Goal: Task Accomplishment & Management: Use online tool/utility

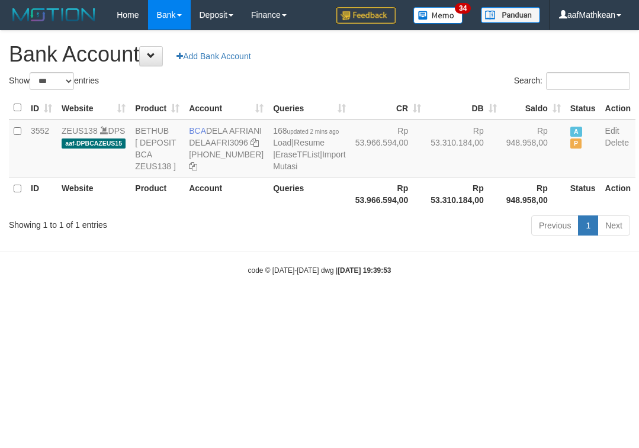
select select "***"
click at [376, 305] on html "Toggle navigation Home Bank Account List Load By Website Group [OXPLAY] ZEUS138…" at bounding box center [319, 152] width 639 height 305
select select "***"
drag, startPoint x: 204, startPoint y: 128, endPoint x: 231, endPoint y: 146, distance: 32.2
click at [231, 146] on td "BCA DELA AFRIANI DELAAFRI3096 869-245-8639" at bounding box center [226, 149] width 84 height 58
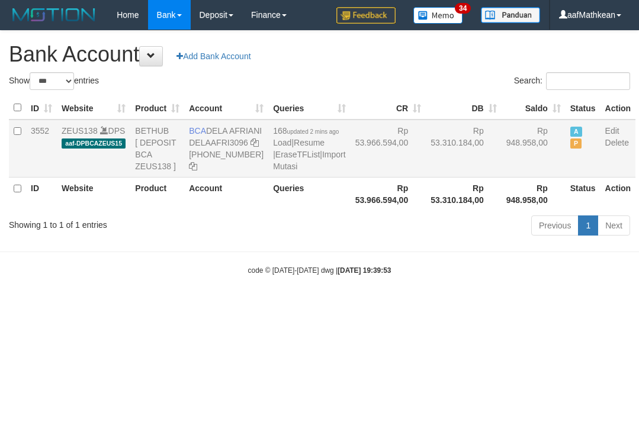
copy td "DELA AFRIANI"
click at [293, 305] on body "Toggle navigation Home Bank Account List Load By Website Group [OXPLAY] ZEUS138…" at bounding box center [319, 152] width 639 height 305
drag, startPoint x: 322, startPoint y: 321, endPoint x: 28, endPoint y: 189, distance: 322.4
click at [302, 305] on body "Toggle navigation Home Bank Account List Load By Website Group [OXPLAY] ZEUS138…" at bounding box center [319, 152] width 639 height 305
select select "***"
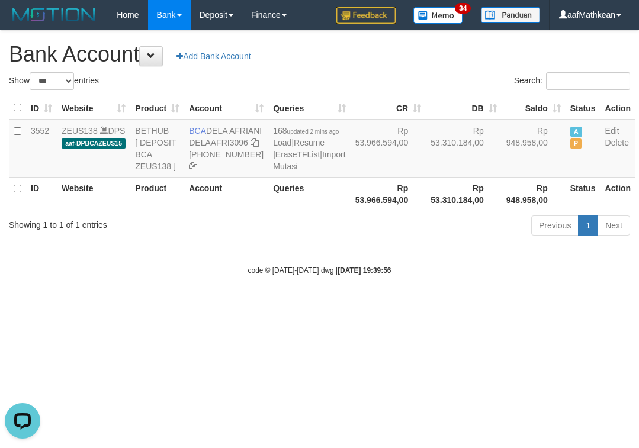
click at [418, 294] on body "Toggle navigation Home Bank Account List Load By Website Group [OXPLAY] ZEUS138…" at bounding box center [319, 152] width 639 height 305
select select "***"
click at [405, 297] on body "Toggle navigation Home Bank Account List Load By Website Group [OXPLAY] ZEUS138…" at bounding box center [319, 152] width 639 height 305
click at [401, 252] on hr at bounding box center [319, 252] width 639 height 1
select select "***"
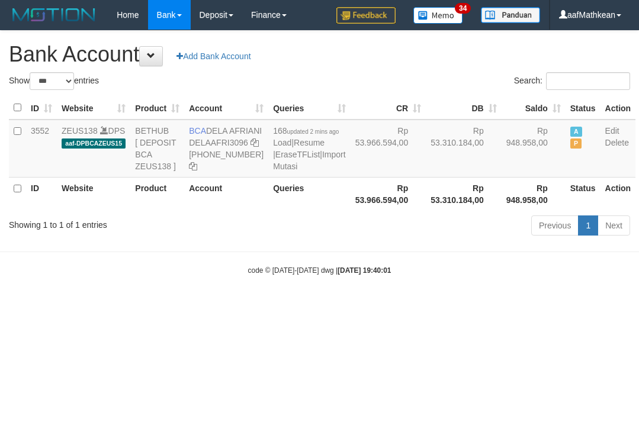
drag, startPoint x: 150, startPoint y: 313, endPoint x: 211, endPoint y: 320, distance: 62.0
click at [170, 305] on body "Toggle navigation Home Bank Account List Load By Website Group [OXPLAY] ZEUS138…" at bounding box center [319, 152] width 639 height 305
click at [289, 290] on body "Toggle navigation Home Bank Account List Load By Website Group [OXPLAY] ZEUS138…" at bounding box center [319, 152] width 639 height 305
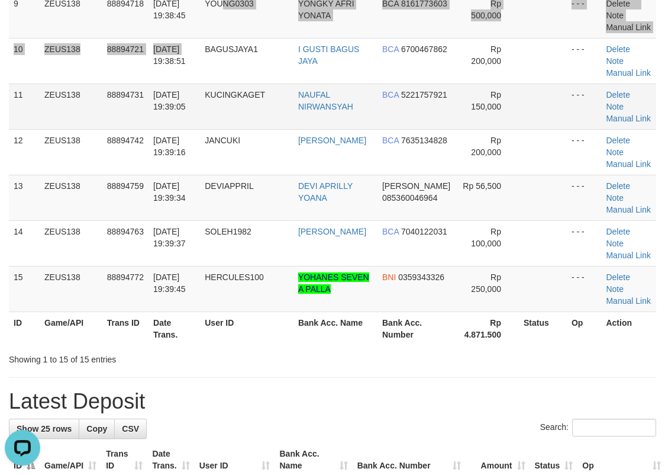
click at [149, 79] on td "01/10/2025 19:38:51" at bounding box center [174, 61] width 51 height 46
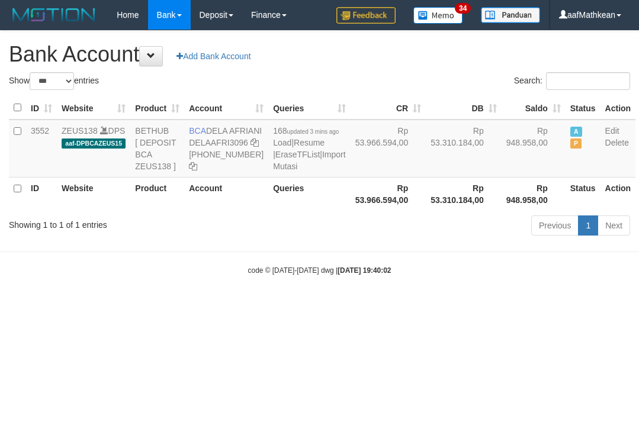
select select "***"
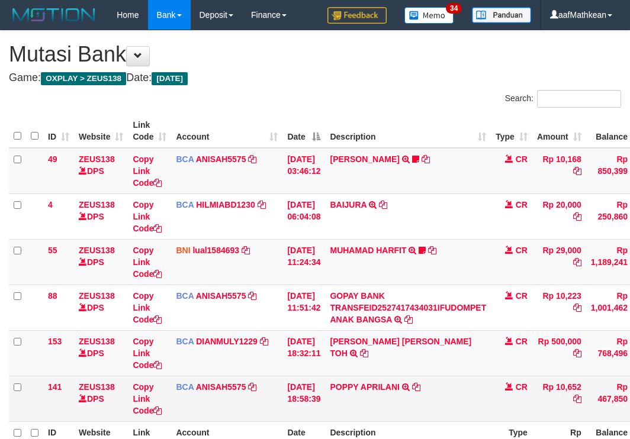
scroll to position [72, 0]
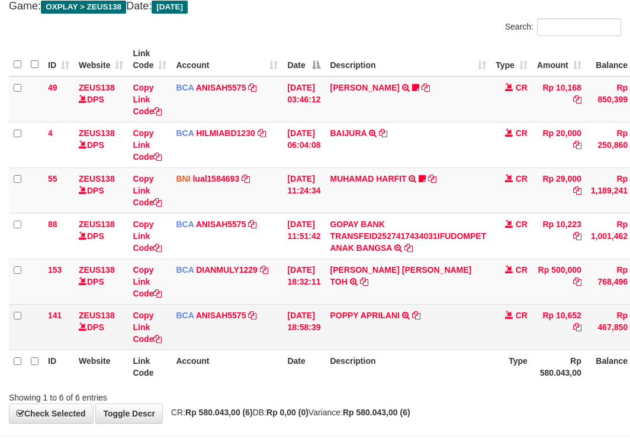
click at [453, 340] on td "POPPY APRILANI TRSF E-BANKING CR 0110/FTSCY/WS95271 10652.00POPPY APRILANI" at bounding box center [408, 327] width 166 height 46
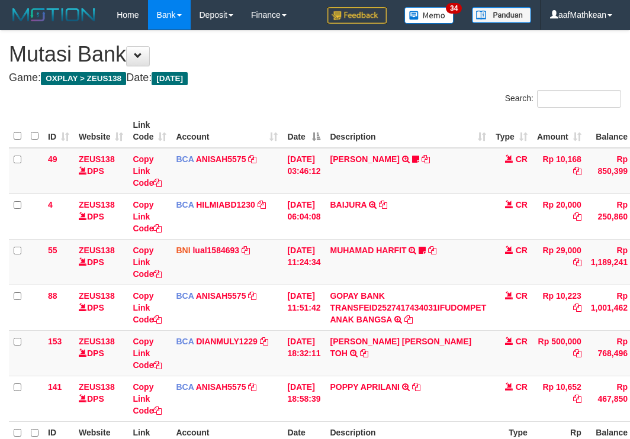
scroll to position [72, 0]
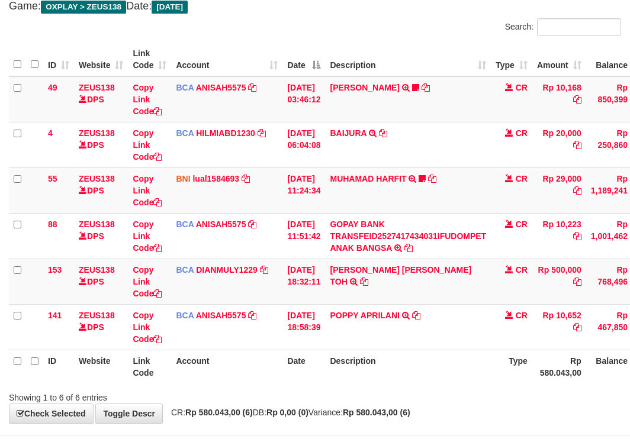
click at [453, 342] on td "POPPY APRILANI TRSF E-BANKING CR 0110/FTSCY/WS95271 10652.00POPPY APRILANI" at bounding box center [408, 327] width 166 height 46
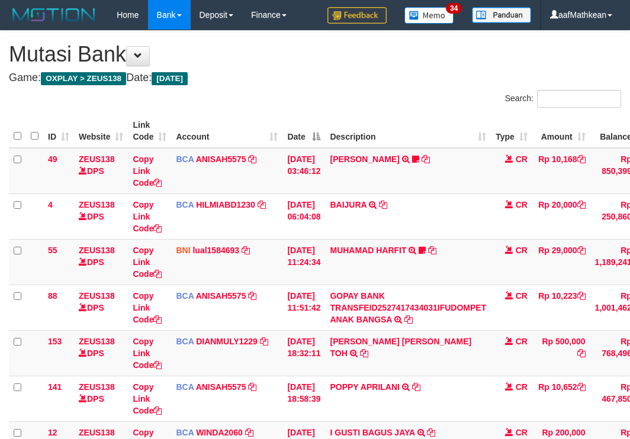
click at [453, 421] on td "I GUSTI BAGUS JAYA TRSF E-BANKING CR 0110/FTSCY/WS95031 200000.00I GUSTI BAGUS …" at bounding box center [408, 444] width 166 height 46
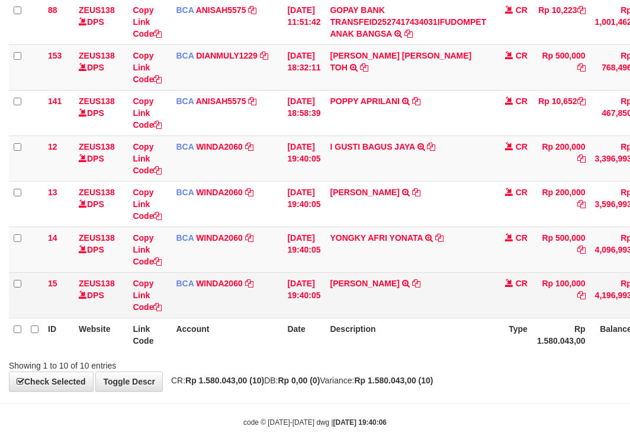
scroll to position [304, 0]
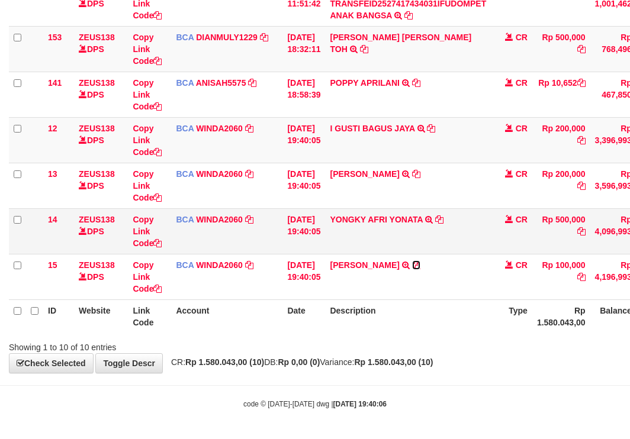
drag, startPoint x: 421, startPoint y: 266, endPoint x: 476, endPoint y: 242, distance: 59.4
click at [420, 266] on icon at bounding box center [416, 265] width 8 height 8
drag, startPoint x: 449, startPoint y: 220, endPoint x: 638, endPoint y: 153, distance: 200.0
click at [443, 220] on icon at bounding box center [439, 219] width 8 height 8
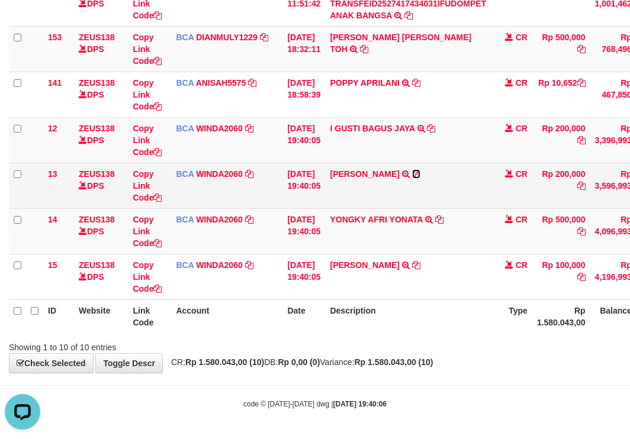
click at [420, 175] on icon at bounding box center [416, 174] width 8 height 8
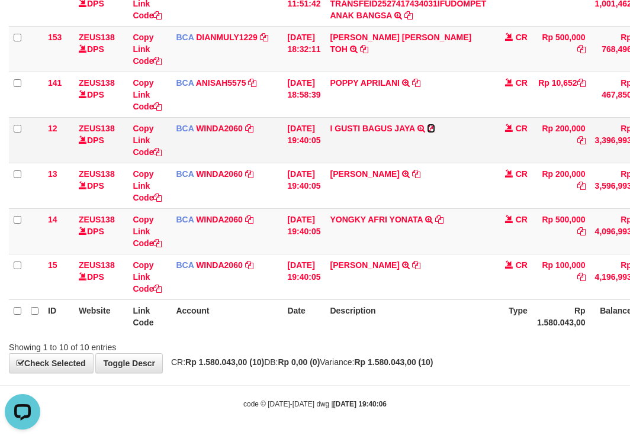
click at [435, 127] on icon at bounding box center [431, 128] width 8 height 8
click at [285, 323] on tr "ID Website Link Code Account Date Description Type Rp 1.580.043,00 Balance Stat…" at bounding box center [364, 317] width 710 height 34
drag, startPoint x: 312, startPoint y: 318, endPoint x: 320, endPoint y: 319, distance: 8.4
click at [314, 318] on th "Date" at bounding box center [303, 317] width 43 height 34
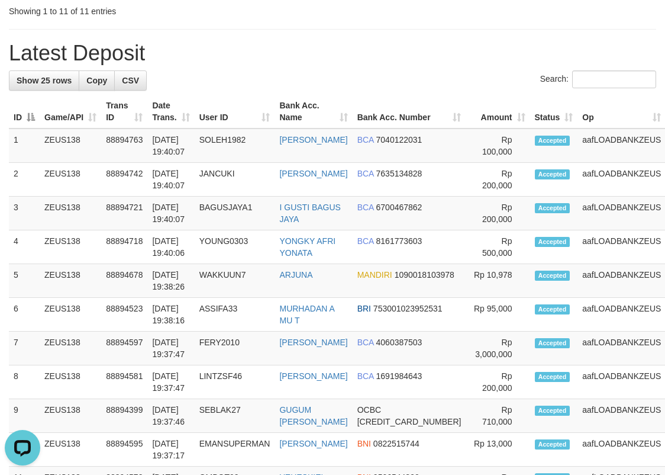
click at [181, 12] on div "Showing 1 to 11 of 11 entries" at bounding box center [138, 9] width 259 height 17
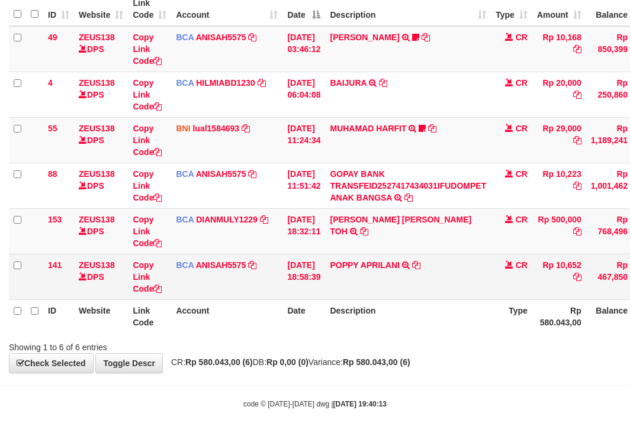
scroll to position [122, 0]
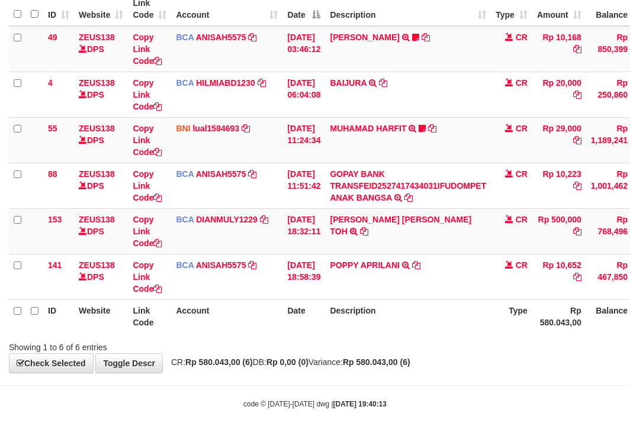
drag, startPoint x: 440, startPoint y: 299, endPoint x: 636, endPoint y: 368, distance: 207.6
click at [481, 314] on table "ID Website Link Code Account Date Description Type Amount Balance Status Action…" at bounding box center [362, 162] width 706 height 341
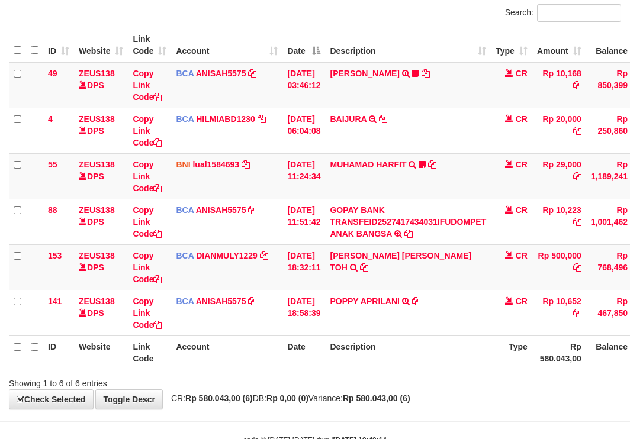
scroll to position [122, 0]
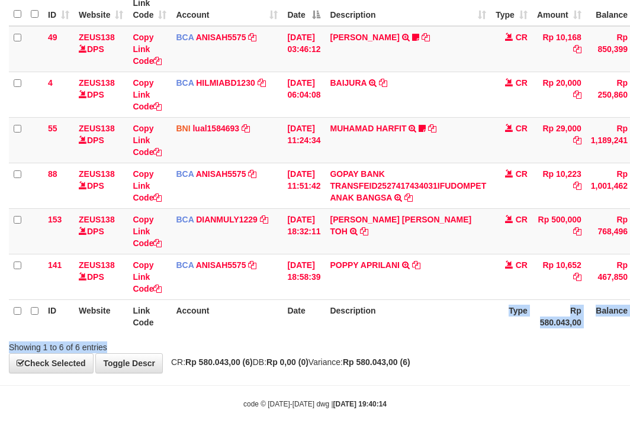
drag, startPoint x: 472, startPoint y: 343, endPoint x: 465, endPoint y: 301, distance: 42.5
click at [467, 305] on div "Search: ID Website Link Code Account Date Description Type Amount Balance Statu…" at bounding box center [315, 160] width 612 height 385
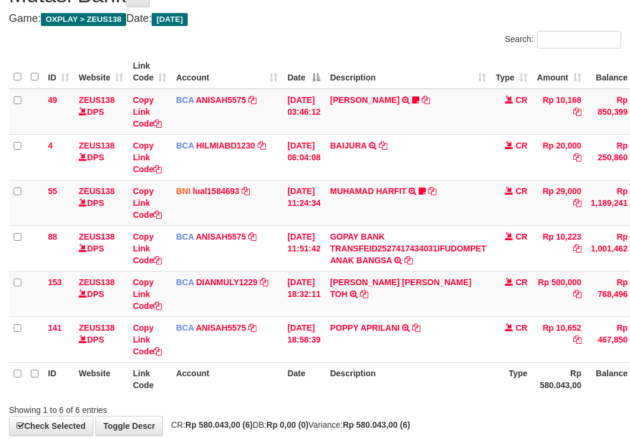
scroll to position [122, 0]
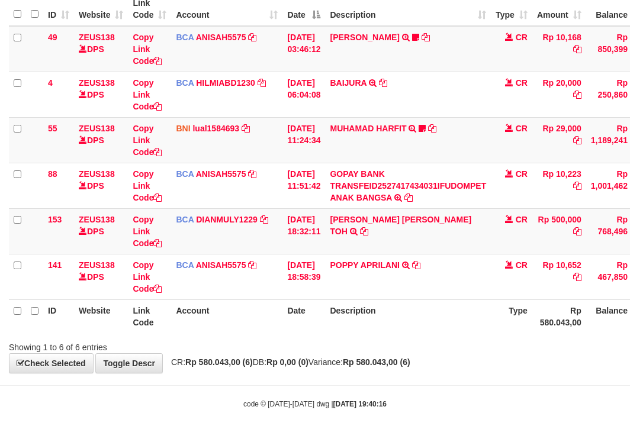
click at [357, 389] on body "Toggle navigation Home Bank Account List Load By Website Group [OXPLAY] ZEUS138…" at bounding box center [315, 158] width 630 height 561
drag, startPoint x: 490, startPoint y: 378, endPoint x: 636, endPoint y: 371, distance: 145.8
click at [591, 375] on body "Toggle navigation Home Bank Account List Load By Website Group [OXPLAY] ZEUS138…" at bounding box center [315, 158] width 630 height 561
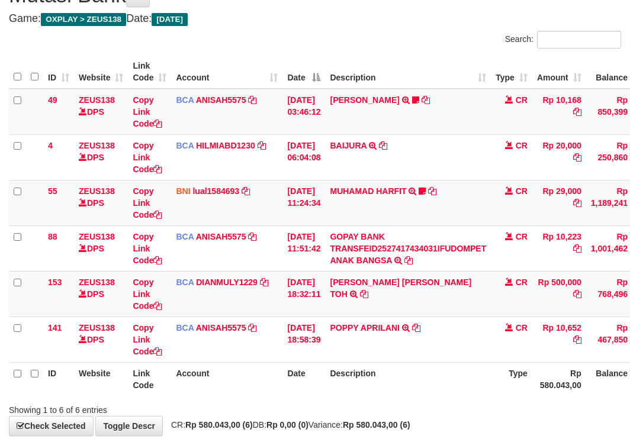
scroll to position [122, 0]
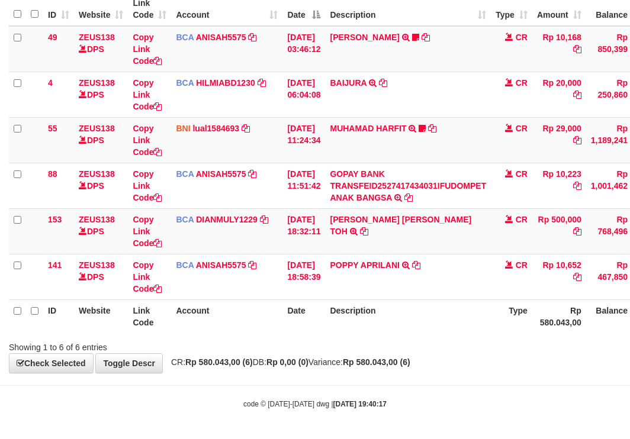
drag, startPoint x: 443, startPoint y: 331, endPoint x: 447, endPoint y: 337, distance: 7.7
click at [446, 336] on div "ID Website Link Code Account Date Description Type Amount Balance Status Action…" at bounding box center [315, 163] width 630 height 348
drag, startPoint x: 452, startPoint y: 343, endPoint x: 413, endPoint y: 371, distance: 48.3
click at [434, 368] on div "**********" at bounding box center [315, 141] width 630 height 464
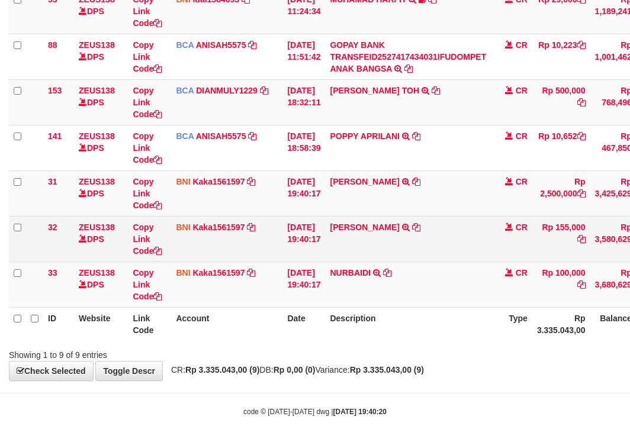
scroll to position [259, 0]
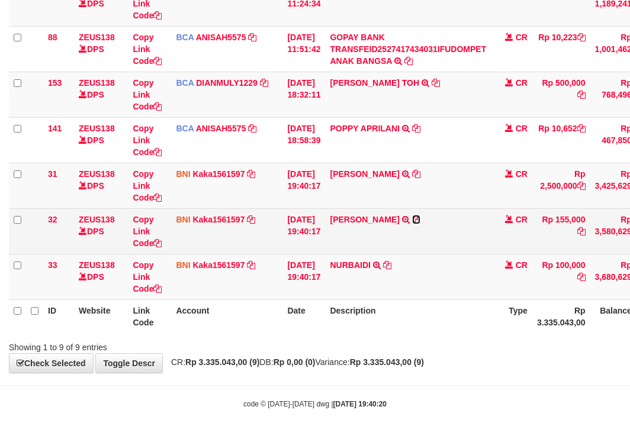
click at [420, 223] on icon at bounding box center [416, 219] width 8 height 8
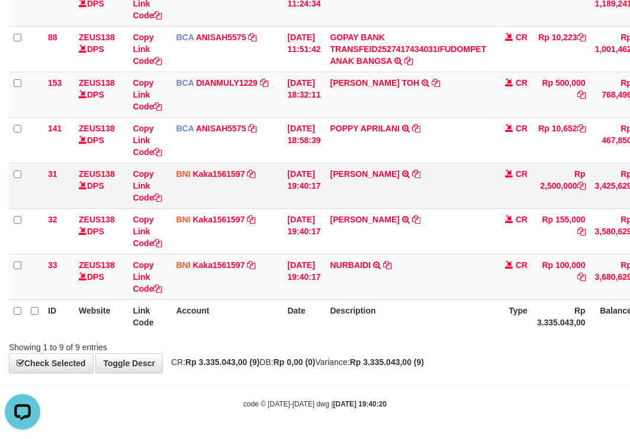
scroll to position [0, 0]
click at [424, 171] on td "HERI KUSNANDAR TRANSFER DARI BPK HERI KUSNANDAR" at bounding box center [408, 186] width 166 height 46
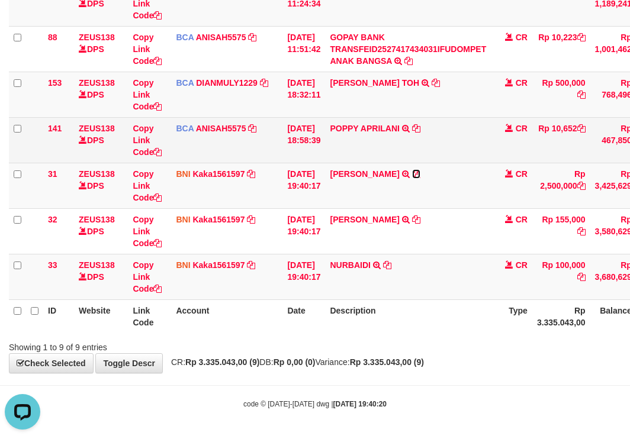
drag, startPoint x: 426, startPoint y: 172, endPoint x: 543, endPoint y: 146, distance: 119.9
click at [420, 172] on icon at bounding box center [416, 174] width 8 height 8
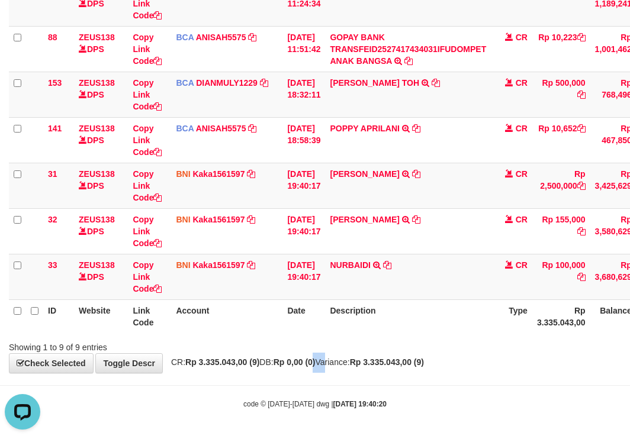
drag, startPoint x: 337, startPoint y: 359, endPoint x: 349, endPoint y: 333, distance: 27.8
click at [340, 356] on div "**********" at bounding box center [315, 72] width 630 height 601
click at [399, 264] on td "NURBAIDI TRANSFER DARI NURBAIDI" at bounding box center [408, 277] width 166 height 46
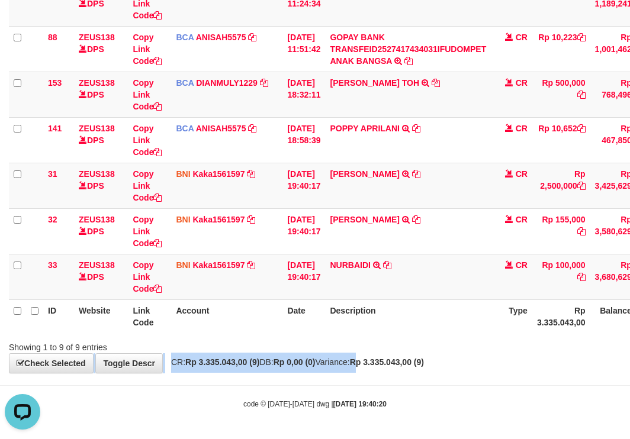
drag, startPoint x: 380, startPoint y: 353, endPoint x: 391, endPoint y: 348, distance: 11.9
click at [387, 361] on div "**********" at bounding box center [315, 72] width 630 height 601
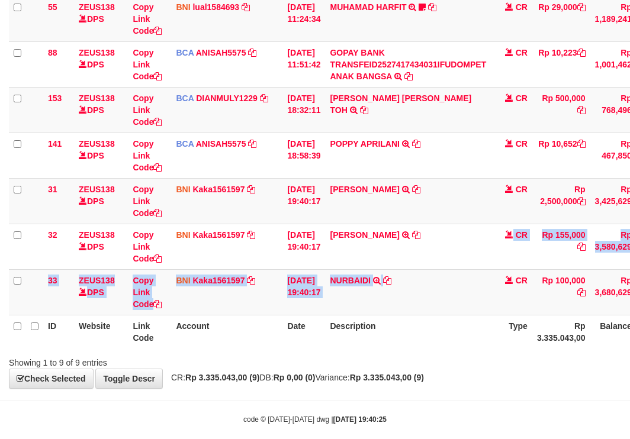
drag, startPoint x: 480, startPoint y: 312, endPoint x: 458, endPoint y: 343, distance: 38.3
click at [470, 338] on table "ID Website Link Code Account Date Description Type Amount Balance Status Action…" at bounding box center [364, 110] width 710 height 478
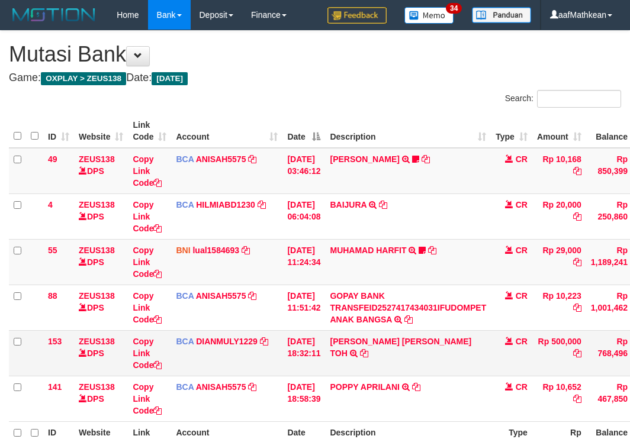
click at [448, 361] on td "CARINA OCTAVIA TOH TRSF E-BANKING CR 0110/FTSCY/WS95031 500000.00CARINA OCTAVIA…" at bounding box center [408, 353] width 166 height 46
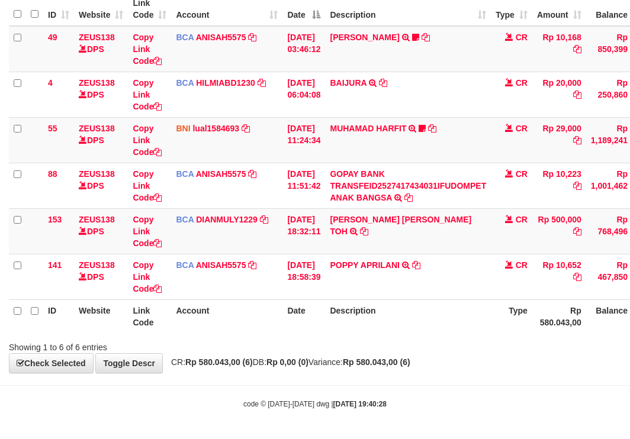
click at [443, 309] on th "Description" at bounding box center [408, 317] width 166 height 34
click at [629, 366] on html "Toggle navigation Home Bank Account List Load By Website Group [OXPLAY] ZEUS138…" at bounding box center [315, 158] width 630 height 561
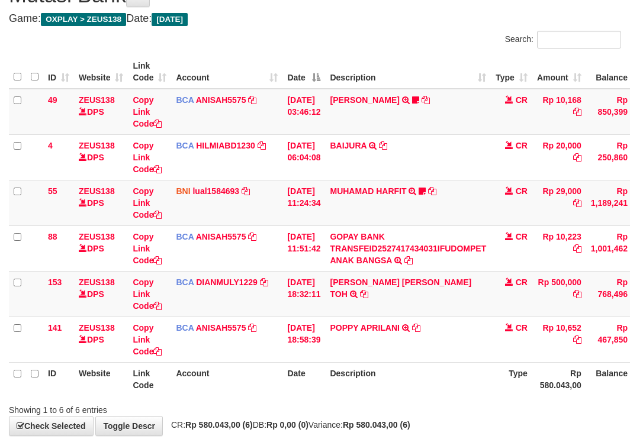
click at [233, 404] on div "Showing 1 to 6 of 6 entries" at bounding box center [131, 408] width 244 height 17
drag, startPoint x: 304, startPoint y: 405, endPoint x: 633, endPoint y: 387, distance: 329.7
click at [561, 392] on div "Search: ID Website Link Code Account Date Description Type Amount Balance Statu…" at bounding box center [315, 223] width 612 height 385
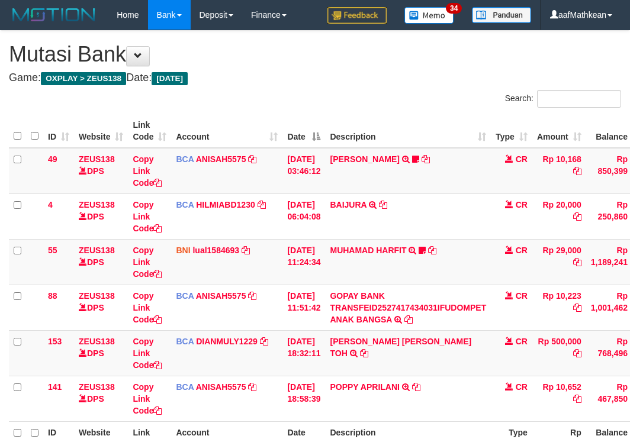
click at [490, 376] on td "POPPY APRILANI TRSF E-BANKING CR 0110/FTSCY/WS95271 10652.00POPPY APRILANI" at bounding box center [408, 399] width 166 height 46
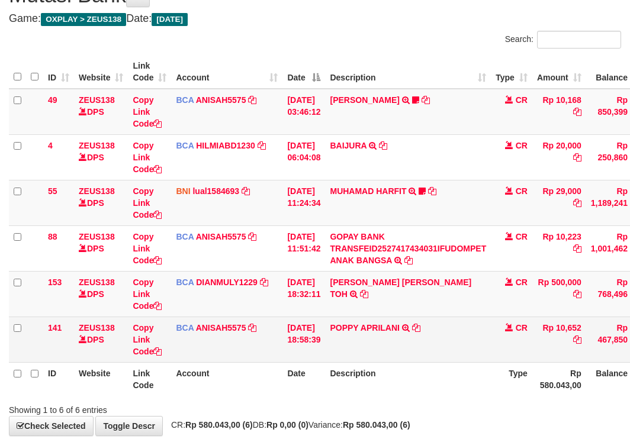
drag, startPoint x: 486, startPoint y: 324, endPoint x: 476, endPoint y: 324, distance: 10.1
click at [485, 324] on td "POPPY APRILANI TRSF E-BANKING CR 0110/FTSCY/WS95271 10652.00POPPY APRILANI" at bounding box center [408, 340] width 166 height 46
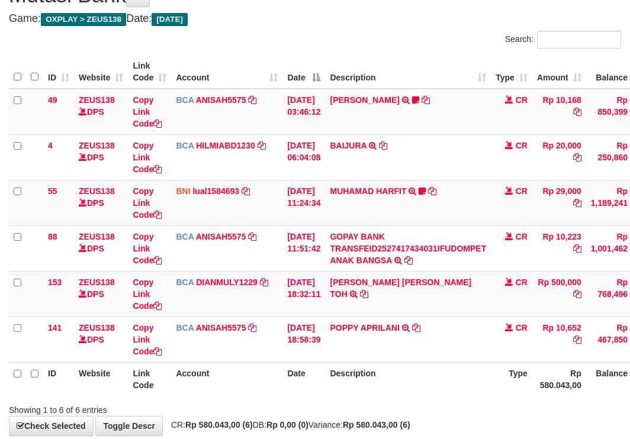
click at [595, 403] on div "Search: ID Website Link Code Account Date Description Type Amount Balance Statu…" at bounding box center [315, 223] width 612 height 385
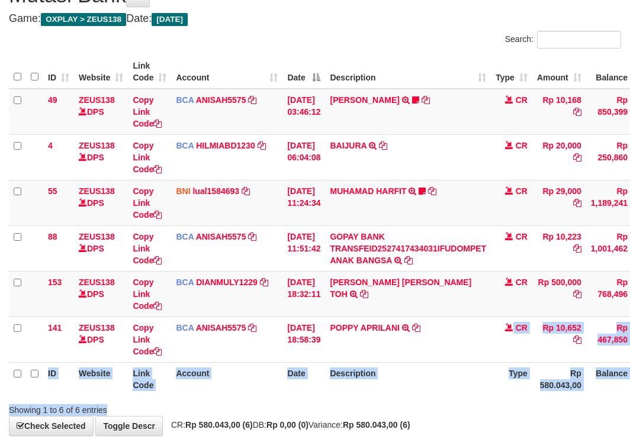
scroll to position [122, 0]
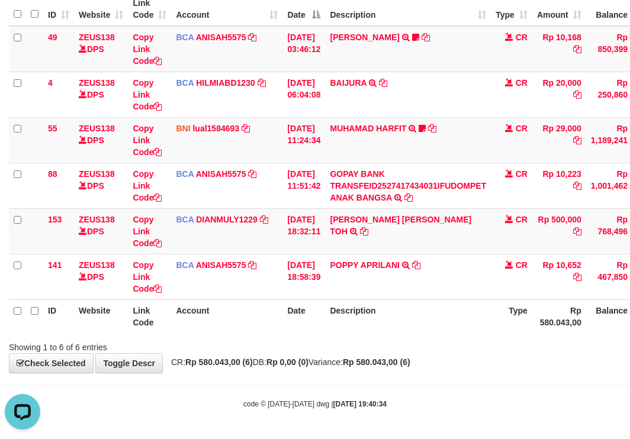
click at [336, 313] on th "Description" at bounding box center [408, 317] width 166 height 34
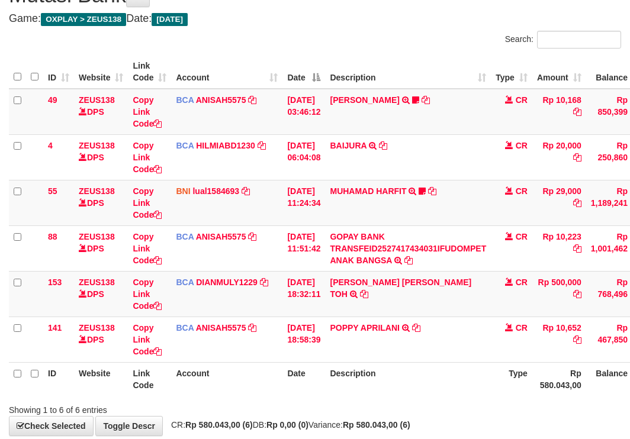
scroll to position [122, 0]
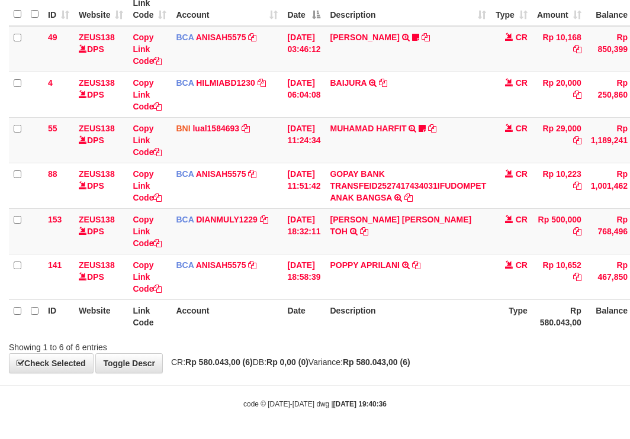
click at [490, 378] on body "Toggle navigation Home Bank Account List Load By Website Group [OXPLAY] ZEUS138…" at bounding box center [315, 158] width 630 height 561
click at [490, 385] on body "Toggle navigation Home Bank Account List Load By Website Group [OXPLAY] ZEUS138…" at bounding box center [315, 158] width 630 height 561
drag, startPoint x: 492, startPoint y: 382, endPoint x: 638, endPoint y: 395, distance: 146.2
click at [532, 388] on body "Toggle navigation Home Bank Account List Load By Website Group [OXPLAY] ZEUS138…" at bounding box center [315, 158] width 630 height 561
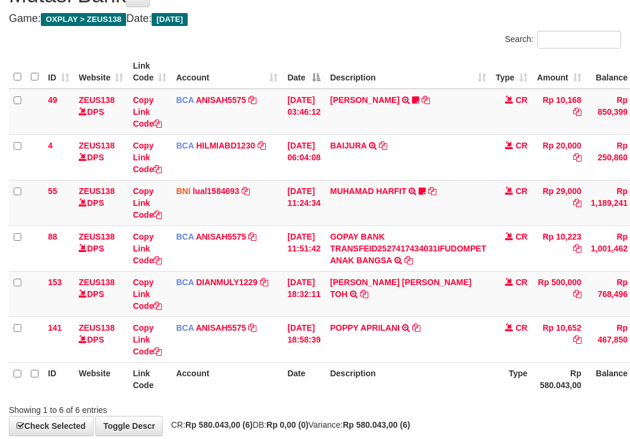
scroll to position [122, 0]
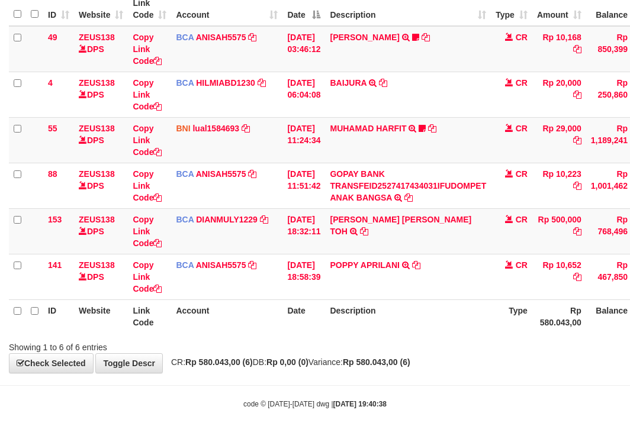
click at [450, 393] on body "Toggle navigation Home Bank Account List Load By Website Group [OXPLAY] ZEUS138…" at bounding box center [315, 158] width 630 height 561
click at [452, 401] on body "Toggle navigation Home Bank Account List Load By Website Group [OXPLAY] ZEUS138…" at bounding box center [315, 158] width 630 height 561
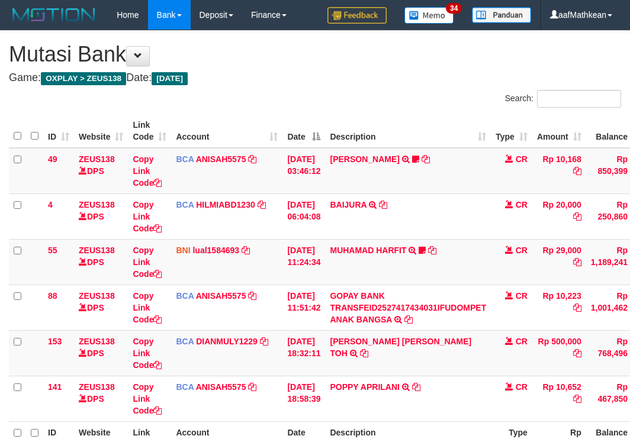
scroll to position [59, 0]
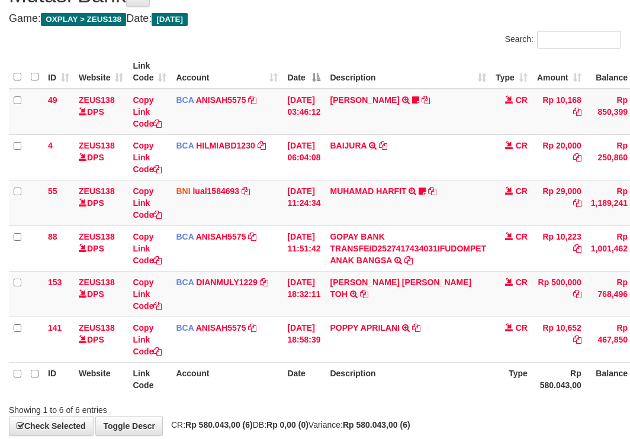
scroll to position [122, 0]
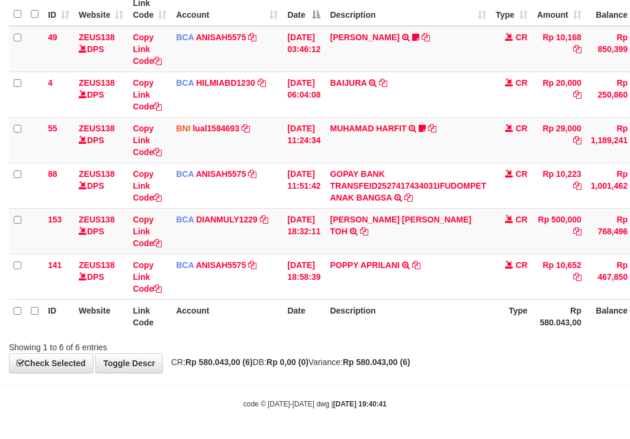
click at [334, 307] on tr "ID Website Link Code Account Date Description Type Rp 580.043,00 Balance Status…" at bounding box center [362, 317] width 706 height 34
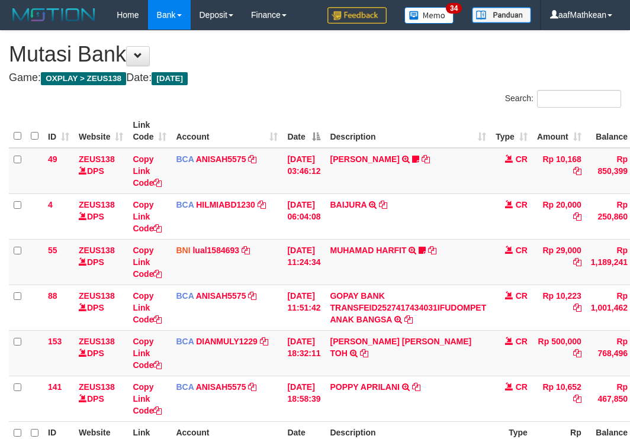
click at [369, 330] on td "CARINA OCTAVIA TOH TRSF E-BANKING CR 0110/FTSCY/WS95031 500000.00CARINA OCTAVIA…" at bounding box center [408, 353] width 166 height 46
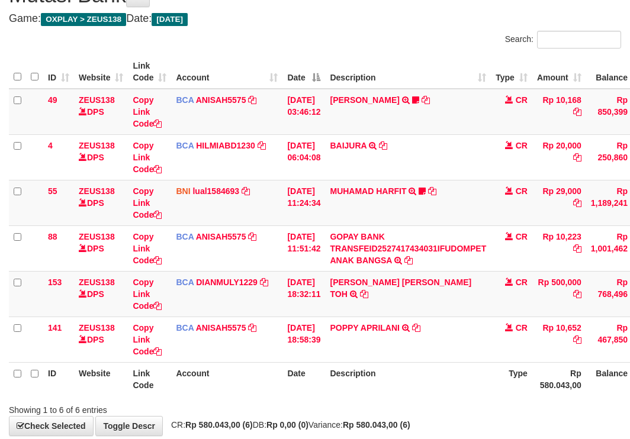
scroll to position [122, 0]
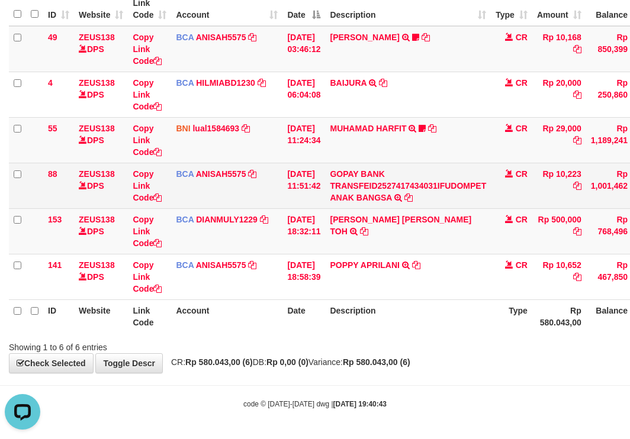
click at [308, 337] on div "Showing 1 to 6 of 6 entries" at bounding box center [315, 345] width 630 height 17
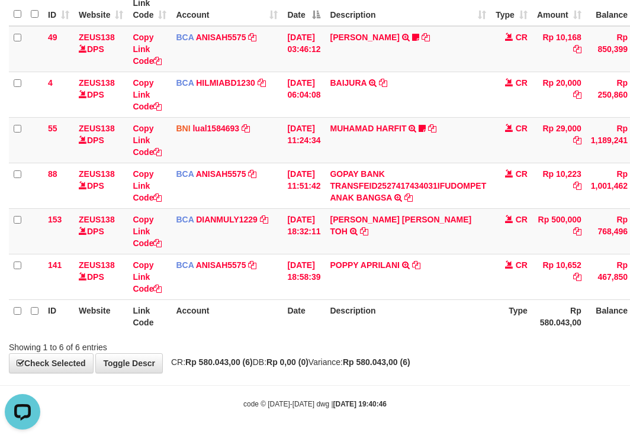
drag, startPoint x: 321, startPoint y: 228, endPoint x: 449, endPoint y: 415, distance: 226.9
click at [418, 393] on body "Toggle navigation Home Bank Account List Load By Website Group [OXPLAY] ZEUS138…" at bounding box center [315, 158] width 630 height 561
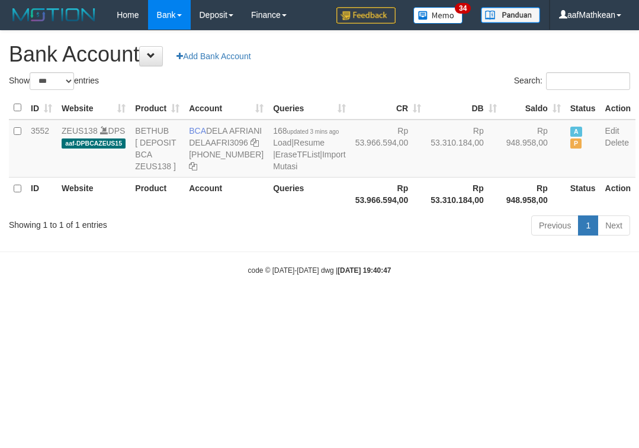
select select "***"
click at [192, 277] on body "Toggle navigation Home Bank Account List Load By Website Group [OXPLAY] ZEUS138…" at bounding box center [319, 152] width 639 height 305
click at [236, 276] on body "Toggle navigation Home Bank Account List Load By Website Group [OXPLAY] ZEUS138…" at bounding box center [319, 152] width 639 height 305
select select "***"
drag, startPoint x: 171, startPoint y: 194, endPoint x: 123, endPoint y: 67, distance: 136.0
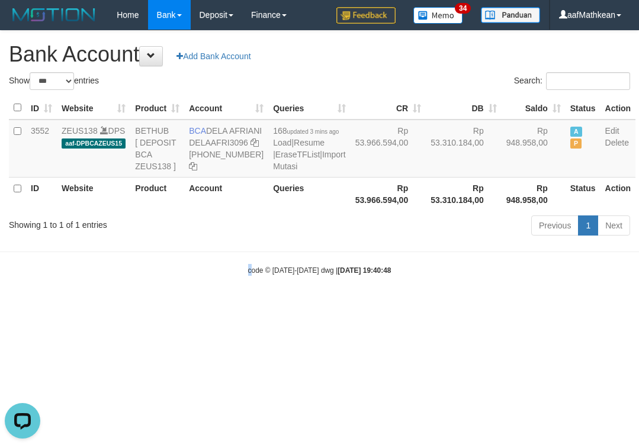
click at [156, 159] on body "Toggle navigation Home Bank Account List Load By Website Group [OXPLAY] ZEUS138…" at bounding box center [319, 152] width 639 height 305
select select "***"
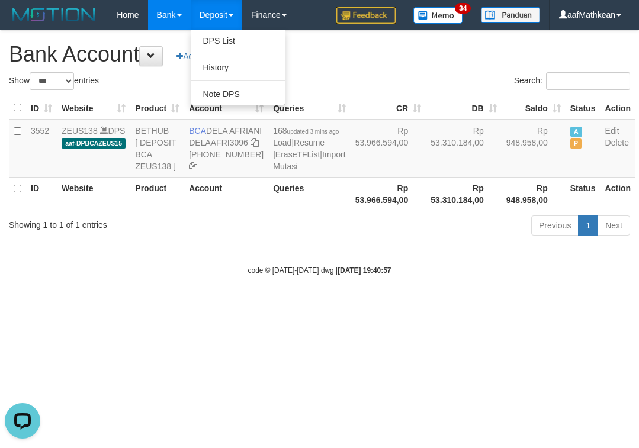
drag, startPoint x: 385, startPoint y: 306, endPoint x: 382, endPoint y: 293, distance: 13.2
click at [395, 305] on body "Toggle navigation Home Bank Account List Load By Website Group [OXPLAY] ZEUS138…" at bounding box center [319, 152] width 639 height 305
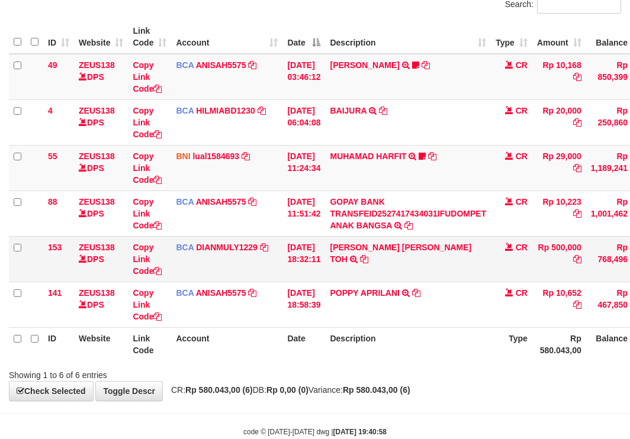
scroll to position [122, 0]
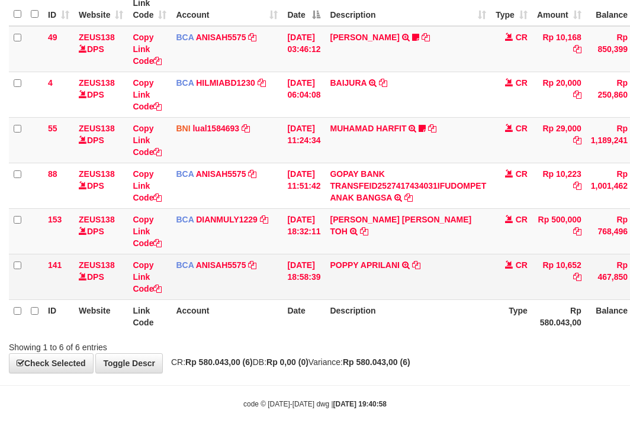
click at [439, 290] on td "POPPY APRILANI TRSF E-BANKING CR 0110/FTSCY/WS95271 10652.00POPPY APRILANI" at bounding box center [408, 277] width 166 height 46
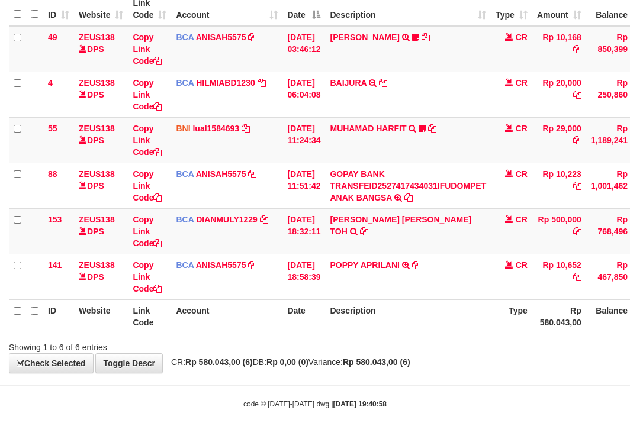
drag, startPoint x: 466, startPoint y: 310, endPoint x: 540, endPoint y: 313, distance: 74.6
click at [471, 310] on th "Description" at bounding box center [408, 317] width 166 height 34
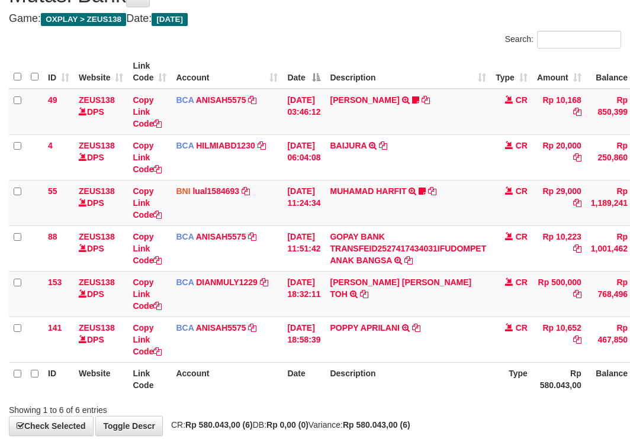
scroll to position [122, 0]
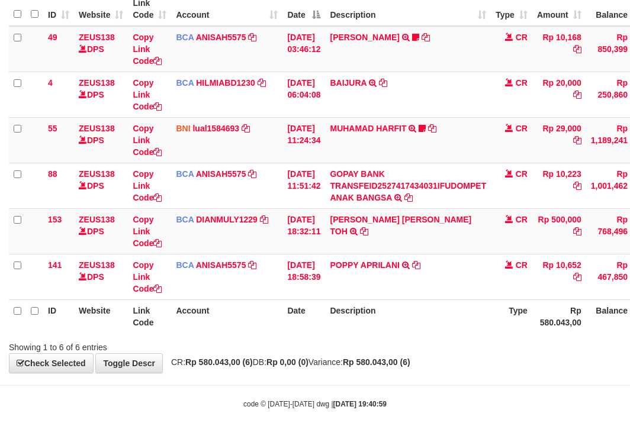
drag, startPoint x: 223, startPoint y: 345, endPoint x: 257, endPoint y: 354, distance: 35.5
click at [235, 347] on div "Showing 1 to 6 of 6 entries" at bounding box center [131, 345] width 244 height 17
drag, startPoint x: 257, startPoint y: 354, endPoint x: 263, endPoint y: 356, distance: 6.7
click at [260, 355] on div "**********" at bounding box center [315, 141] width 630 height 464
click at [358, 349] on div "Showing 1 to 6 of 6 entries" at bounding box center [315, 345] width 630 height 17
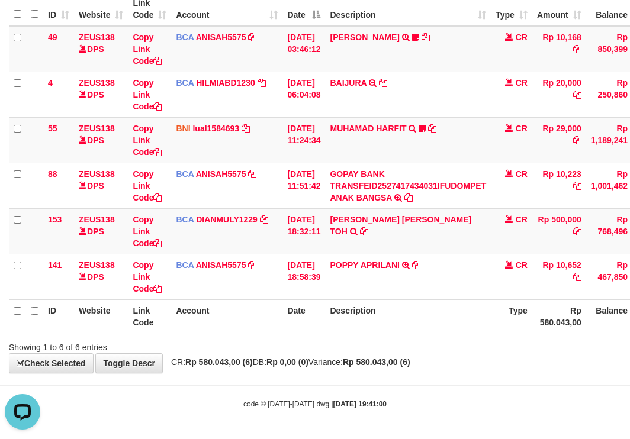
click at [345, 385] on body "Toggle navigation Home Bank Account List Load By Website Group [OXPLAY] ZEUS138…" at bounding box center [315, 158] width 630 height 561
click at [204, 350] on div "Showing 1 to 6 of 6 entries" at bounding box center [131, 345] width 244 height 17
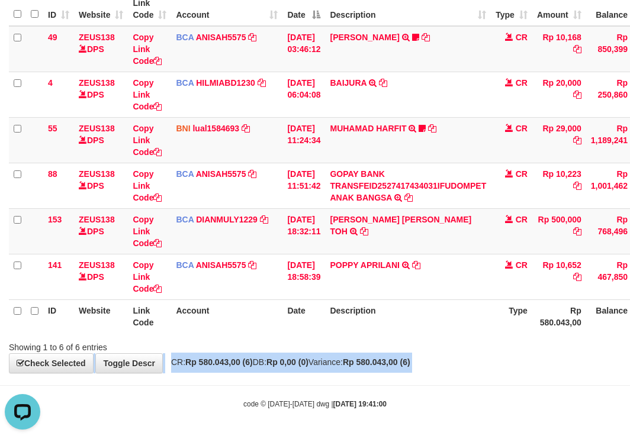
drag, startPoint x: 211, startPoint y: 357, endPoint x: 633, endPoint y: 402, distance: 423.8
click at [323, 381] on body "Toggle navigation Home Bank Account List Load By Website Group [OXPLAY] ZEUS138…" at bounding box center [315, 158] width 630 height 561
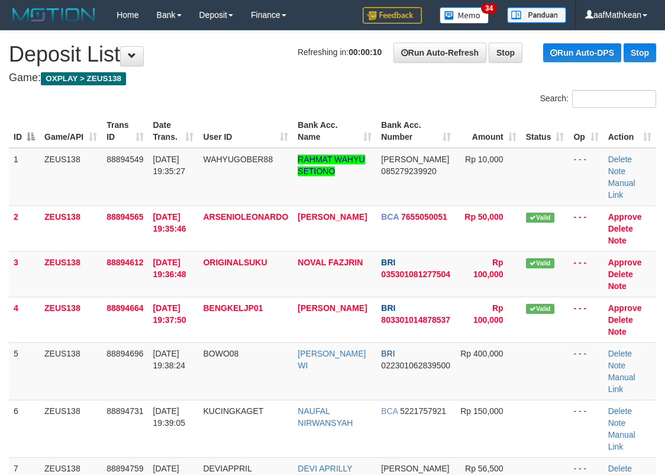
click at [262, 100] on div "Search:" at bounding box center [332, 100] width 665 height 21
click at [187, 103] on div "Search:" at bounding box center [332, 100] width 665 height 21
drag, startPoint x: 218, startPoint y: 77, endPoint x: 98, endPoint y: 154, distance: 142.7
drag, startPoint x: 202, startPoint y: 99, endPoint x: 8, endPoint y: 164, distance: 205.3
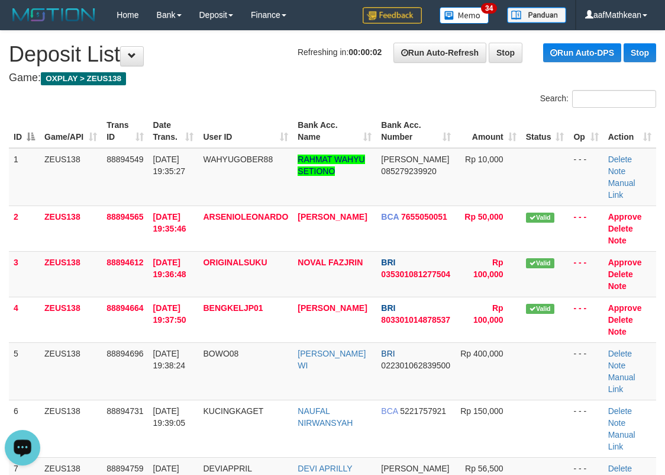
click at [201, 99] on div "Search:" at bounding box center [332, 100] width 665 height 21
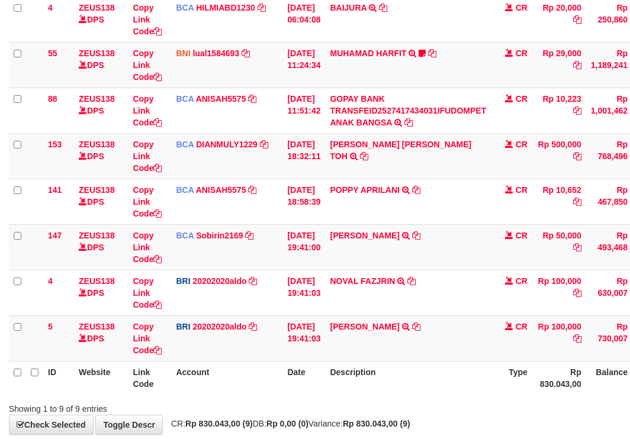
scroll to position [259, 0]
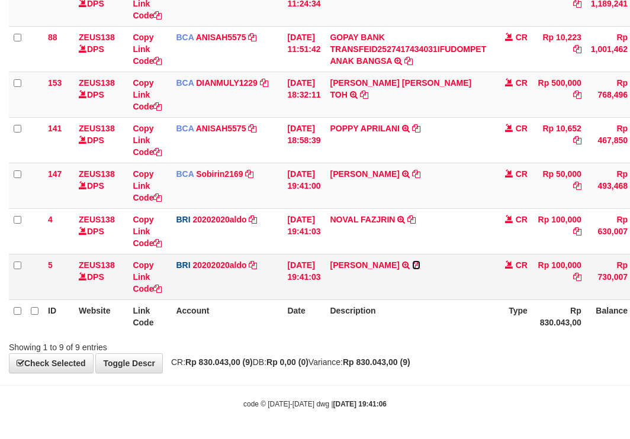
click at [420, 262] on icon at bounding box center [416, 265] width 8 height 8
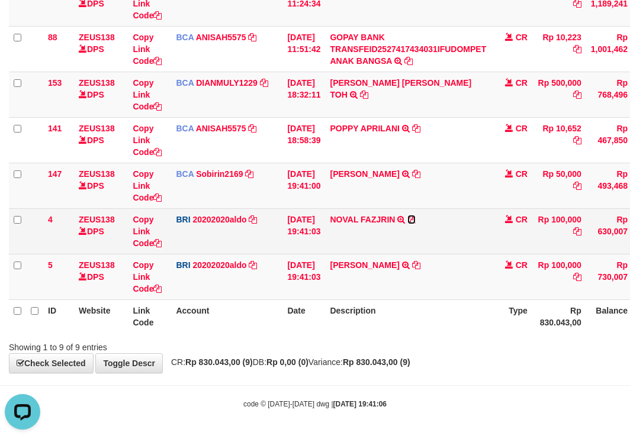
click at [416, 220] on icon at bounding box center [411, 219] width 8 height 8
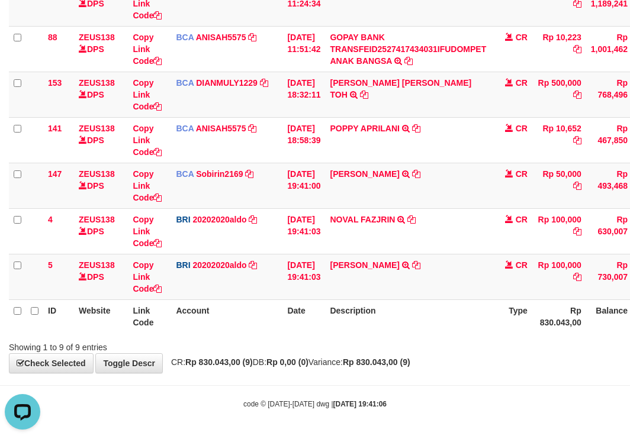
click at [280, 342] on div "Showing 1 to 9 of 9 entries" at bounding box center [315, 345] width 630 height 17
drag, startPoint x: 311, startPoint y: 355, endPoint x: 326, endPoint y: 351, distance: 15.2
click at [321, 353] on div "**********" at bounding box center [315, 72] width 630 height 601
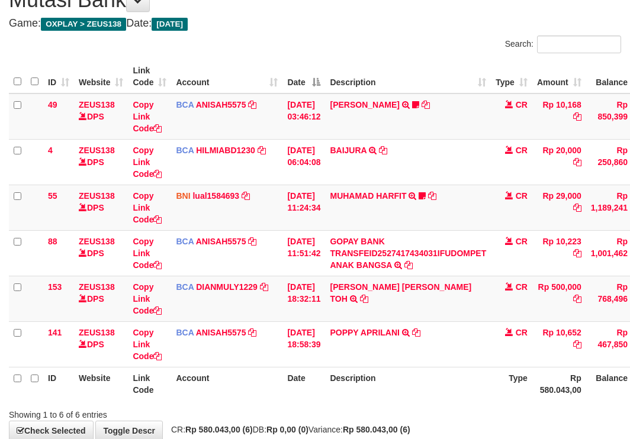
scroll to position [122, 0]
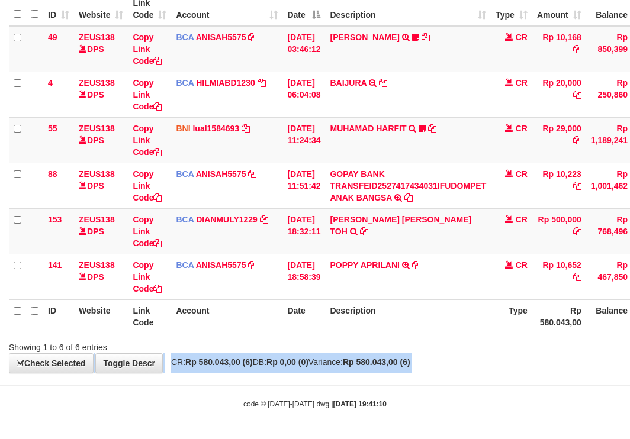
drag, startPoint x: 632, startPoint y: 416, endPoint x: 774, endPoint y: 452, distance: 146.0
click at [629, 439] on html "Toggle navigation Home Bank Account List Load By Website Group [OXPLAY] ZEUS138…" at bounding box center [315, 158] width 630 height 561
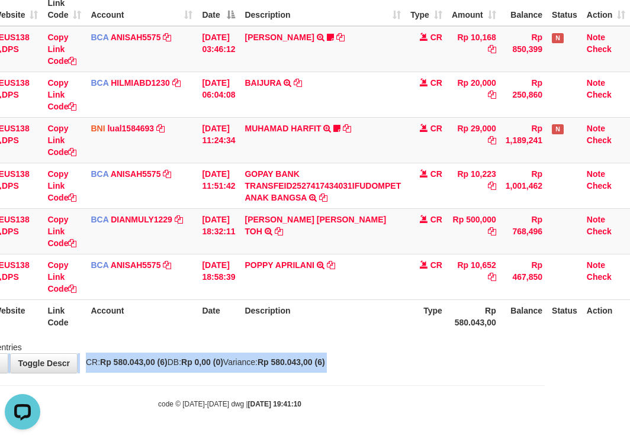
scroll to position [0, 0]
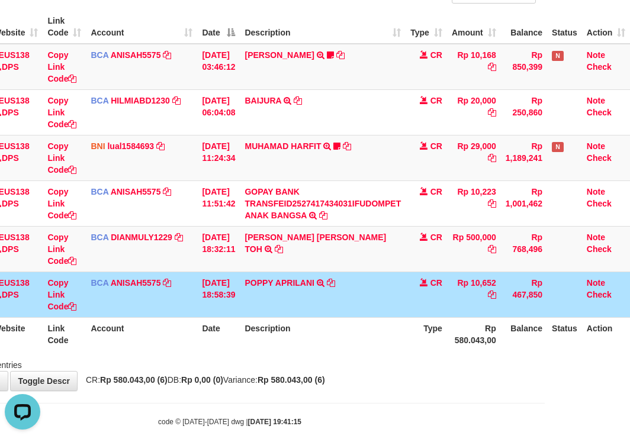
click at [378, 393] on body "Toggle navigation Home Bank Account List Load By Website Group [OXPLAY] ZEUS138…" at bounding box center [230, 176] width 630 height 561
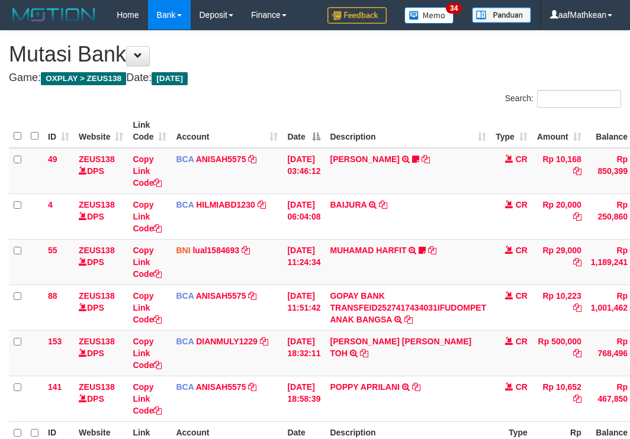
scroll to position [110, 0]
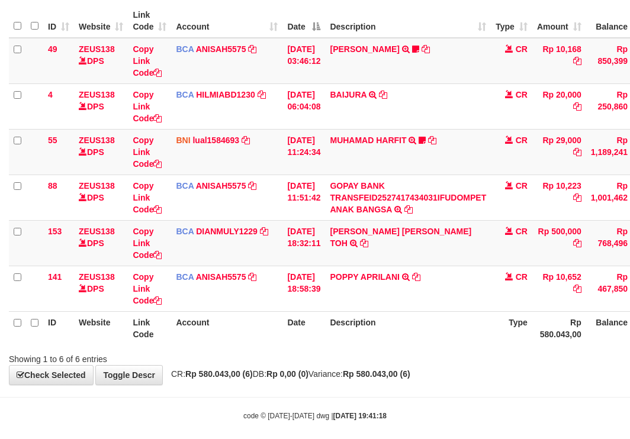
click at [467, 406] on body "Toggle navigation Home Bank Account List Load By Website Group [OXPLAY] ZEUS138…" at bounding box center [315, 170] width 630 height 561
drag, startPoint x: 339, startPoint y: 342, endPoint x: 352, endPoint y: 340, distance: 13.1
click at [344, 343] on th "Description" at bounding box center [408, 328] width 166 height 34
drag, startPoint x: 352, startPoint y: 340, endPoint x: 345, endPoint y: 347, distance: 10.0
click at [353, 341] on th "Description" at bounding box center [408, 328] width 166 height 34
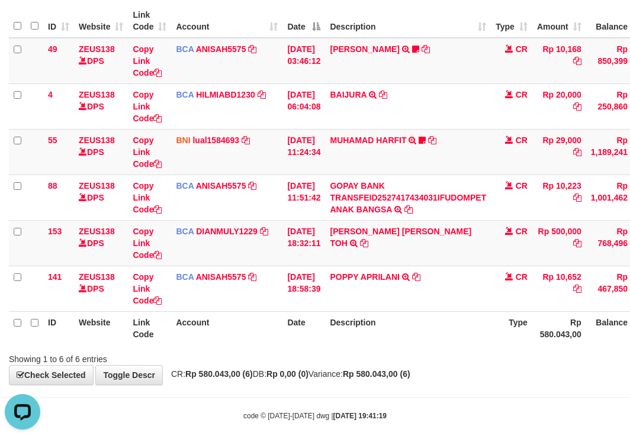
click at [345, 347] on div "ID Website Link Code Account Date Description Type Amount Balance Status Action…" at bounding box center [315, 175] width 630 height 348
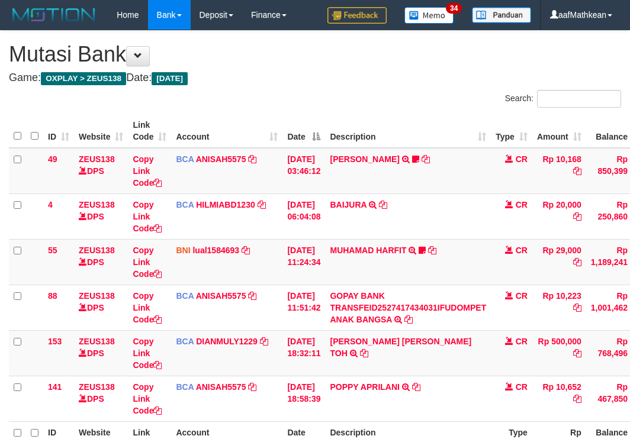
scroll to position [72, 0]
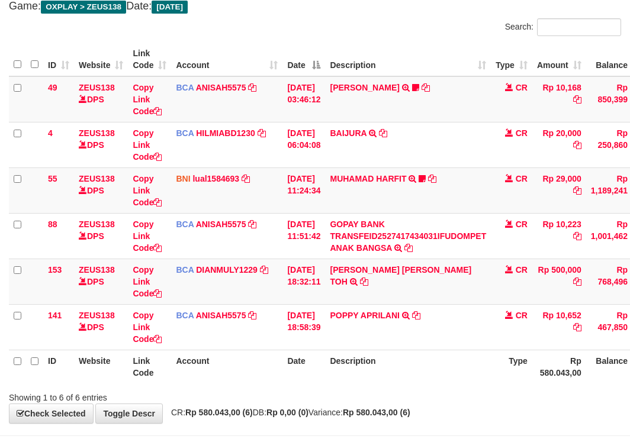
scroll to position [110, 0]
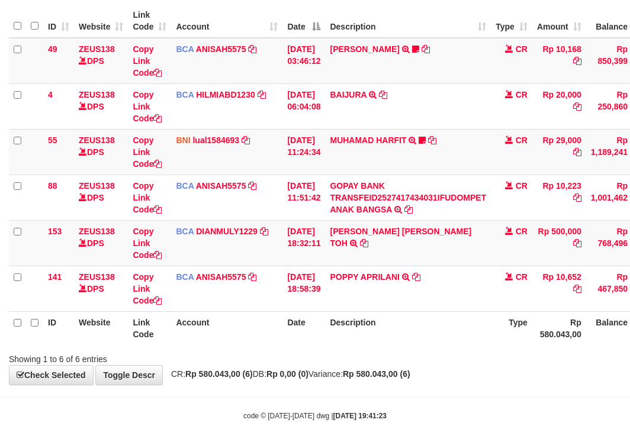
click at [263, 326] on th "Account" at bounding box center [226, 328] width 111 height 34
click at [265, 329] on th "Account" at bounding box center [226, 328] width 111 height 34
click at [400, 348] on div "Search: ID Website Link Code Account Date Description Type Amount Balance Statu…" at bounding box center [315, 172] width 612 height 385
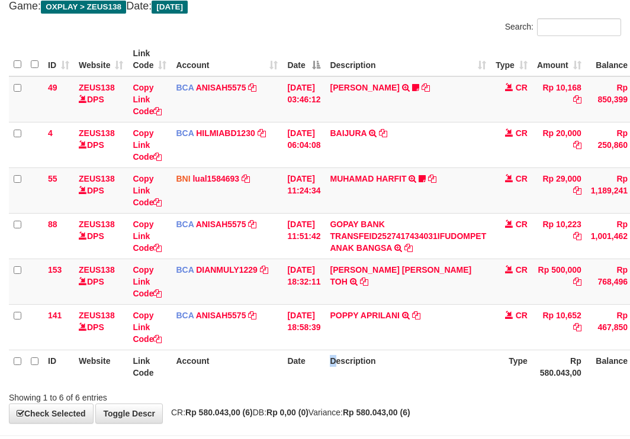
click at [362, 372] on div "**********" at bounding box center [315, 191] width 630 height 464
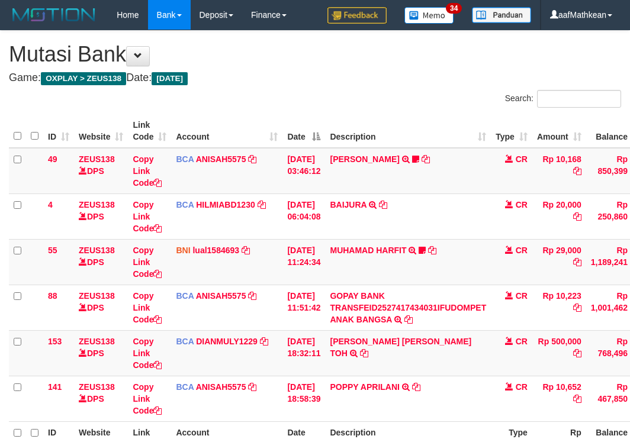
click at [440, 421] on th "Description" at bounding box center [408, 438] width 166 height 34
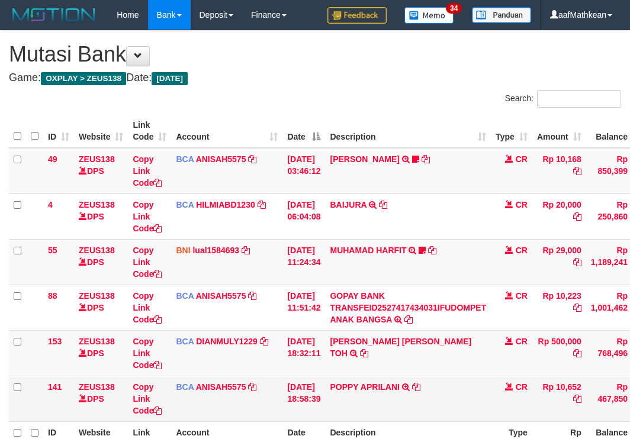
scroll to position [72, 0]
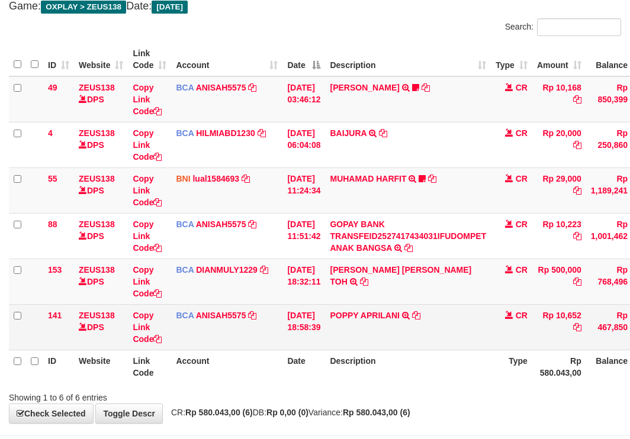
click at [532, 339] on td "CR" at bounding box center [511, 327] width 41 height 46
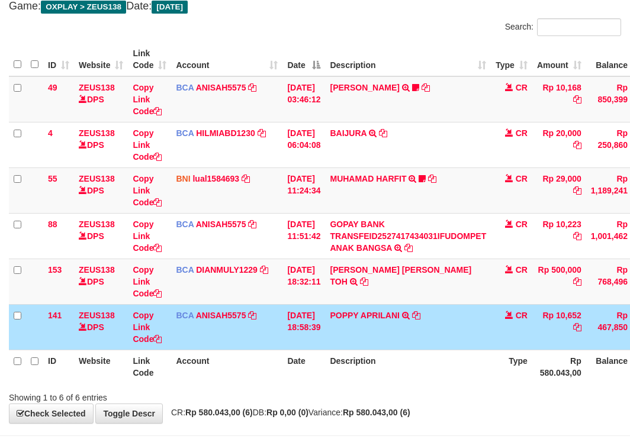
scroll to position [110, 0]
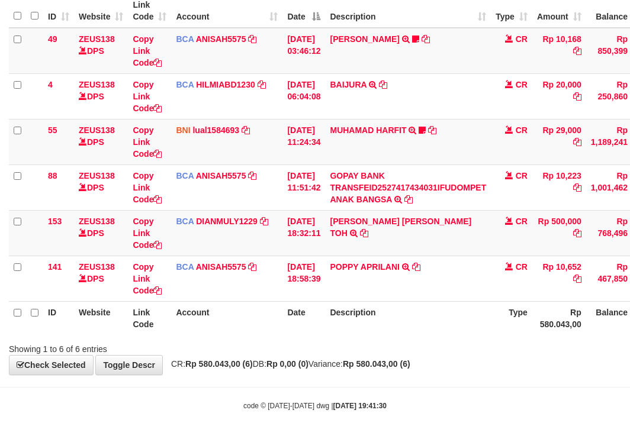
scroll to position [122, 0]
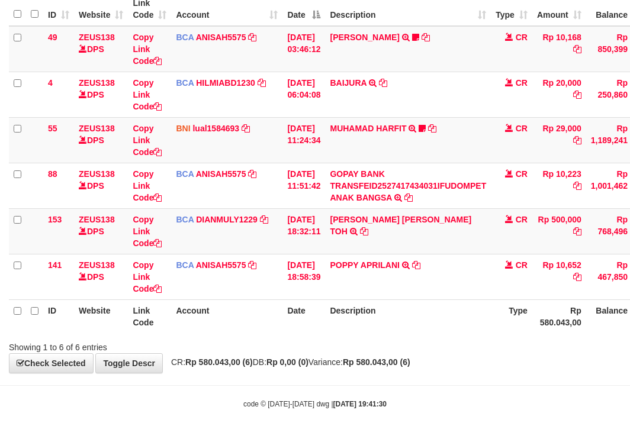
click at [584, 356] on div "**********" at bounding box center [315, 141] width 630 height 464
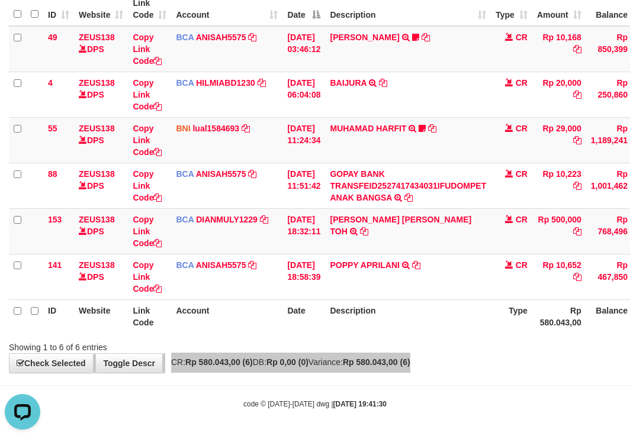
scroll to position [0, 0]
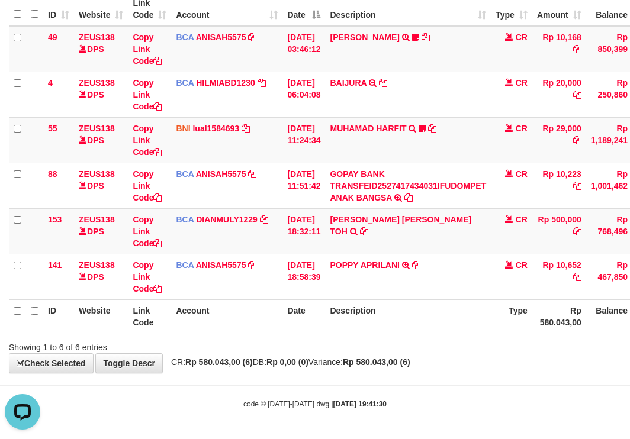
drag, startPoint x: 496, startPoint y: 304, endPoint x: 499, endPoint y: 322, distance: 18.6
click at [501, 322] on tr "ID Website Link Code Account Date Description Type Rp 580.043,00 Balance Status…" at bounding box center [362, 317] width 706 height 34
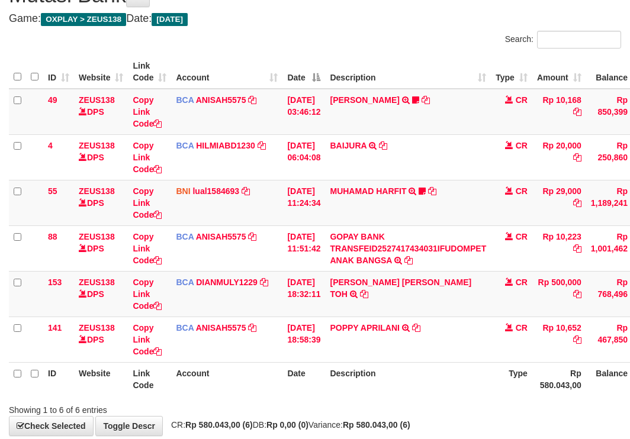
click at [325, 349] on td "[DATE] 18:58:39" at bounding box center [303, 340] width 43 height 46
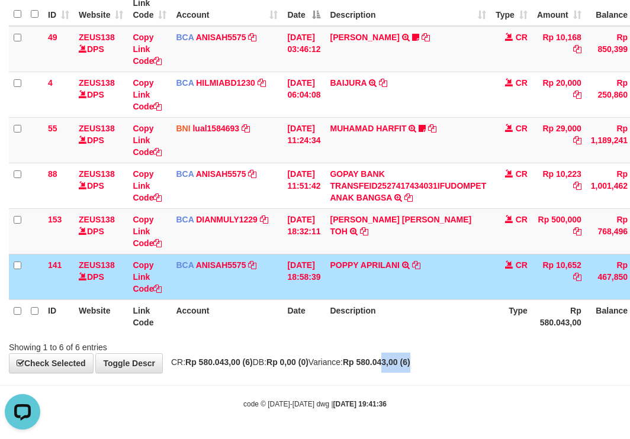
drag, startPoint x: 416, startPoint y: 362, endPoint x: 638, endPoint y: 377, distance: 222.5
click at [596, 376] on body "Toggle navigation Home Bank Account List Load By Website Group [OXPLAY] ZEUS138…" at bounding box center [315, 158] width 630 height 561
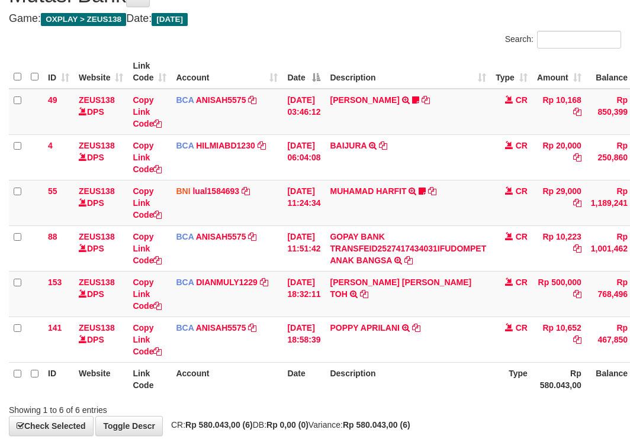
scroll to position [122, 0]
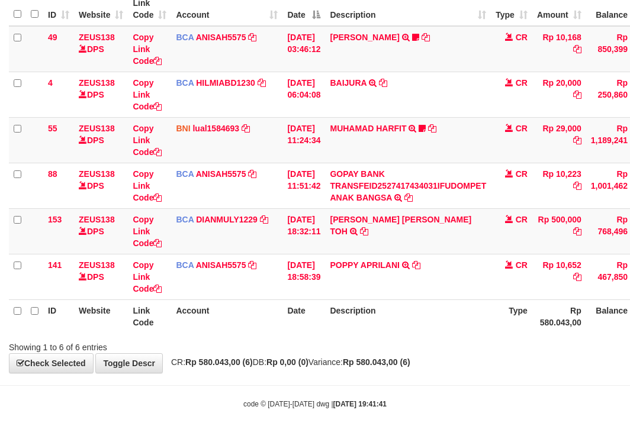
click at [410, 367] on strong "Rp 580.043,00 (6)" at bounding box center [376, 362] width 67 height 9
click at [427, 369] on div "**********" at bounding box center [315, 141] width 630 height 464
click at [371, 340] on div "Showing 1 to 6 of 6 entries" at bounding box center [315, 345] width 630 height 17
drag, startPoint x: 356, startPoint y: 349, endPoint x: 367, endPoint y: 353, distance: 11.7
click at [361, 352] on div "Showing 1 to 6 of 6 entries" at bounding box center [315, 345] width 630 height 17
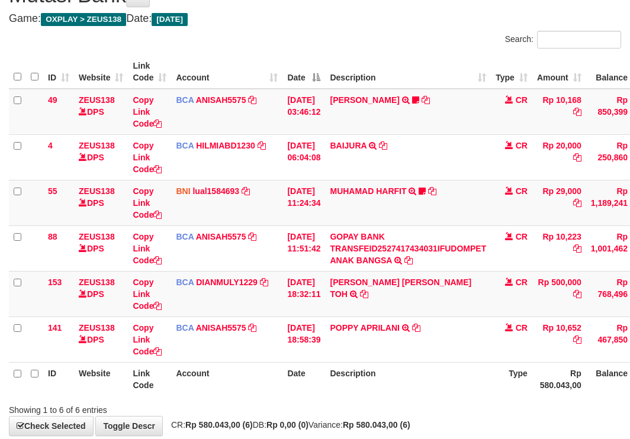
scroll to position [122, 0]
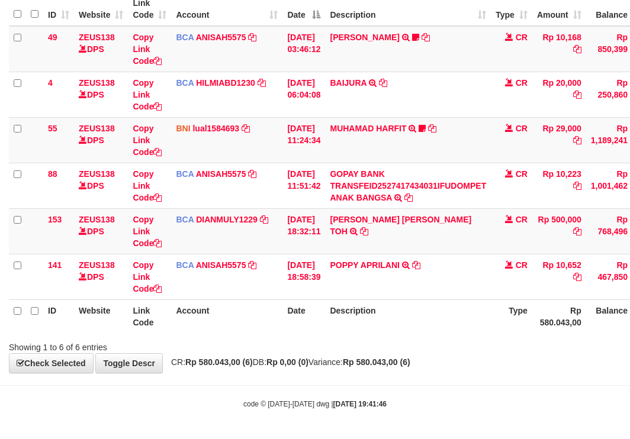
drag, startPoint x: 346, startPoint y: 311, endPoint x: 532, endPoint y: 302, distance: 186.1
click at [347, 312] on th "Description" at bounding box center [408, 317] width 166 height 34
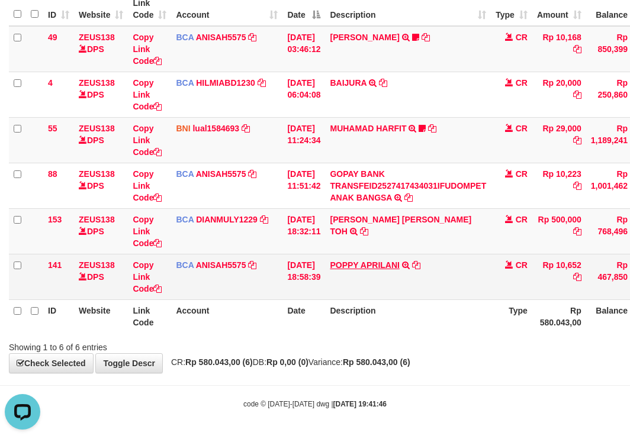
click at [371, 259] on td "POPPY APRILANI TRSF E-BANKING CR 0110/FTSCY/WS95271 10652.00POPPY APRILANI" at bounding box center [408, 277] width 166 height 46
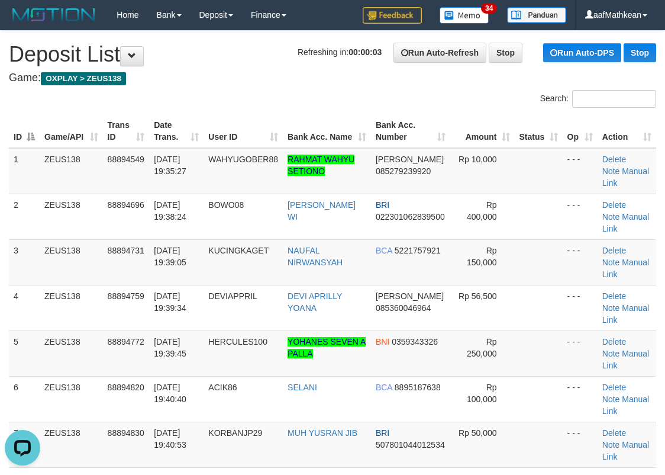
click at [233, 104] on div "Search: ID Game/API Trans ID Date Trans. User ID Bank Acc. Name Bank Acc. Numbe…" at bounding box center [333, 374] width 648 height 568
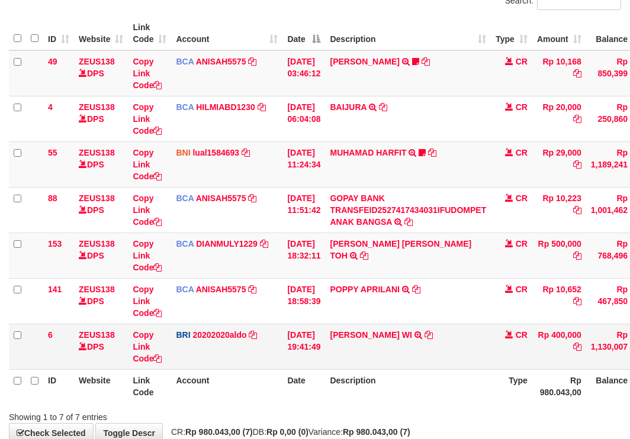
scroll to position [122, 0]
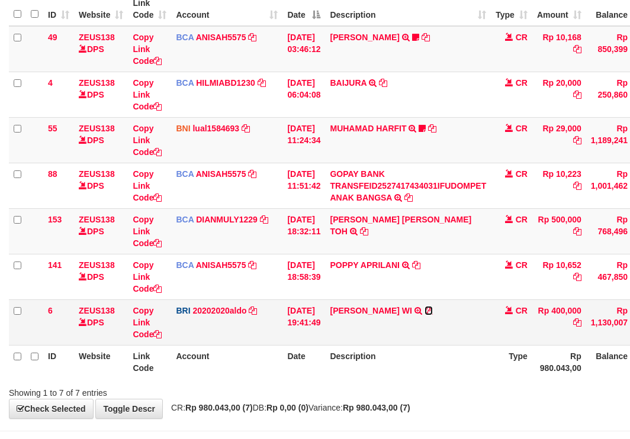
click at [424, 309] on icon at bounding box center [428, 311] width 8 height 8
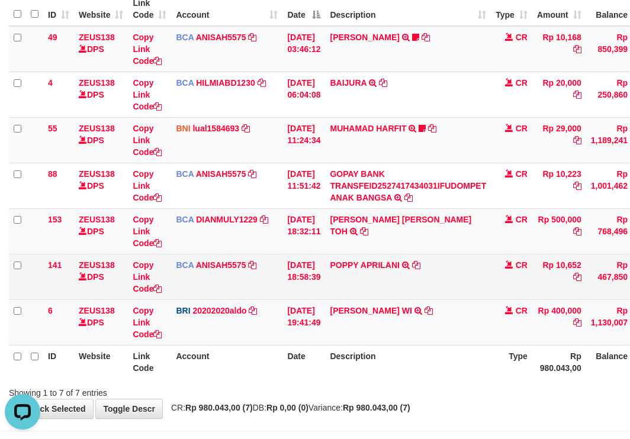
scroll to position [0, 0]
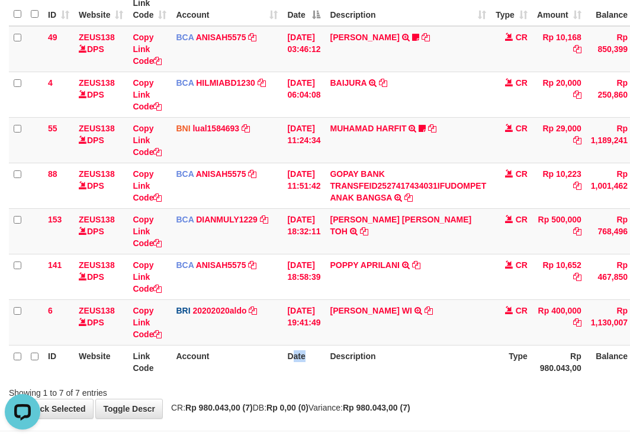
drag, startPoint x: 308, startPoint y: 350, endPoint x: 362, endPoint y: 346, distance: 54.1
click at [345, 347] on tr "ID Website Link Code Account Date Description Type Rp 980.043,00 Balance Status…" at bounding box center [362, 362] width 706 height 34
drag, startPoint x: 373, startPoint y: 342, endPoint x: 379, endPoint y: 350, distance: 10.5
click at [378, 348] on table "ID Website Link Code Account Date Description Type Amount Balance Status Action…" at bounding box center [362, 185] width 706 height 387
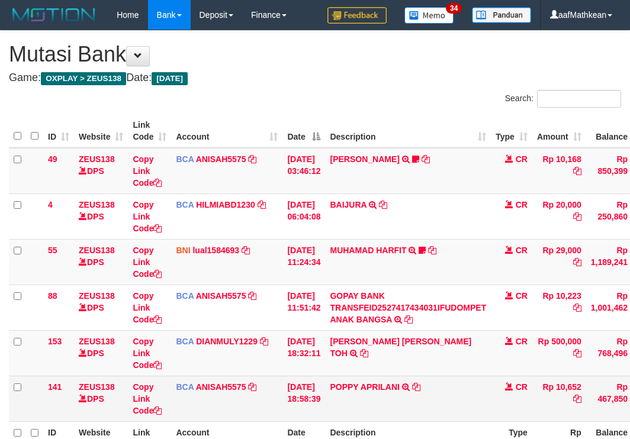
scroll to position [59, 0]
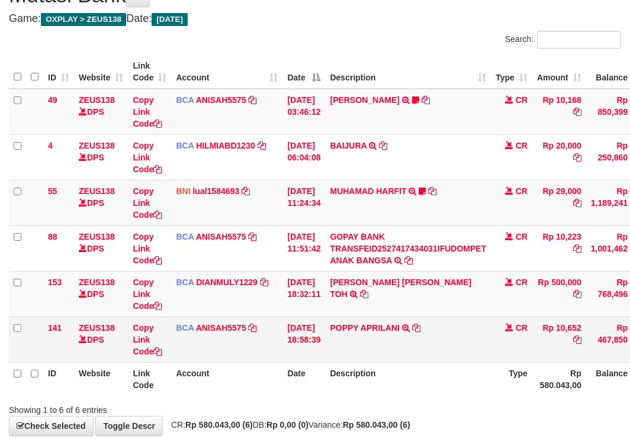
click at [442, 346] on td "POPPY APRILANI TRSF E-BANKING CR 0110/FTSCY/WS95271 10652.00POPPY APRILANI" at bounding box center [408, 340] width 166 height 46
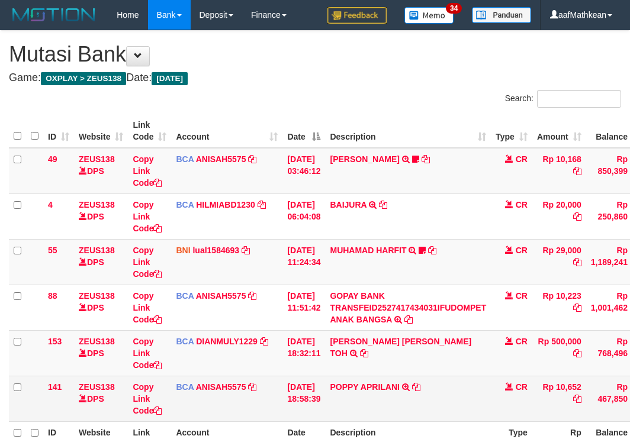
scroll to position [59, 0]
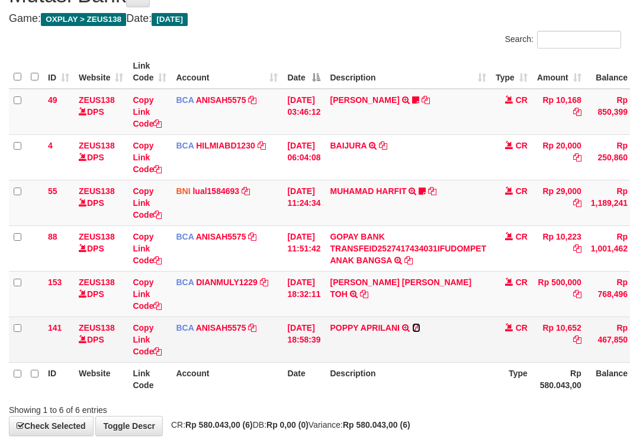
click at [420, 328] on icon at bounding box center [416, 328] width 8 height 8
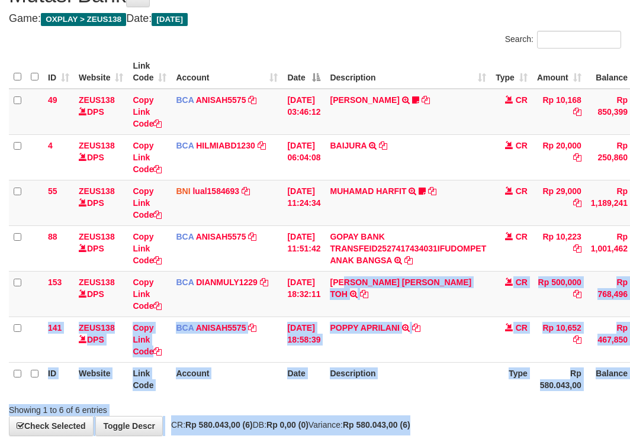
drag, startPoint x: 354, startPoint y: 305, endPoint x: 809, endPoint y: 475, distance: 485.3
click at [629, 439] on html "Toggle navigation Home Bank Account List Load By Website Group [OXPLAY] ZEUS138…" at bounding box center [315, 221] width 630 height 561
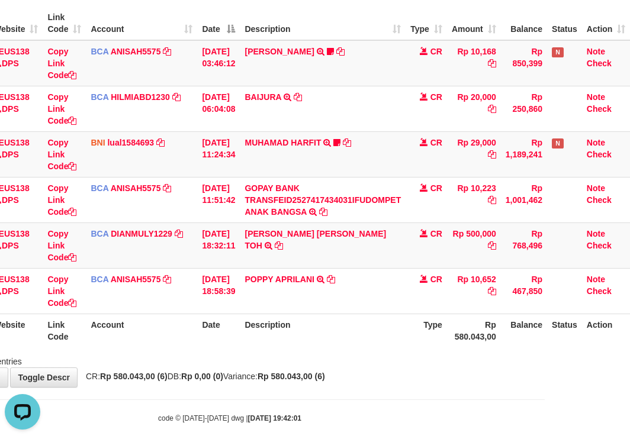
click at [347, 340] on th "Description" at bounding box center [323, 331] width 166 height 34
click at [545, 363] on html "Toggle navigation Home Bank Account List Load By Website Group [OXPLAY] ZEUS138…" at bounding box center [230, 172] width 630 height 561
click at [315, 353] on div "Showing 1 to 6 of 6 entries" at bounding box center [230, 359] width 630 height 17
drag, startPoint x: 420, startPoint y: 366, endPoint x: 632, endPoint y: 391, distance: 214.0
click at [545, 384] on html "Toggle navigation Home Bank Account List Load By Website Group [OXPLAY] ZEUS138…" at bounding box center [230, 172] width 630 height 561
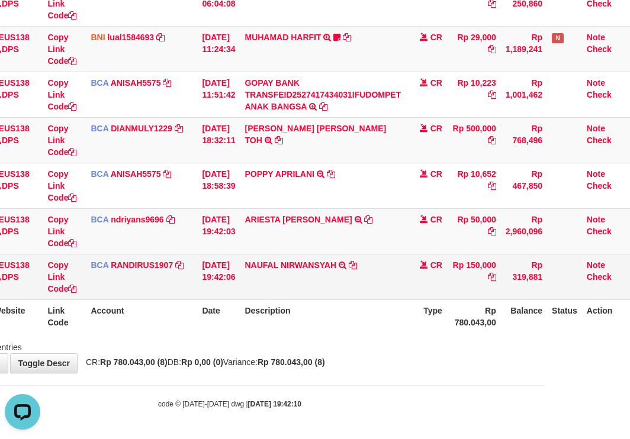
click at [347, 266] on td "NAUFAL NIRWANSYAH TRSF E-BANKING CR 0110/FTSCY/WS95031 150000.00NAUFAL NIRWANSY…" at bounding box center [323, 277] width 166 height 46
click at [350, 265] on icon at bounding box center [353, 265] width 8 height 8
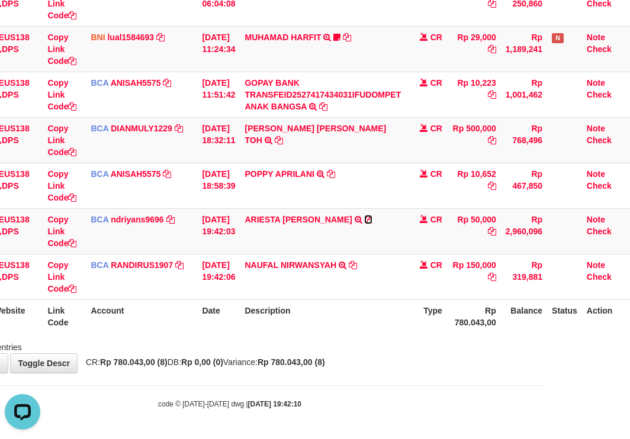
drag, startPoint x: 353, startPoint y: 217, endPoint x: 633, endPoint y: 174, distance: 283.8
click at [364, 217] on icon at bounding box center [368, 219] width 8 height 8
click at [283, 314] on th "Description" at bounding box center [323, 317] width 166 height 34
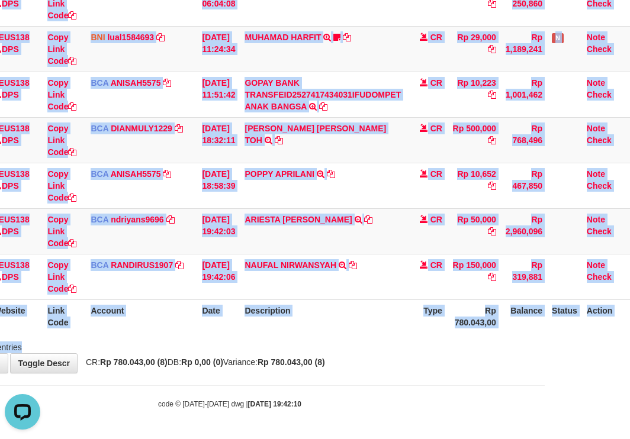
click at [389, 339] on div "Search: ID Website Link Code Account Date Description Type Amount Balance Statu…" at bounding box center [230, 115] width 612 height 477
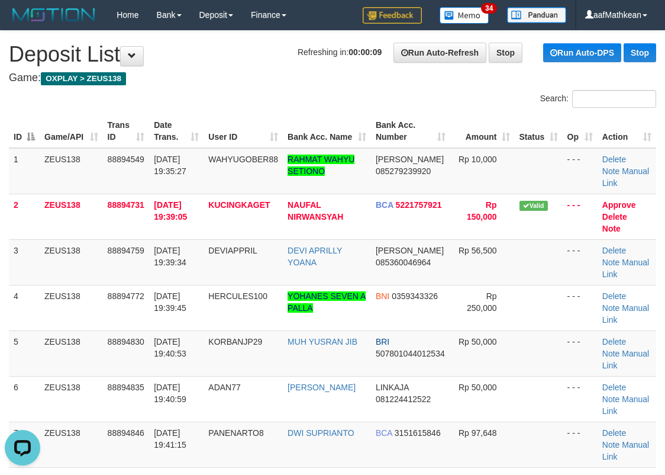
click at [117, 120] on div "Search: ID Game/API Trans ID Date Trans. User ID Bank Acc. Name Bank Acc. Numbe…" at bounding box center [333, 351] width 648 height 522
drag, startPoint x: 279, startPoint y: 111, endPoint x: 297, endPoint y: 123, distance: 21.3
click at [307, 119] on tr "ID Game/API Trans ID Date Trans. User ID Bank Acc. Name Bank Acc. Number Amount…" at bounding box center [333, 131] width 648 height 34
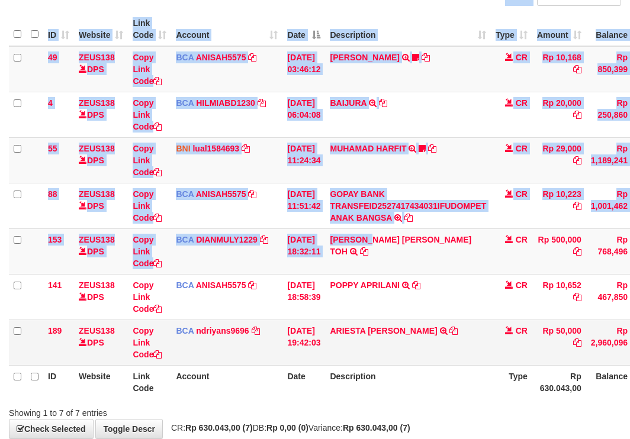
scroll to position [168, 0]
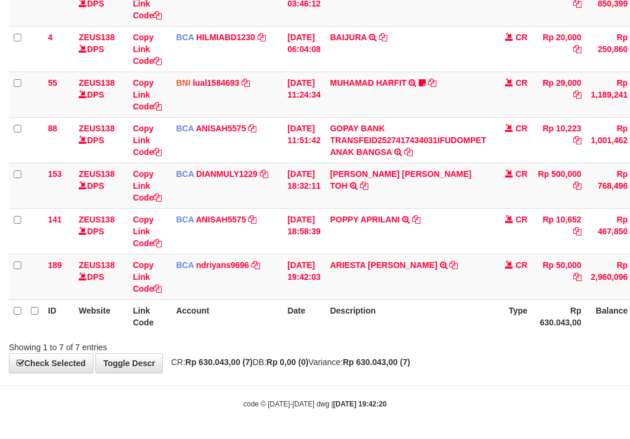
click at [414, 331] on th "Description" at bounding box center [408, 317] width 166 height 34
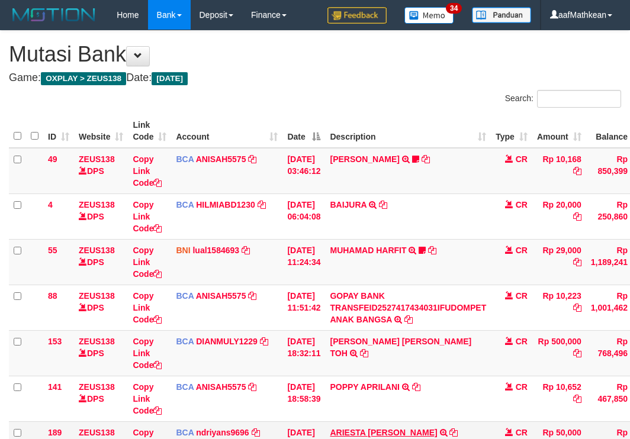
scroll to position [93, 0]
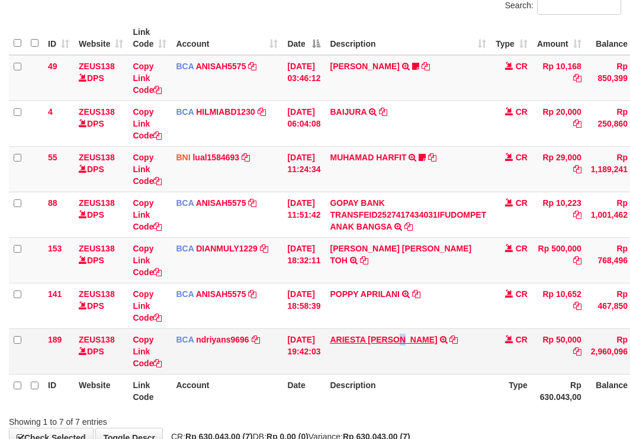
click at [404, 343] on td "ARIESTA [PERSON_NAME] TRSF E-BANKING CR 10/01 ZP6P1 ARIESTA [PERSON_NAME]" at bounding box center [408, 352] width 166 height 46
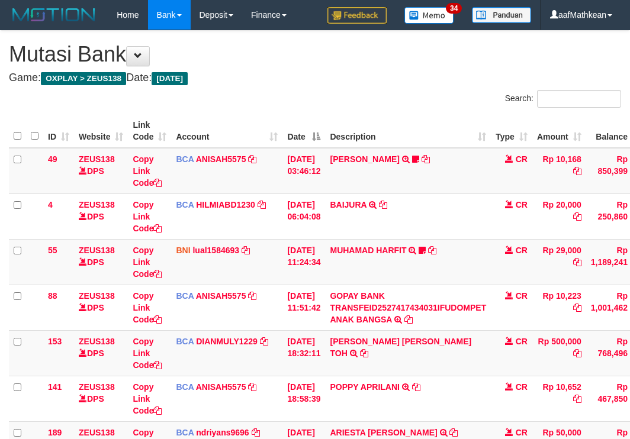
scroll to position [93, 0]
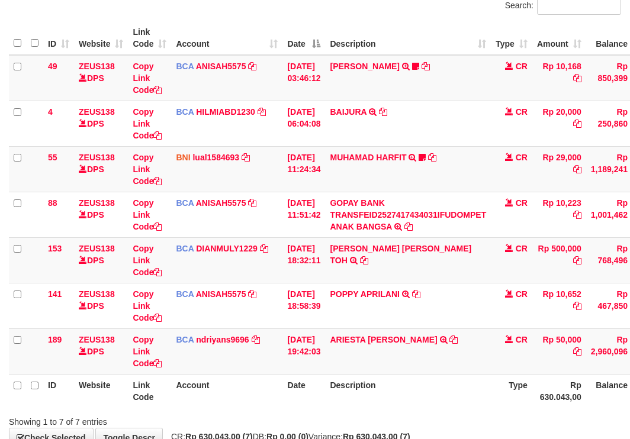
click at [591, 411] on div "Search: ID Website Link Code Account Date Description Type Amount Balance Statu…" at bounding box center [315, 212] width 612 height 431
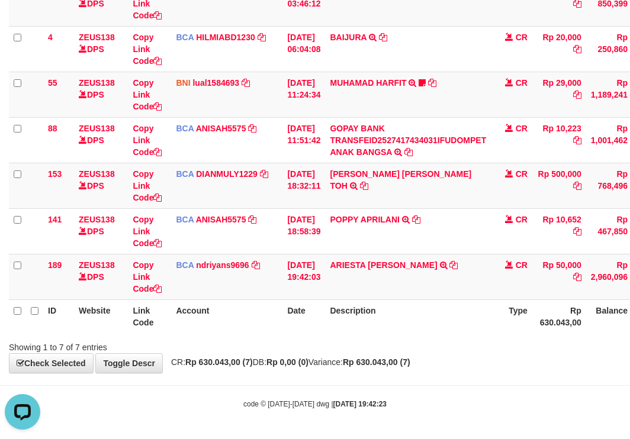
drag, startPoint x: 424, startPoint y: 372, endPoint x: 546, endPoint y: 400, distance: 124.6
click at [427, 374] on body "Toggle navigation Home Bank Account List Load By Website Group [OXPLAY] ZEUS138…" at bounding box center [315, 135] width 630 height 607
click at [429, 351] on div "**********" at bounding box center [315, 118] width 630 height 510
drag, startPoint x: 429, startPoint y: 349, endPoint x: 430, endPoint y: 340, distance: 9.0
click at [429, 349] on div "Showing 1 to 7 of 7 entries" at bounding box center [315, 345] width 630 height 17
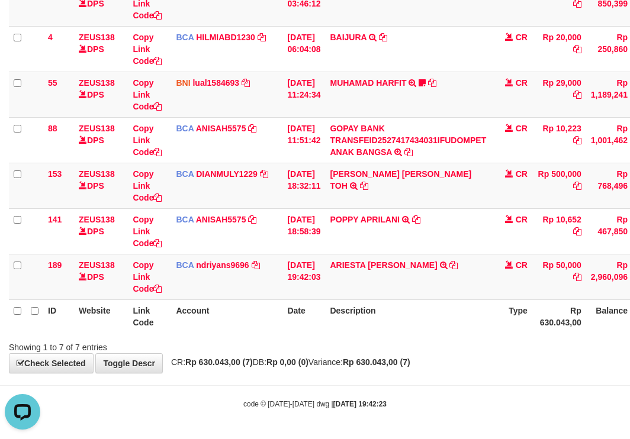
drag, startPoint x: 430, startPoint y: 340, endPoint x: 442, endPoint y: 345, distance: 12.5
click at [435, 343] on div "Showing 1 to 7 of 7 entries" at bounding box center [315, 345] width 630 height 17
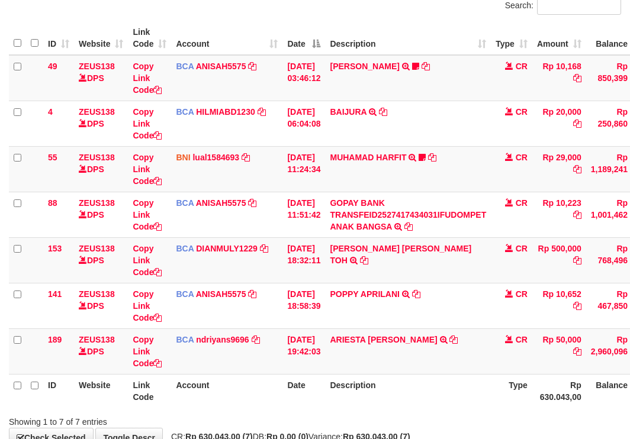
scroll to position [168, 0]
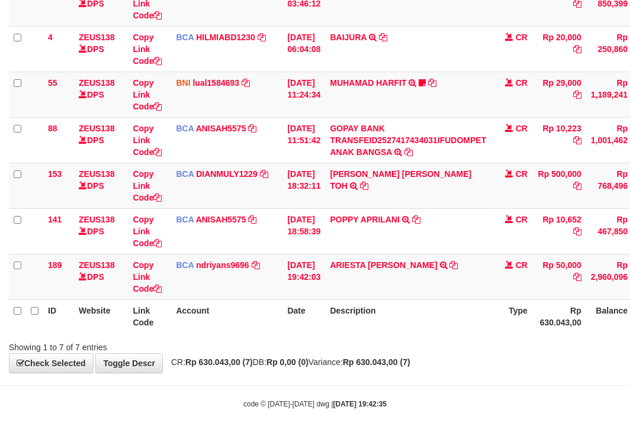
drag, startPoint x: 419, startPoint y: 300, endPoint x: 422, endPoint y: 310, distance: 9.9
click at [419, 301] on th "Description" at bounding box center [408, 317] width 166 height 34
click at [421, 309] on th "Description" at bounding box center [408, 317] width 166 height 34
drag, startPoint x: 340, startPoint y: 281, endPoint x: 347, endPoint y: 294, distance: 15.1
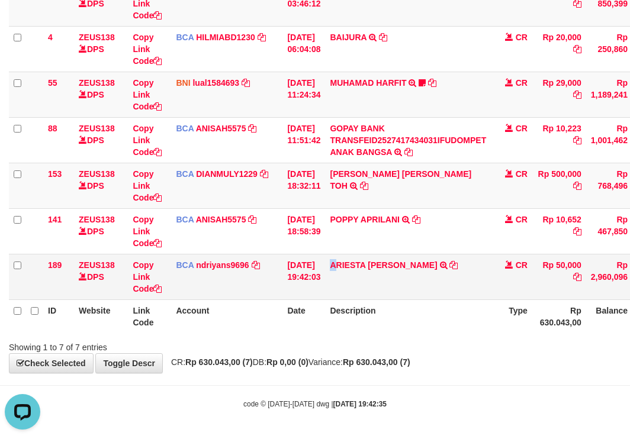
click at [344, 290] on td "ARIESTA [PERSON_NAME] TRSF E-BANKING CR 10/01 ZP6P1 ARIESTA [PERSON_NAME]" at bounding box center [408, 277] width 166 height 46
drag, startPoint x: 406, startPoint y: 357, endPoint x: 445, endPoint y: 369, distance: 40.4
click at [417, 366] on div "**********" at bounding box center [315, 118] width 630 height 510
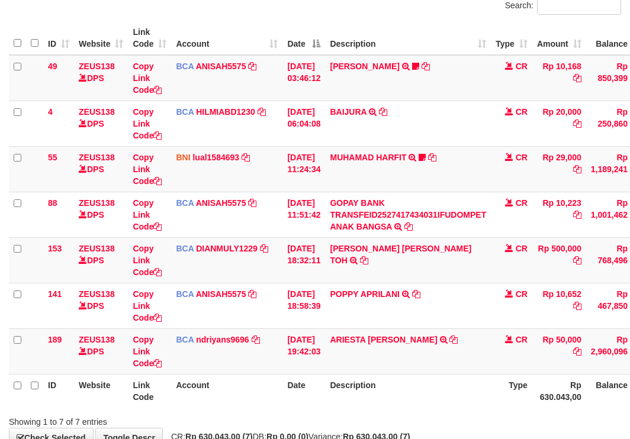
click at [465, 347] on td "ARIESTA [PERSON_NAME] TRSF E-BANKING CR 10/01 ZP6P1 ARIESTA [PERSON_NAME]" at bounding box center [408, 352] width 166 height 46
click at [527, 343] on tr "189 ZEUS138 DPS Copy Link Code BCA ndriyans9696 DPS ANDRIYANSYAH mutasi_2025100…" at bounding box center [362, 352] width 706 height 46
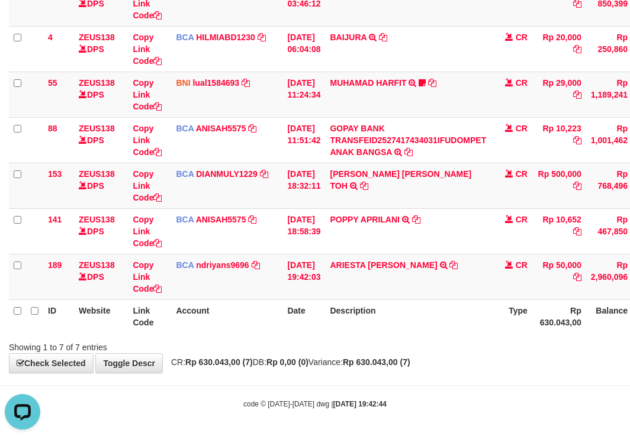
click at [459, 356] on div "**********" at bounding box center [315, 118] width 630 height 510
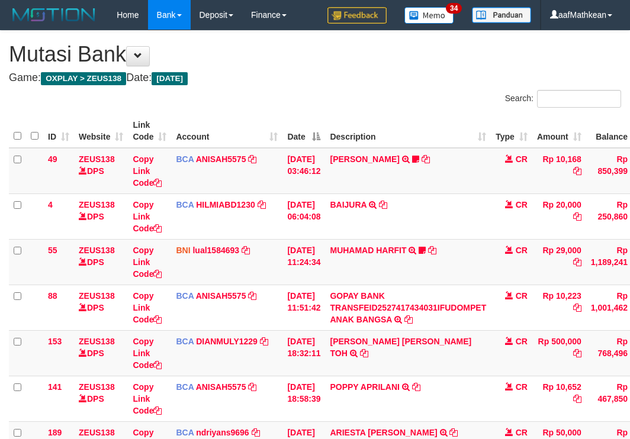
scroll to position [93, 0]
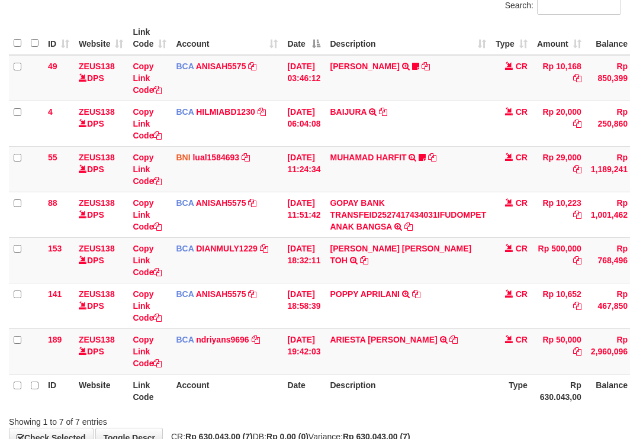
click at [459, 356] on td "ARIESTA HERU PRAKO TRSF E-BANKING CR 10/01 ZP6P1 ARIESTA HERU PRAKO" at bounding box center [408, 352] width 166 height 46
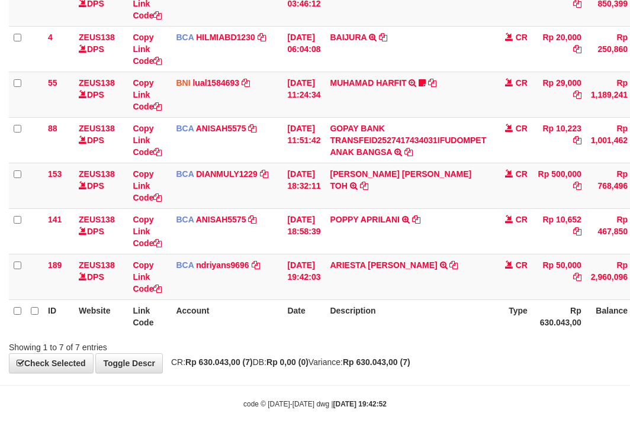
drag, startPoint x: 340, startPoint y: 375, endPoint x: 352, endPoint y: 388, distance: 17.6
click at [351, 388] on body "Toggle navigation Home Bank Account List Load By Website Group [OXPLAY] ZEUS138…" at bounding box center [315, 135] width 630 height 607
drag, startPoint x: 379, startPoint y: 391, endPoint x: 373, endPoint y: 383, distance: 10.1
click at [381, 391] on body "Toggle navigation Home Bank Account List Load By Website Group [OXPLAY] ZEUS138…" at bounding box center [315, 135] width 630 height 607
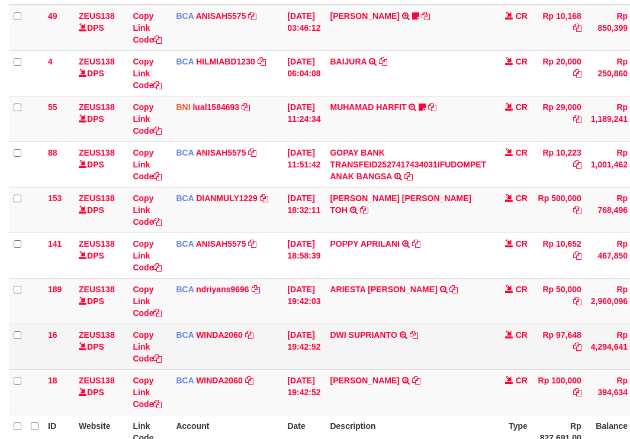
scroll to position [259, 0]
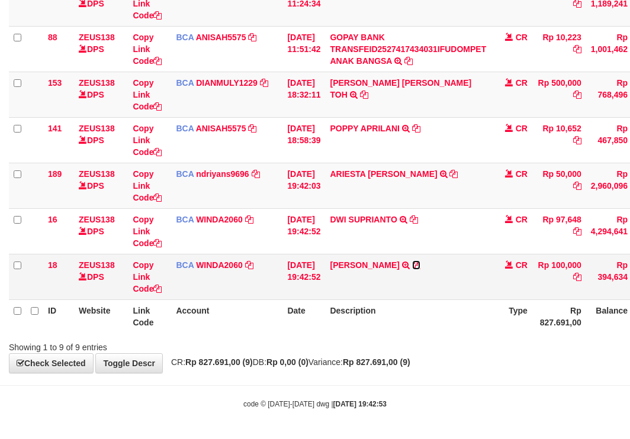
click at [414, 267] on icon at bounding box center [416, 265] width 8 height 8
click at [418, 266] on icon at bounding box center [416, 265] width 8 height 8
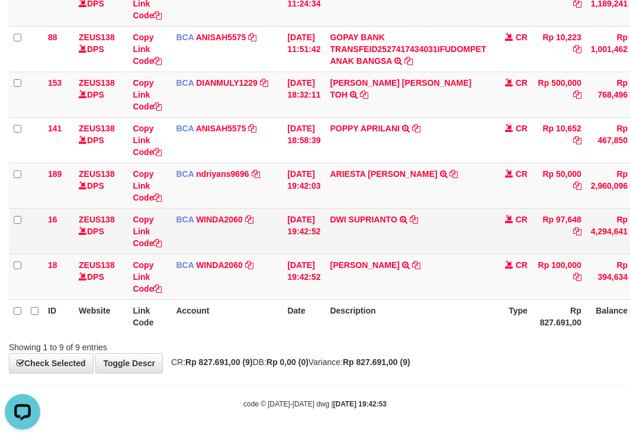
scroll to position [0, 0]
click at [418, 215] on icon at bounding box center [414, 219] width 8 height 8
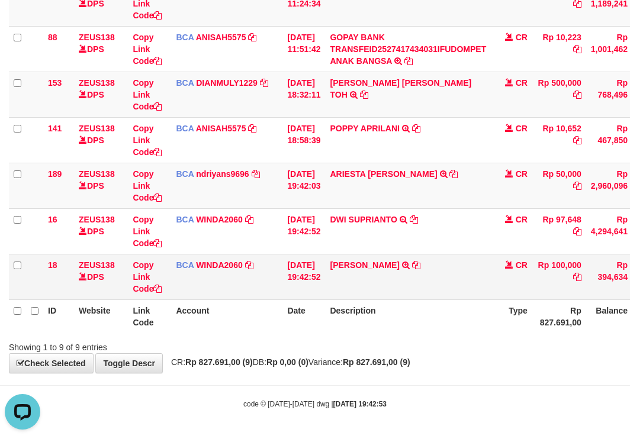
drag, startPoint x: 420, startPoint y: 277, endPoint x: 426, endPoint y: 304, distance: 27.4
click at [419, 281] on td "BUDI SANTOSO TRSF E-BANKING CR 0110/FTSCY/WS95031 100000.00BUDI SANTOSO" at bounding box center [408, 277] width 166 height 46
drag, startPoint x: 426, startPoint y: 304, endPoint x: 420, endPoint y: 301, distance: 7.2
click at [425, 307] on table "ID Website Link Code Account Date Description Type Amount Balance Status Action…" at bounding box center [362, 95] width 706 height 478
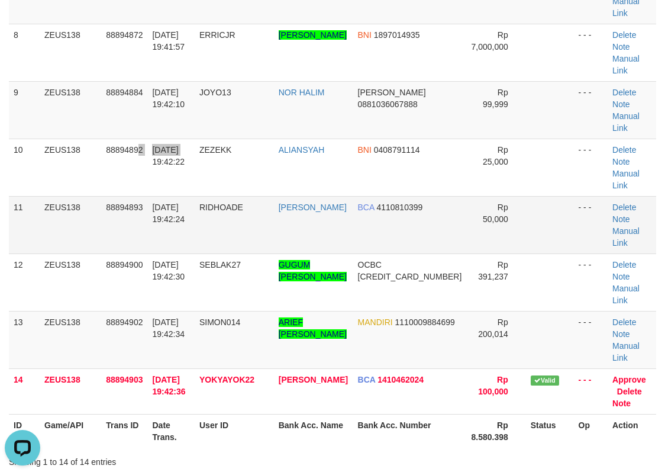
click at [182, 139] on tr "10 ZEUS138 88894892 01/10/2025 19:42:22 ZEZEKK ALIANSYAH BNI 0408791114 Rp 25,0…" at bounding box center [333, 167] width 648 height 57
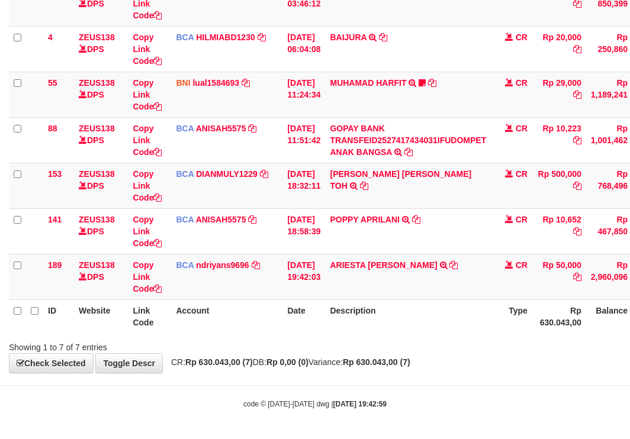
click at [449, 352] on div "Showing 1 to 7 of 7 entries" at bounding box center [315, 345] width 630 height 17
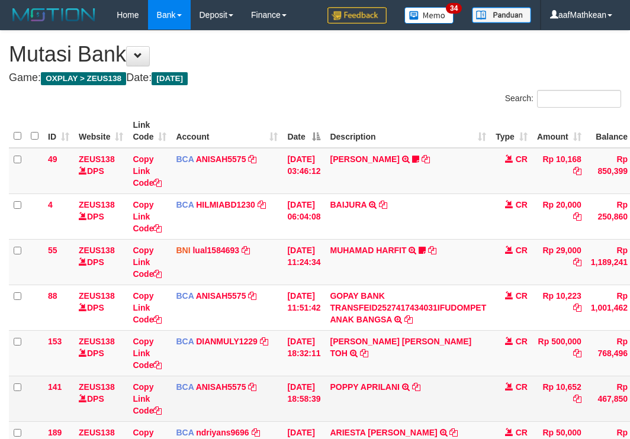
scroll to position [93, 0]
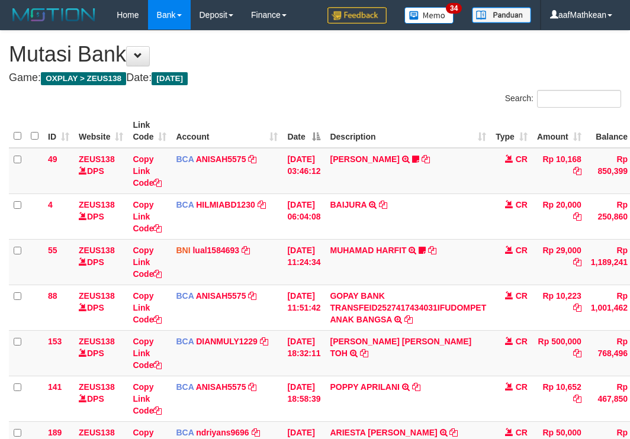
scroll to position [93, 0]
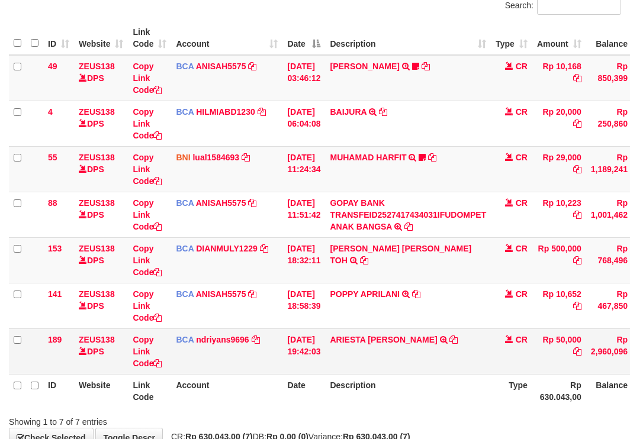
click at [308, 347] on td "[DATE] 19:42:03" at bounding box center [303, 352] width 43 height 46
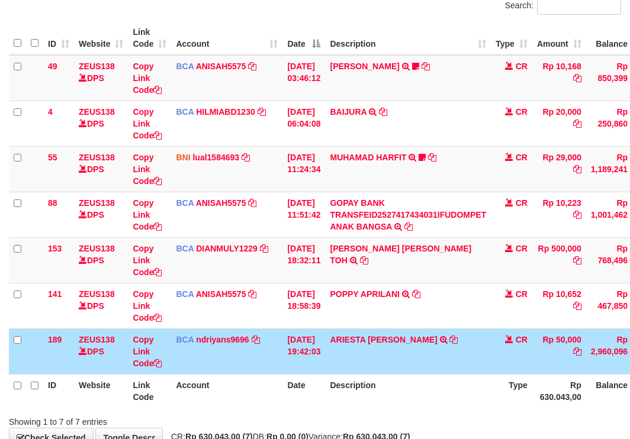
click at [311, 349] on td "[DATE] 19:42:03" at bounding box center [303, 352] width 43 height 46
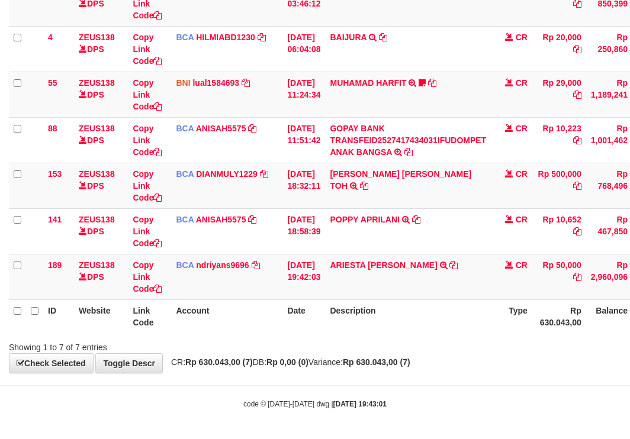
drag, startPoint x: 478, startPoint y: 367, endPoint x: 635, endPoint y: 415, distance: 163.5
click at [561, 395] on body "Toggle navigation Home Bank Account List Load By Website Group [OXPLAY] ZEUS138…" at bounding box center [315, 135] width 630 height 607
drag, startPoint x: 383, startPoint y: 341, endPoint x: 417, endPoint y: 353, distance: 36.0
click at [417, 352] on div "Showing 1 to 7 of 7 entries" at bounding box center [315, 345] width 630 height 17
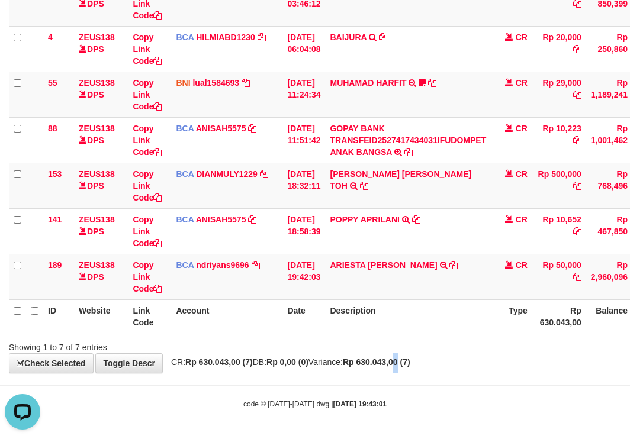
click at [433, 358] on div "**********" at bounding box center [315, 118] width 630 height 510
click at [443, 346] on div "Showing 1 to 7 of 7 entries" at bounding box center [315, 345] width 630 height 17
drag, startPoint x: 446, startPoint y: 343, endPoint x: 638, endPoint y: 343, distance: 191.8
click at [491, 344] on div "Showing 1 to 7 of 7 entries" at bounding box center [315, 345] width 630 height 17
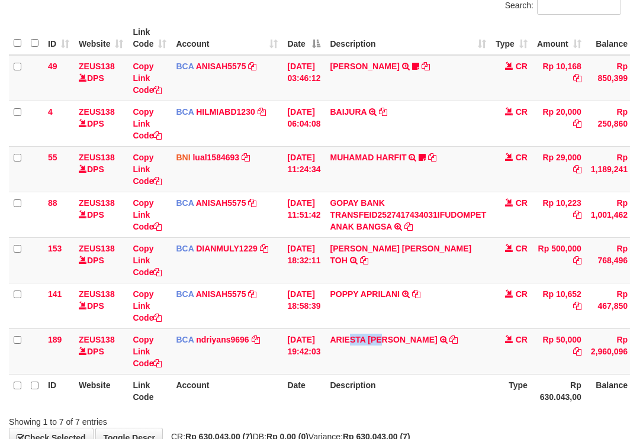
drag, startPoint x: 395, startPoint y: 366, endPoint x: 516, endPoint y: 379, distance: 122.0
click at [438, 371] on td "ARIESTA [PERSON_NAME] TRSF E-BANKING CR 10/01 ZP6P1 ARIESTA [PERSON_NAME]" at bounding box center [408, 352] width 166 height 46
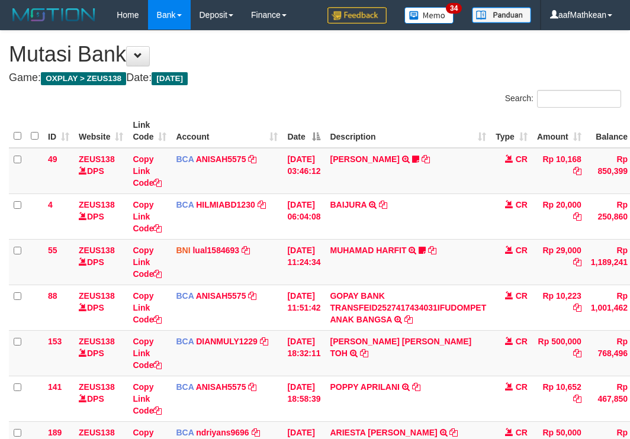
scroll to position [93, 0]
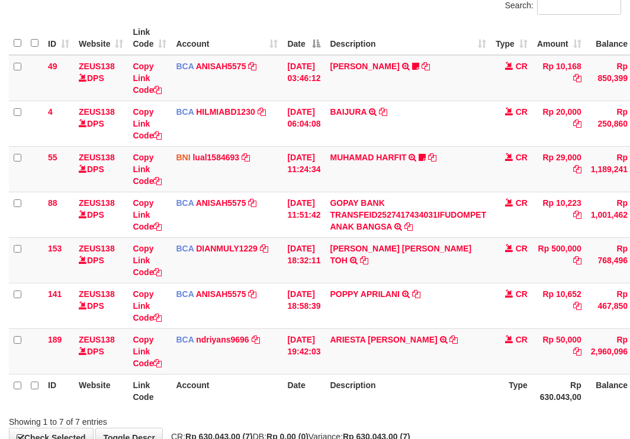
click at [445, 332] on td "ARIESTA [PERSON_NAME] TRSF E-BANKING CR 10/01 ZP6P1 ARIESTA [PERSON_NAME]" at bounding box center [408, 352] width 166 height 46
click at [467, 345] on td "ARIESTA [PERSON_NAME] TRSF E-BANKING CR 10/01 ZP6P1 ARIESTA [PERSON_NAME]" at bounding box center [408, 352] width 166 height 46
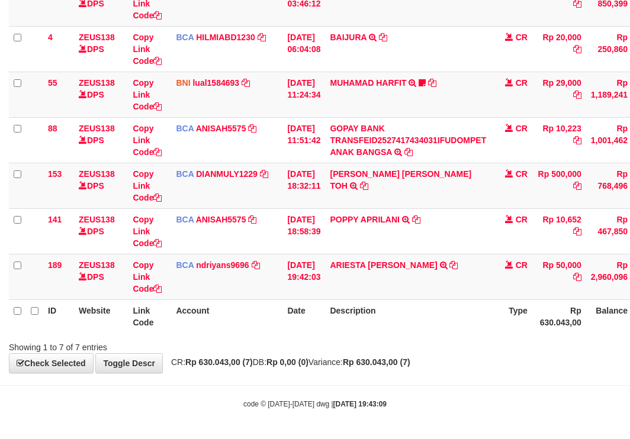
click at [465, 340] on div "Showing 1 to 7 of 7 entries" at bounding box center [315, 345] width 630 height 17
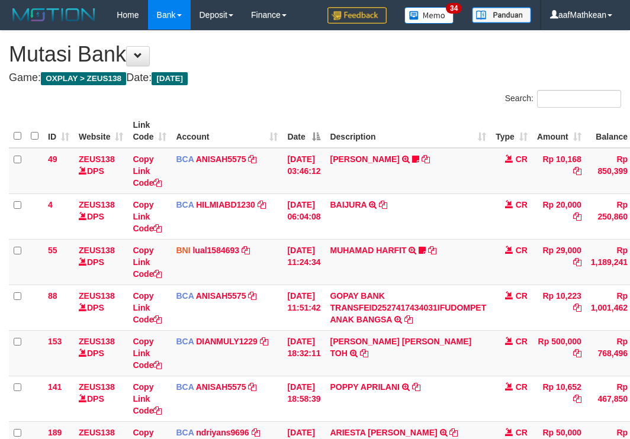
scroll to position [93, 0]
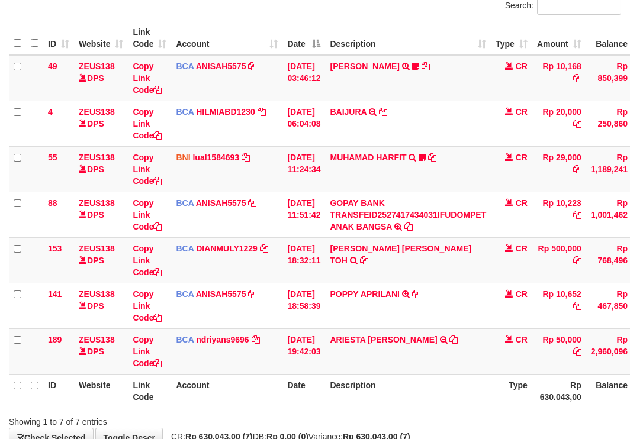
click at [463, 337] on td "ARIESTA [PERSON_NAME] TRSF E-BANKING CR 10/01 ZP6P1 ARIESTA [PERSON_NAME]" at bounding box center [408, 352] width 166 height 46
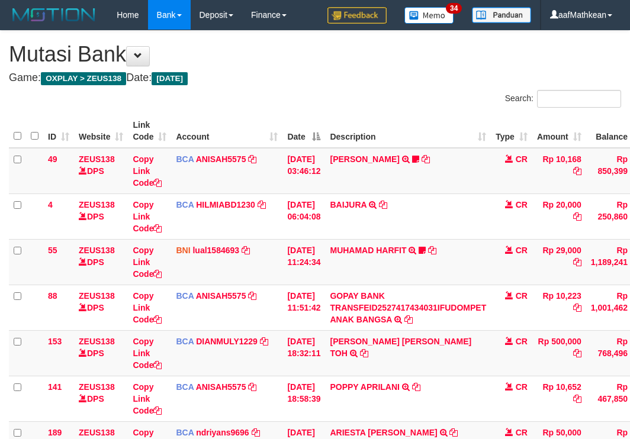
scroll to position [93, 0]
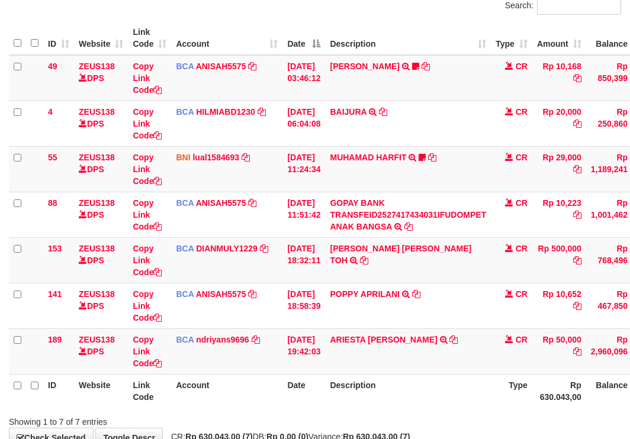
click at [461, 333] on td "ARIESTA [PERSON_NAME] TRSF E-BANKING CR 10/01 ZP6P1 ARIESTA [PERSON_NAME]" at bounding box center [408, 352] width 166 height 46
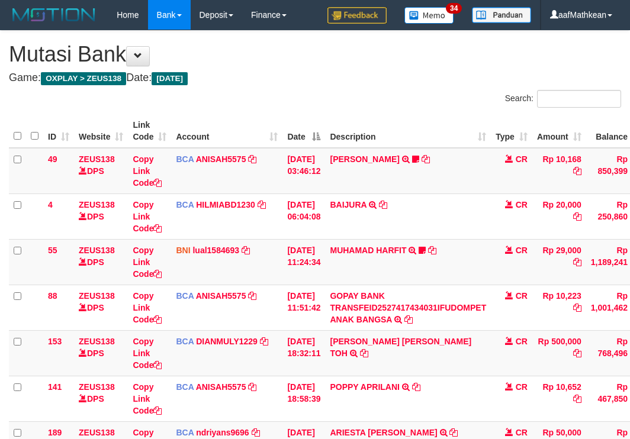
scroll to position [93, 0]
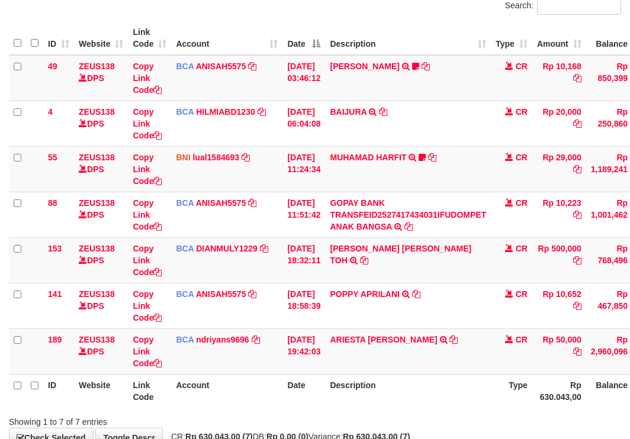
click at [463, 333] on td "ARIESTA [PERSON_NAME] TRSF E-BANKING CR 10/01 ZP6P1 ARIESTA [PERSON_NAME]" at bounding box center [408, 352] width 166 height 46
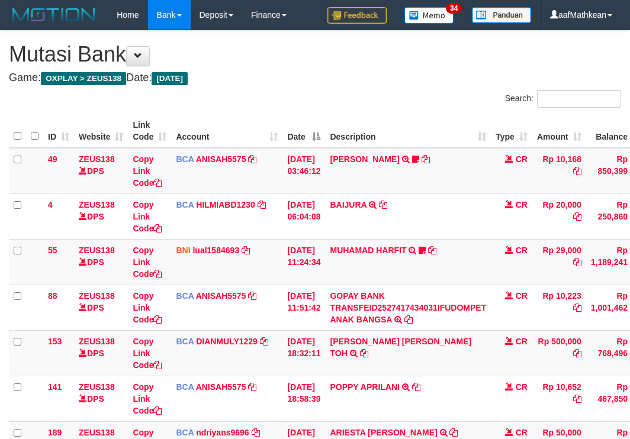
scroll to position [143, 0]
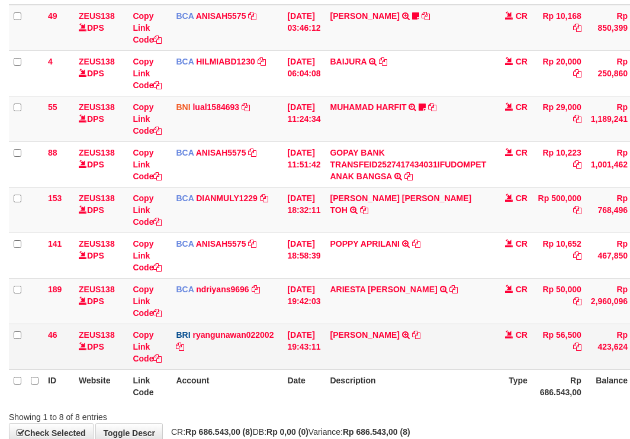
click at [462, 333] on td "DANA DEVIAPRILLY TRANSFER NBMB DANA DEVIAPRILLY TO RYAN GUNAWAN" at bounding box center [408, 347] width 166 height 46
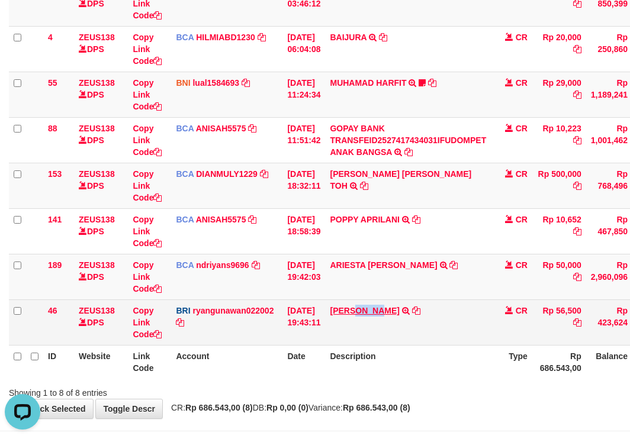
drag, startPoint x: 367, startPoint y: 305, endPoint x: 389, endPoint y: 311, distance: 23.4
click at [389, 311] on td "DANA DEVIAPRILLY TRANSFER NBMB DANA DEVIAPRILLY TO RYAN GUNAWAN" at bounding box center [408, 323] width 166 height 46
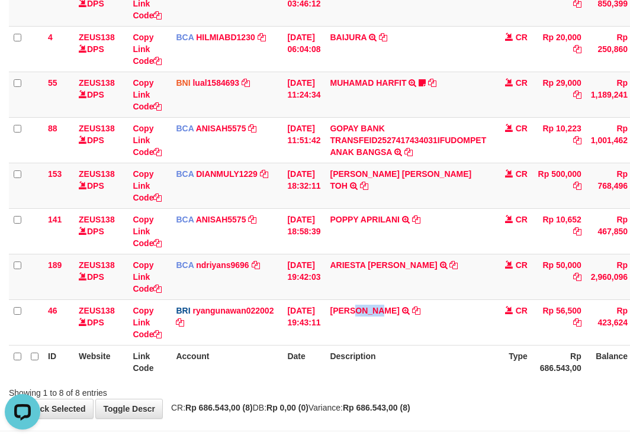
click at [497, 244] on tr "141 ZEUS138 DPS Copy Link Code BCA ANISAH5575 DPS ANISAH mutasi_20251001_3827 |…" at bounding box center [362, 231] width 706 height 46
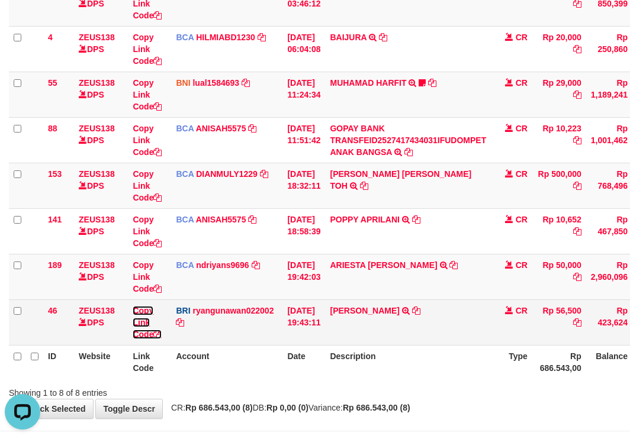
click at [143, 331] on link "Copy Link Code" at bounding box center [147, 322] width 29 height 33
click at [143, 332] on link "Copy Link Code" at bounding box center [147, 322] width 29 height 33
click at [143, 333] on link "Copy Link Code" at bounding box center [147, 322] width 29 height 33
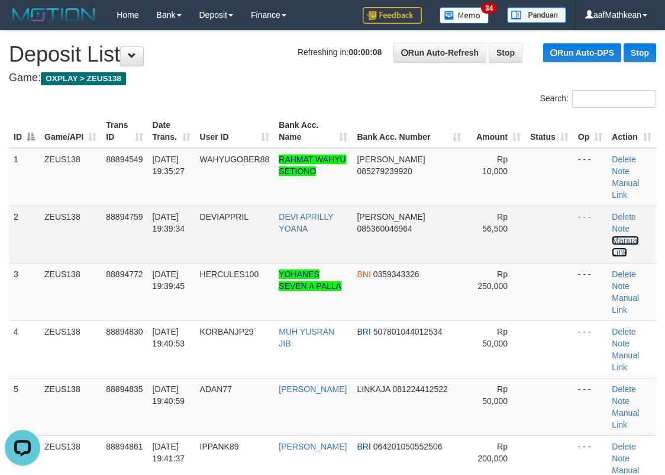
click at [630, 236] on link "Manual Link" at bounding box center [625, 246] width 27 height 21
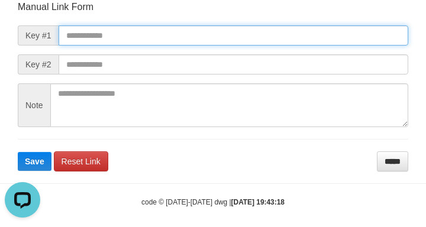
click at [153, 39] on input "text" at bounding box center [234, 35] width 350 height 20
paste input "**********"
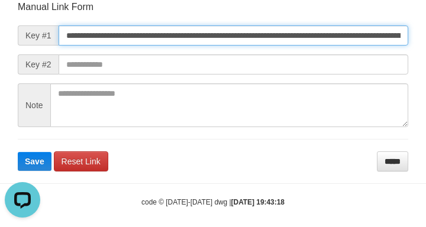
type input "**********"
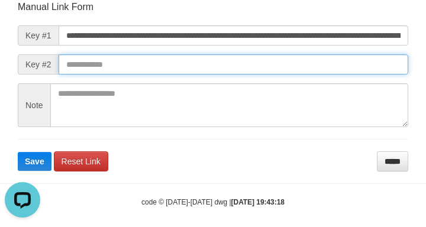
click at [18, 152] on button "Save" at bounding box center [35, 161] width 34 height 19
click at [316, 74] on input "text" at bounding box center [234, 64] width 350 height 20
click at [18, 152] on button "Save" at bounding box center [35, 161] width 34 height 19
click at [323, 75] on form "**********" at bounding box center [213, 86] width 391 height 171
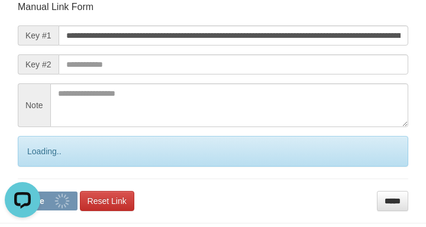
click at [324, 76] on form "**********" at bounding box center [213, 106] width 391 height 211
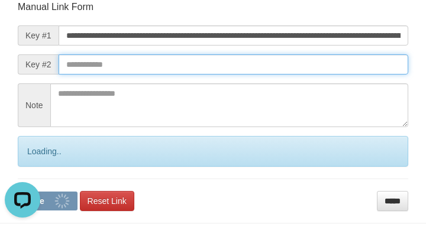
click at [18, 192] on button "Save" at bounding box center [48, 201] width 60 height 19
click at [323, 73] on input "text" at bounding box center [234, 64] width 350 height 20
click at [18, 192] on button "Save" at bounding box center [48, 201] width 60 height 19
drag, startPoint x: 325, startPoint y: 67, endPoint x: 1, endPoint y: 58, distance: 323.9
click at [340, 67] on input "text" at bounding box center [234, 64] width 350 height 20
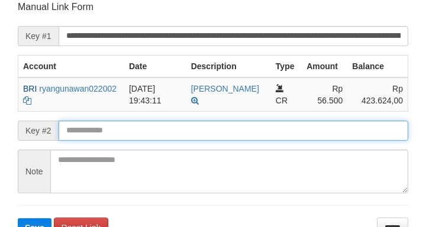
click at [18, 218] on button "Save" at bounding box center [35, 227] width 34 height 19
drag, startPoint x: 130, startPoint y: 133, endPoint x: 112, endPoint y: 123, distance: 20.9
click at [130, 134] on input "text" at bounding box center [234, 131] width 350 height 20
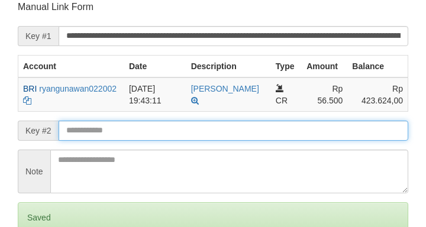
click at [111, 127] on form "**********" at bounding box center [213, 139] width 391 height 276
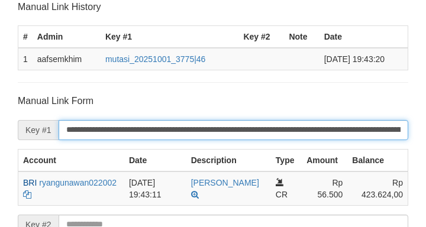
click at [110, 128] on input "**********" at bounding box center [234, 130] width 350 height 20
click at [110, 133] on input "**********" at bounding box center [234, 130] width 350 height 20
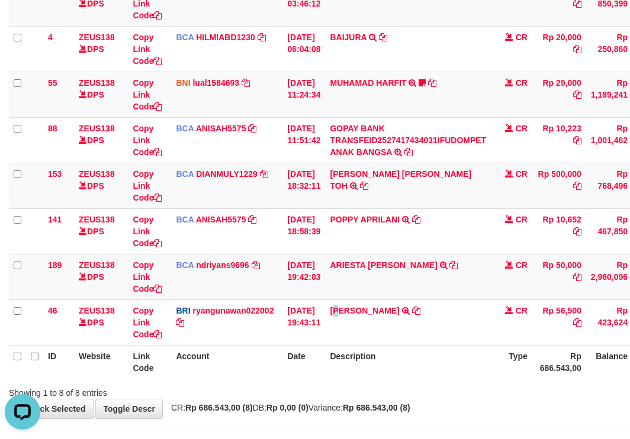
drag, startPoint x: 347, startPoint y: 320, endPoint x: 636, endPoint y: 315, distance: 288.9
click at [391, 331] on td "[PERSON_NAME] TRANSFER NBMB [PERSON_NAME] TO [PERSON_NAME]" at bounding box center [408, 323] width 166 height 46
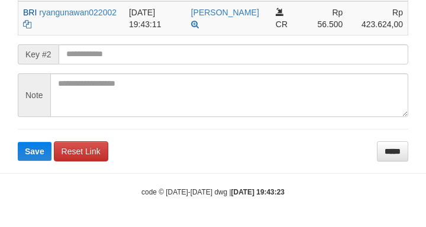
click at [18, 142] on button "Save" at bounding box center [35, 151] width 34 height 19
drag, startPoint x: 99, startPoint y: 70, endPoint x: 101, endPoint y: 56, distance: 14.9
click at [99, 70] on form "**********" at bounding box center [213, 42] width 391 height 237
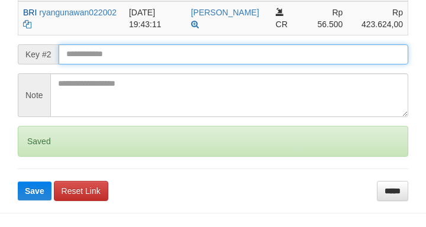
click at [18, 182] on button "Save" at bounding box center [35, 191] width 34 height 19
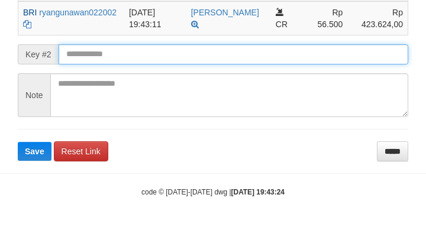
click at [18, 142] on button "Save" at bounding box center [35, 151] width 34 height 19
click at [107, 52] on input "text" at bounding box center [234, 54] width 350 height 20
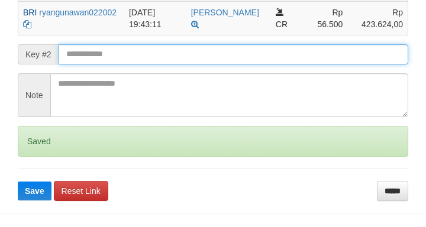
click at [18, 182] on button "Save" at bounding box center [35, 191] width 34 height 19
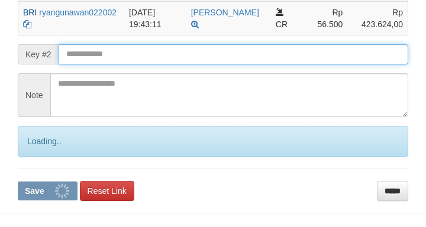
click at [107, 56] on input "text" at bounding box center [234, 54] width 350 height 20
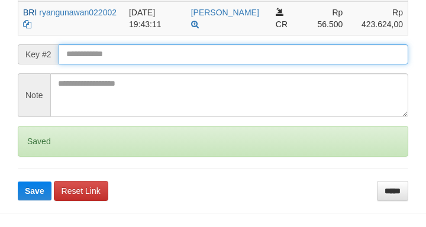
click at [18, 182] on button "Save" at bounding box center [35, 191] width 34 height 19
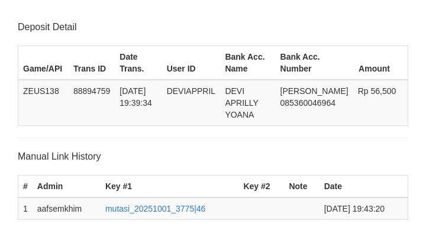
scroll to position [320, 0]
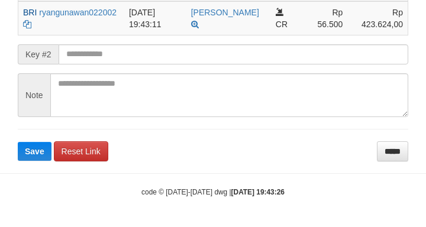
click at [18, 142] on button "Save" at bounding box center [35, 151] width 34 height 19
click at [102, 53] on input "text" at bounding box center [234, 54] width 350 height 20
click at [18, 142] on button "Save" at bounding box center [35, 151] width 34 height 19
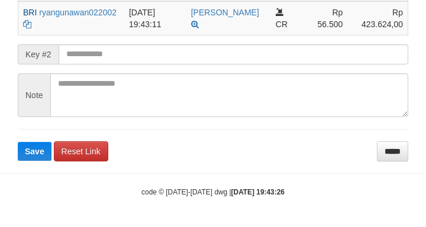
click at [18, 142] on button "Save" at bounding box center [35, 151] width 34 height 19
click at [93, 53] on input "text" at bounding box center [234, 54] width 350 height 20
click at [18, 142] on button "Save" at bounding box center [35, 151] width 34 height 19
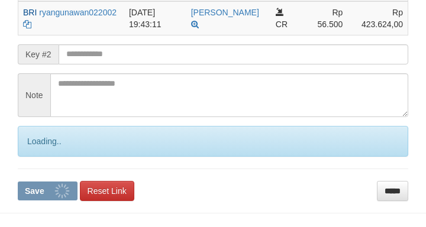
click at [93, 53] on input "text" at bounding box center [234, 54] width 350 height 20
click at [18, 182] on button "Save" at bounding box center [48, 191] width 60 height 19
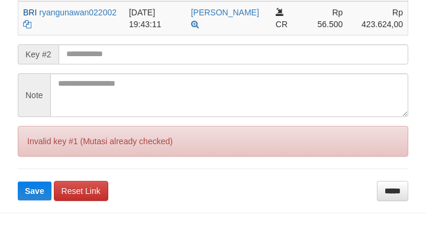
click at [96, 50] on input "text" at bounding box center [234, 54] width 350 height 20
click at [18, 182] on button "Save" at bounding box center [35, 191] width 34 height 19
drag, startPoint x: 98, startPoint y: 51, endPoint x: 20, endPoint y: 72, distance: 80.8
click at [98, 51] on input "text" at bounding box center [234, 54] width 350 height 20
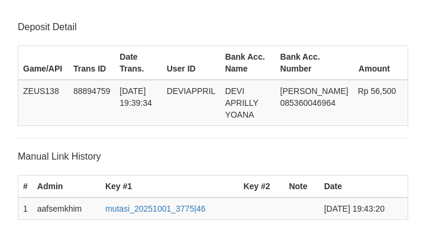
scroll to position [320, 0]
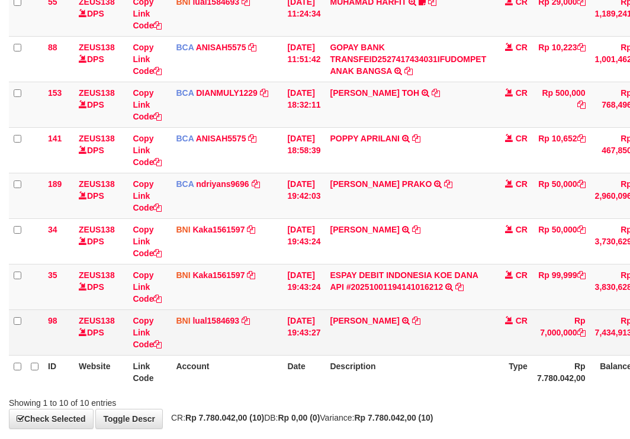
scroll to position [304, 0]
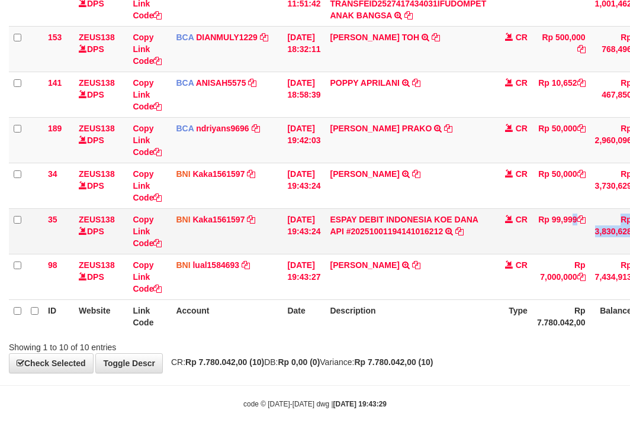
drag, startPoint x: 566, startPoint y: 215, endPoint x: 613, endPoint y: 227, distance: 47.7
click at [613, 227] on tr "35 ZEUS138 DPS Copy Link Code BNI Kaka1561597 DPS KARMILA mutasi_20251001_2425 …" at bounding box center [364, 231] width 710 height 46
copy tr "99,999 Rp 3,8"
click at [572, 219] on td "Rp 99,999" at bounding box center [561, 231] width 58 height 46
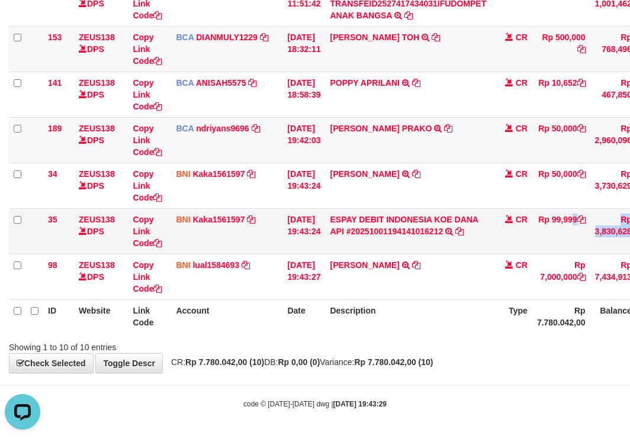
click at [572, 219] on td "Rp 99,999" at bounding box center [561, 231] width 58 height 46
click at [569, 218] on td "Rp 99,999" at bounding box center [561, 231] width 58 height 46
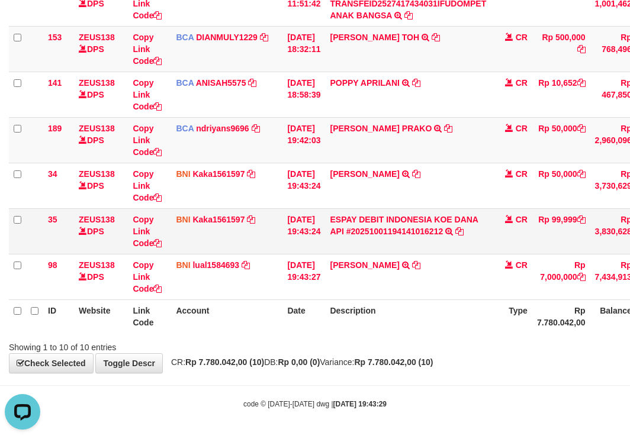
drag, startPoint x: 566, startPoint y: 214, endPoint x: 601, endPoint y: 215, distance: 34.4
click at [598, 217] on tr "35 ZEUS138 DPS Copy Link Code BNI Kaka1561597 DPS KARMILA mutasi_20251001_2425 …" at bounding box center [364, 231] width 710 height 46
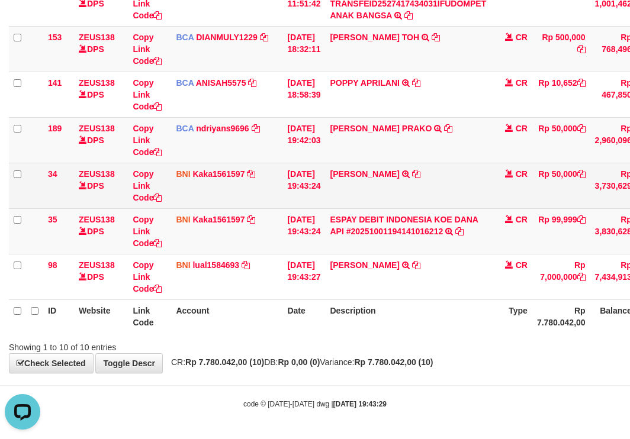
copy td "99,999"
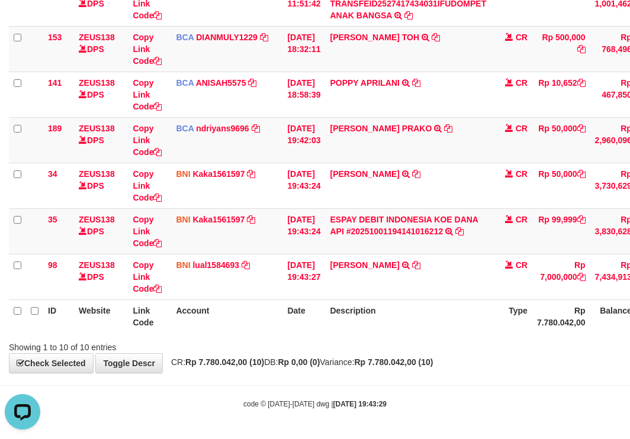
click at [351, 375] on body "Toggle navigation Home Bank Account List Load By Website Group [OXPLAY] ZEUS138…" at bounding box center [315, 67] width 630 height 743
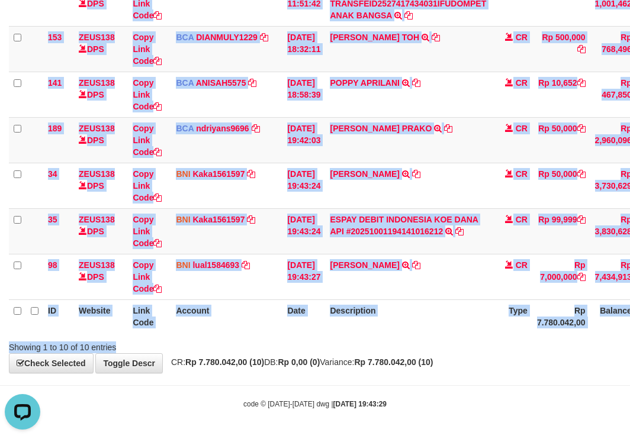
click at [368, 346] on div "Search: ID Website Link Code Account Date Description Type Amount Balance Statu…" at bounding box center [315, 70] width 612 height 568
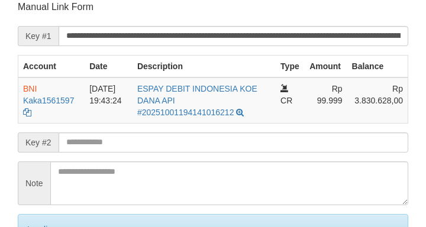
click at [275, 149] on input "text" at bounding box center [234, 143] width 350 height 20
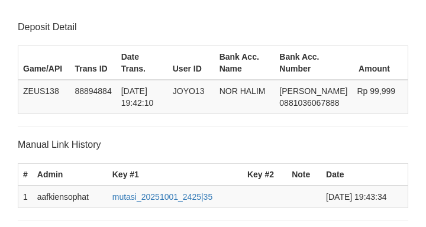
scroll to position [232, 0]
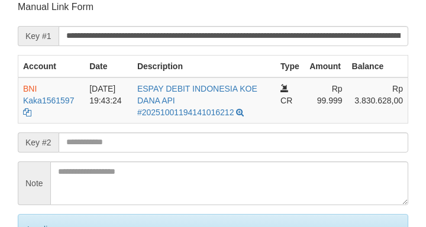
click at [276, 148] on input "text" at bounding box center [234, 143] width 350 height 20
click at [278, 148] on input "text" at bounding box center [234, 143] width 350 height 20
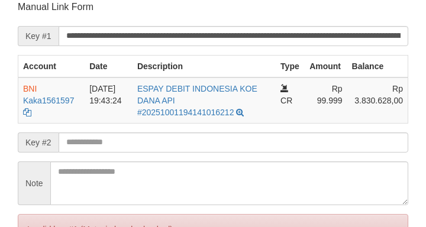
click at [284, 146] on input "text" at bounding box center [234, 143] width 350 height 20
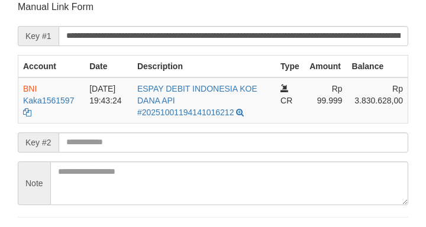
click at [62, 11] on p "Manual Link Form" at bounding box center [213, 7] width 391 height 13
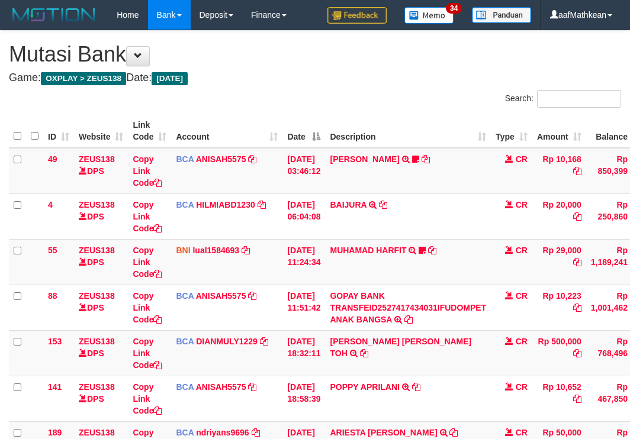
scroll to position [213, 0]
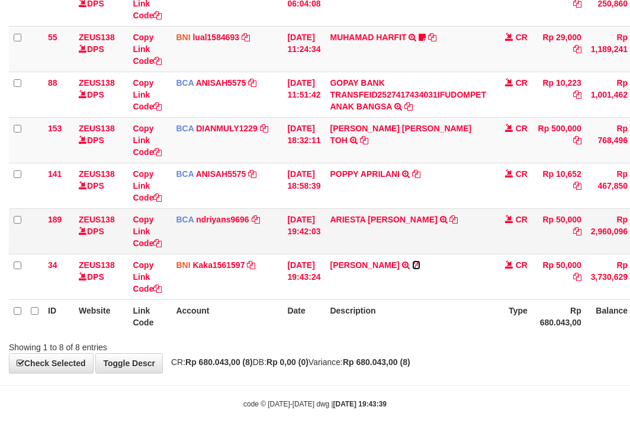
drag, startPoint x: 442, startPoint y: 263, endPoint x: 528, endPoint y: 244, distance: 87.9
click at [420, 263] on icon at bounding box center [416, 265] width 8 height 8
drag, startPoint x: 359, startPoint y: 336, endPoint x: 375, endPoint y: 342, distance: 16.5
click at [360, 336] on div "ID Website Link Code Account Date Description Type Amount Balance Status Action…" at bounding box center [315, 117] width 630 height 439
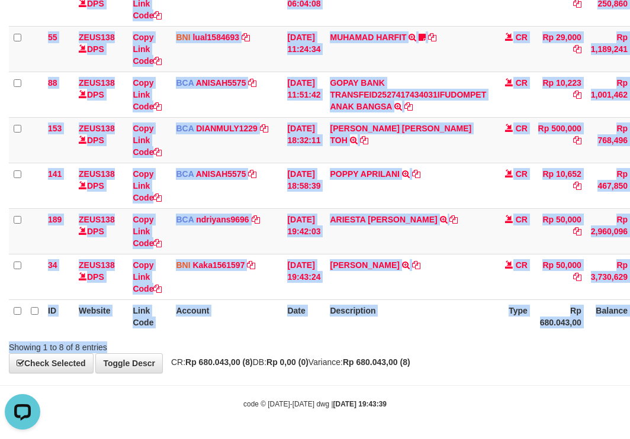
drag, startPoint x: 375, startPoint y: 342, endPoint x: 403, endPoint y: 321, distance: 35.2
click at [377, 342] on div "Search: ID Website Link Code Account Date Description Type Amount Balance Statu…" at bounding box center [315, 115] width 612 height 477
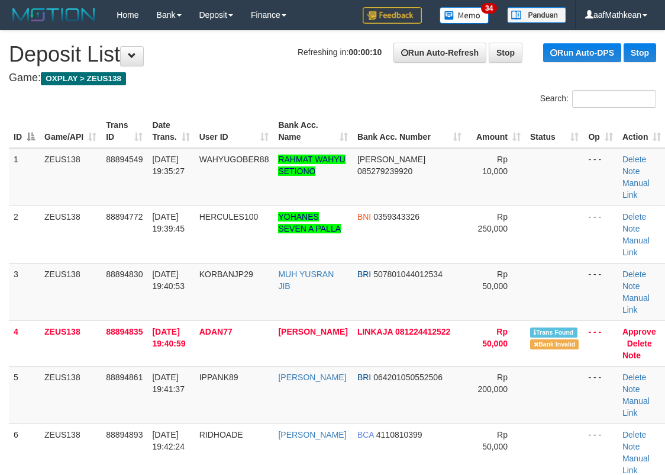
drag, startPoint x: 240, startPoint y: 60, endPoint x: 147, endPoint y: 89, distance: 97.5
click at [240, 62] on h1 "Refreshing in: 00:00:10 Run Auto-Refresh Stop Run Auto-DPS Stop Deposit List" at bounding box center [333, 55] width 648 height 24
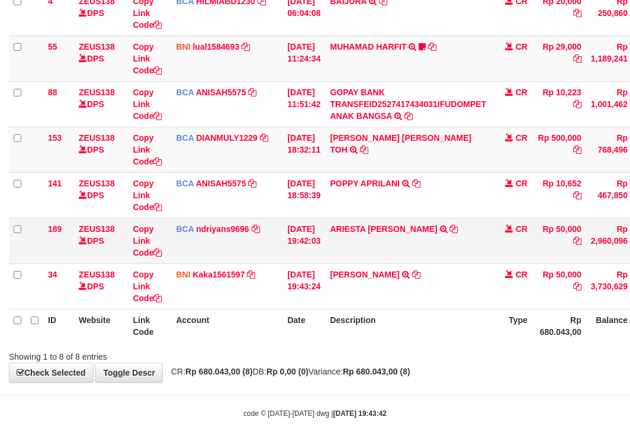
scroll to position [213, 0]
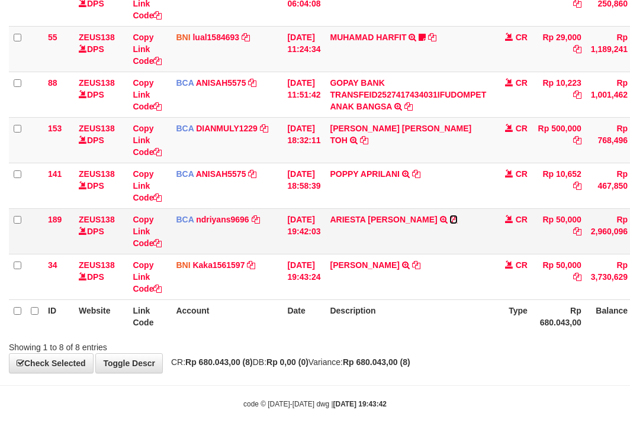
click at [449, 218] on icon at bounding box center [453, 219] width 8 height 8
drag, startPoint x: 445, startPoint y: 218, endPoint x: 638, endPoint y: 95, distance: 228.6
click at [449, 218] on icon at bounding box center [453, 219] width 8 height 8
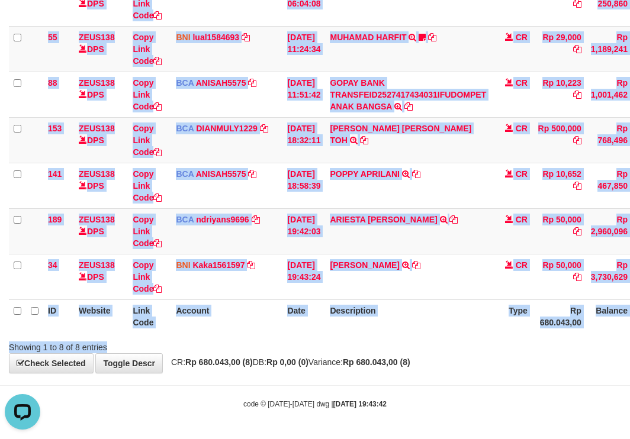
drag, startPoint x: 321, startPoint y: 337, endPoint x: 362, endPoint y: 354, distance: 43.8
click at [363, 352] on div "Search: ID Website Link Code Account Date Description Type Amount Balance Statu…" at bounding box center [315, 115] width 612 height 477
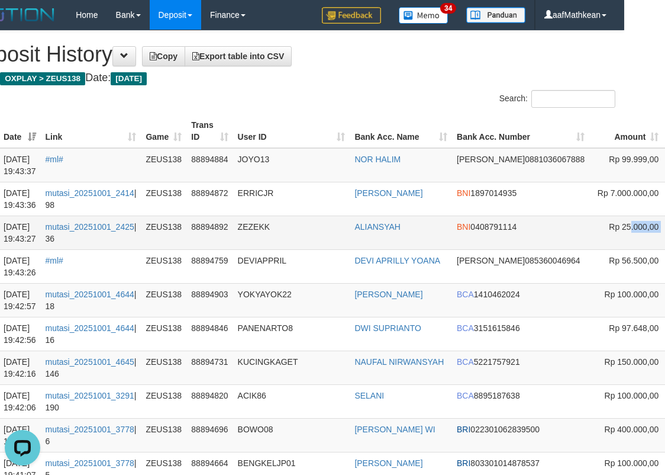
drag, startPoint x: 637, startPoint y: 227, endPoint x: 567, endPoint y: 228, distance: 69.9
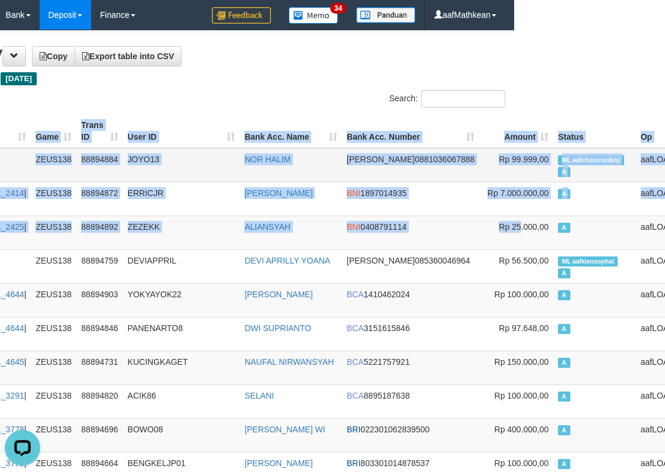
click at [558, 160] on span "ML aafchournsokny" at bounding box center [591, 160] width 66 height 10
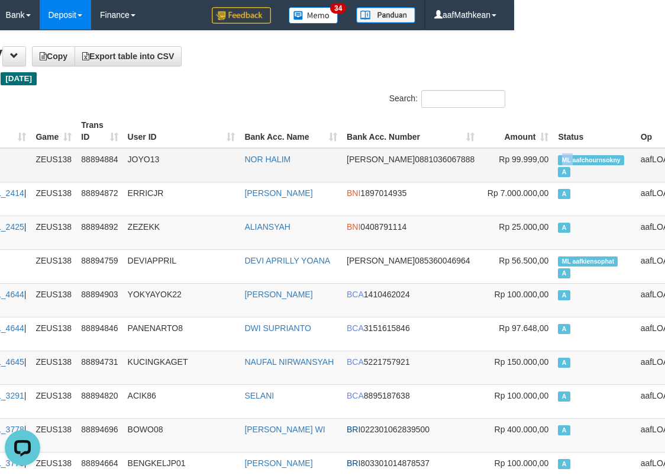
click at [558, 160] on span "ML aafchournsokny" at bounding box center [591, 160] width 66 height 10
click at [558, 161] on span "ML aafchournsokny" at bounding box center [591, 160] width 66 height 10
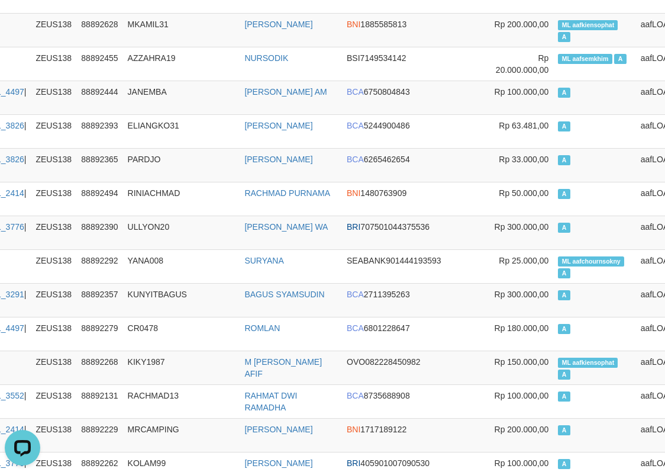
scroll to position [6131, 151]
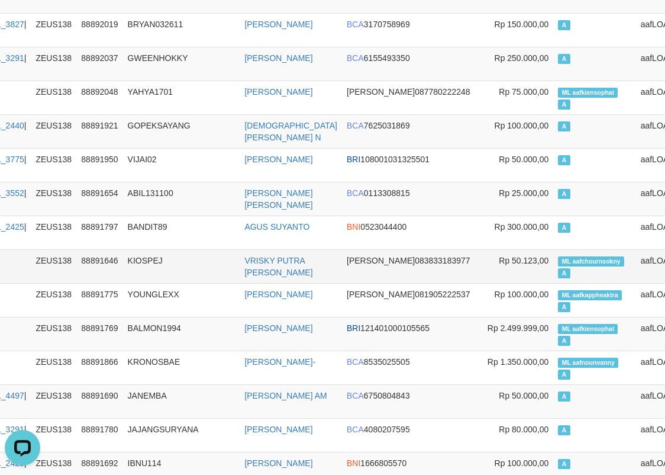
click at [210, 249] on td "KIOSPEJ" at bounding box center [181, 266] width 117 height 34
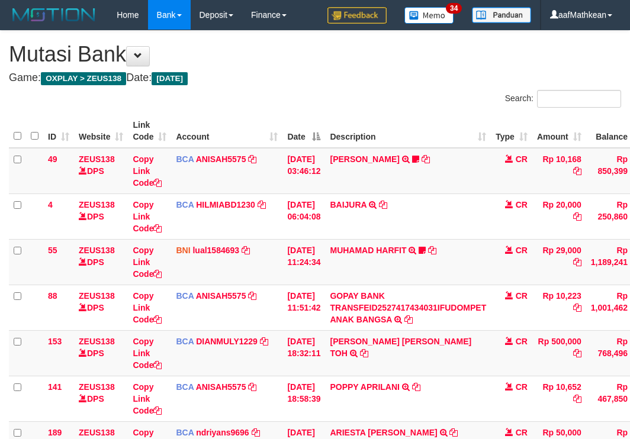
scroll to position [150, 0]
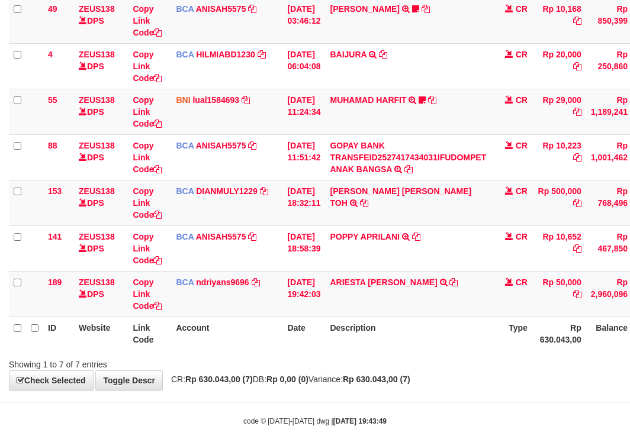
click at [417, 343] on th "Description" at bounding box center [408, 334] width 166 height 34
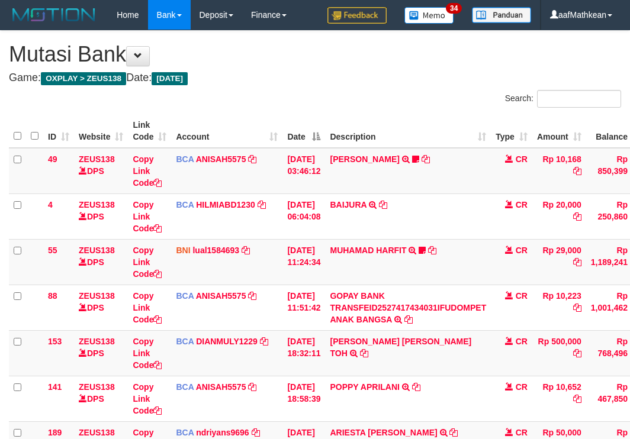
scroll to position [150, 11]
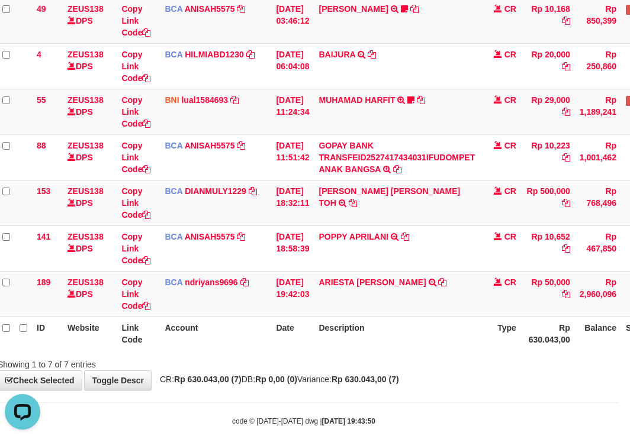
drag, startPoint x: 249, startPoint y: 308, endPoint x: 306, endPoint y: 317, distance: 58.1
click at [258, 319] on table "ID Website Link Code Account Date Description Type Amount Balance Status Action…" at bounding box center [351, 157] width 706 height 387
click at [291, 330] on th "Date" at bounding box center [292, 334] width 43 height 34
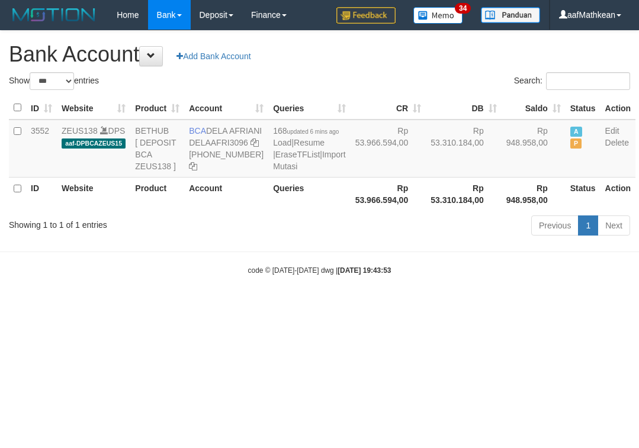
select select "***"
drag, startPoint x: 209, startPoint y: 128, endPoint x: 227, endPoint y: 141, distance: 22.5
click at [227, 141] on td "BCA DELA AFRIANI DELAAFRI3096 869-245-8639" at bounding box center [226, 149] width 84 height 58
copy td "DELA AFRIANI"
click at [220, 211] on th "Account" at bounding box center [226, 194] width 84 height 34
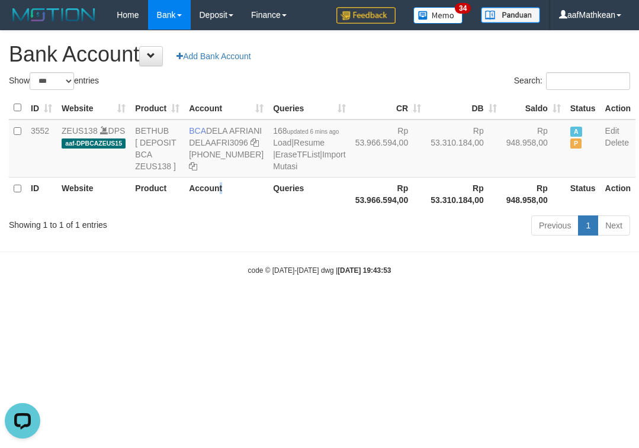
drag, startPoint x: 487, startPoint y: 321, endPoint x: 635, endPoint y: 321, distance: 147.4
click at [513, 305] on body "Toggle navigation Home Bank Account List Load By Website Group [OXPLAY] ZEUS138…" at bounding box center [319, 152] width 639 height 305
drag, startPoint x: 335, startPoint y: 297, endPoint x: 232, endPoint y: 187, distance: 150.3
click at [334, 295] on body "Toggle navigation Home Bank Account List Load By Website Group [OXPLAY] ZEUS138…" at bounding box center [319, 152] width 639 height 305
click at [250, 147] on icon at bounding box center [254, 143] width 8 height 8
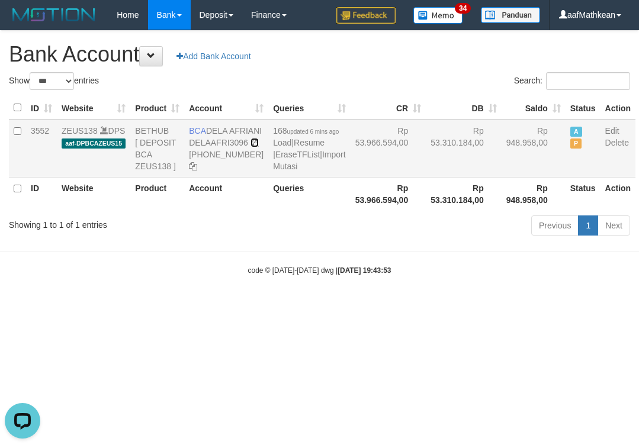
click at [250, 147] on icon at bounding box center [254, 143] width 8 height 8
drag, startPoint x: 141, startPoint y: 295, endPoint x: 197, endPoint y: 305, distance: 56.4
click at [154, 303] on body "Toggle navigation Home Bank Account List Load By Website Group [OXPLAY] ZEUS138…" at bounding box center [319, 152] width 639 height 305
click at [173, 276] on div "code © 2012-2018 dwg | 2025/10/01 19:43:53" at bounding box center [319, 270] width 639 height 12
drag, startPoint x: 236, startPoint y: 310, endPoint x: 408, endPoint y: 266, distance: 177.7
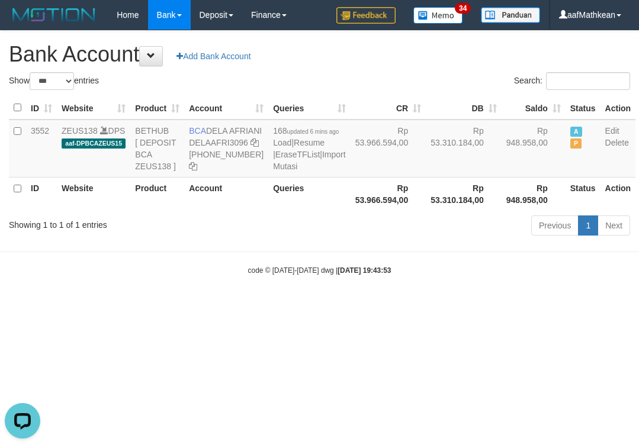
click at [329, 297] on body "Toggle navigation Home Bank Account List Load By Website Group [OXPLAY] ZEUS138…" at bounding box center [319, 152] width 639 height 305
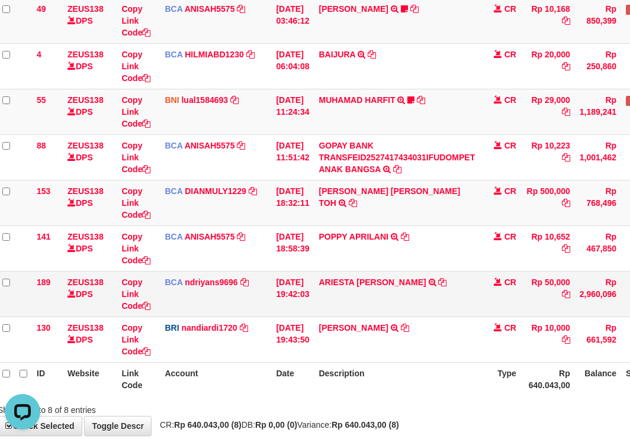
click at [340, 227] on tbody "49 ZEUS138 DPS Copy Link Code BCA ANISAH5575 DPS [PERSON_NAME] mutasi_20251001_…" at bounding box center [351, 180] width 706 height 365
click at [433, 302] on td "ARIESTA [PERSON_NAME] TRSF E-BANKING CR 10/01 ZP6P1 ARIESTA [PERSON_NAME]" at bounding box center [397, 294] width 166 height 46
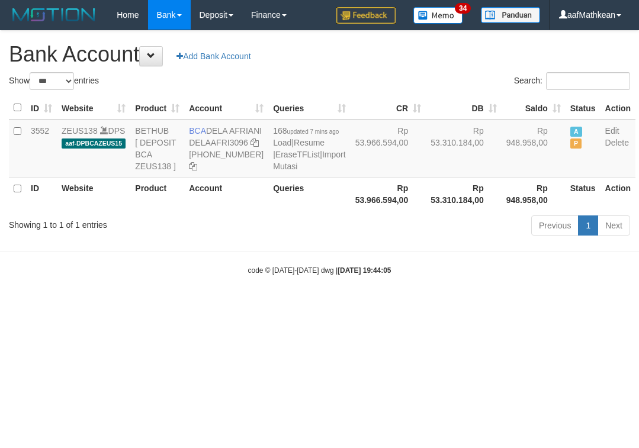
select select "***"
drag, startPoint x: 403, startPoint y: 315, endPoint x: 635, endPoint y: 364, distance: 237.8
click at [404, 305] on body "Toggle navigation Home Bank Account List Load By Website Group [OXPLAY] ZEUS138…" at bounding box center [319, 152] width 639 height 305
click at [273, 171] on link "Import Mutasi" at bounding box center [309, 160] width 72 height 21
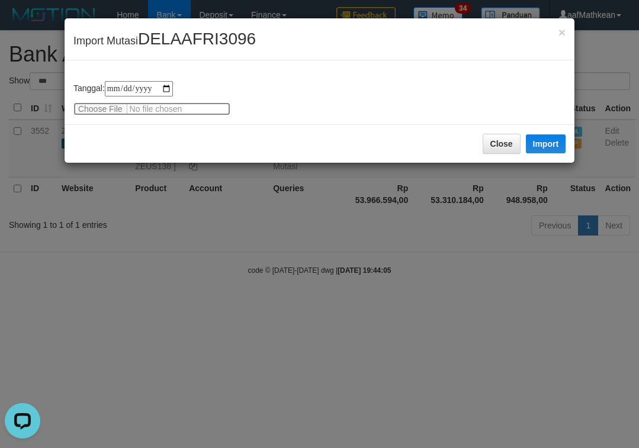
click at [92, 105] on input "file" at bounding box center [151, 108] width 157 height 13
type input "**********"
click at [458, 108] on div "**********" at bounding box center [319, 98] width 492 height 34
click at [549, 146] on button "Import" at bounding box center [546, 143] width 40 height 19
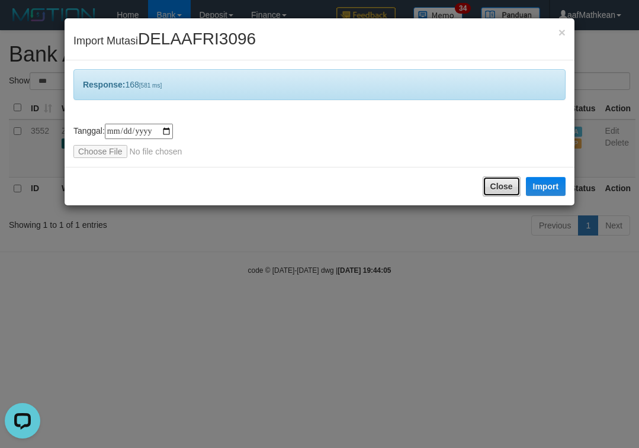
click at [501, 189] on button "Close" at bounding box center [501, 186] width 38 height 20
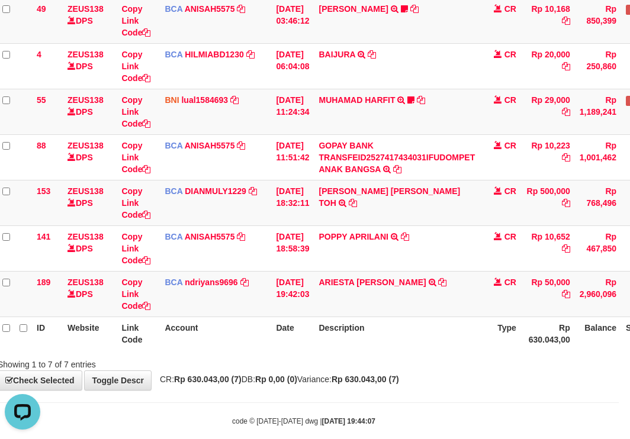
drag, startPoint x: 359, startPoint y: 293, endPoint x: 632, endPoint y: 269, distance: 274.5
click at [414, 290] on tr "189 ZEUS138 DPS Copy Link Code BCA ndriyans9696 DPS ANDRIYANSYAH mutasi_2025100…" at bounding box center [351, 294] width 706 height 46
click at [367, 385] on div "**********" at bounding box center [304, 135] width 630 height 510
click at [369, 387] on div "**********" at bounding box center [304, 135] width 630 height 510
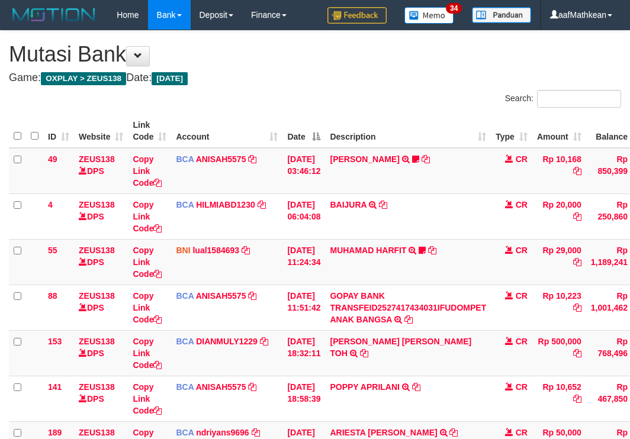
scroll to position [150, 11]
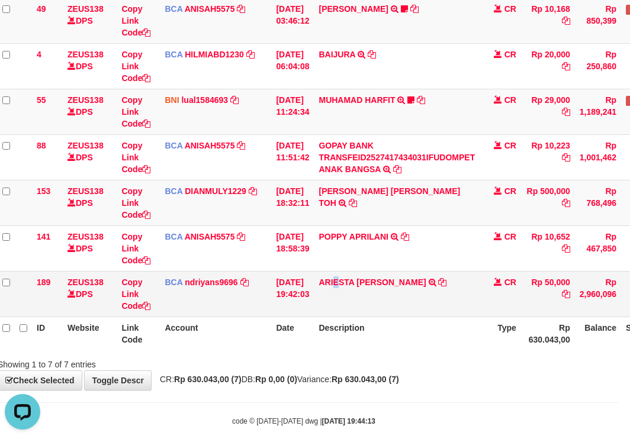
drag, startPoint x: 342, startPoint y: 275, endPoint x: 360, endPoint y: 290, distance: 23.1
click at [357, 289] on td "ARIESTA HERU PRAKO TRSF E-BANKING CR 10/01 ZP6P1 ARIESTA HERU PRAKO" at bounding box center [397, 294] width 166 height 46
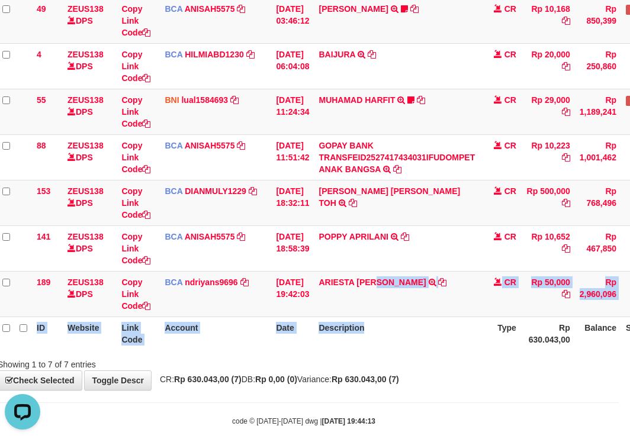
click at [400, 329] on table "ID Website Link Code Account Date Description Type Amount Balance Status Action…" at bounding box center [351, 157] width 706 height 387
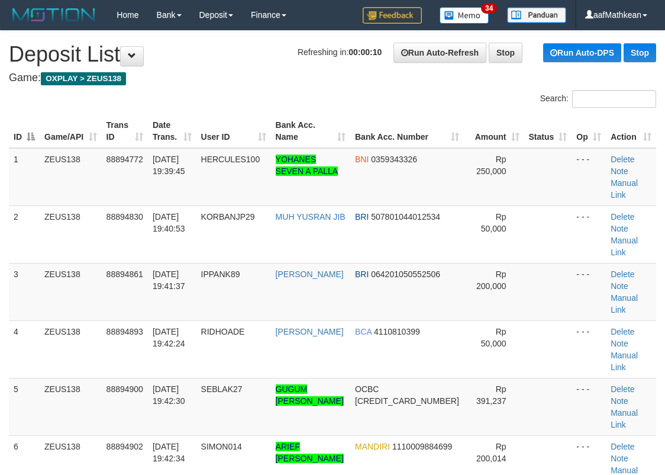
click at [210, 93] on div "Search:" at bounding box center [332, 100] width 665 height 21
click at [163, 125] on tr "ID Game/API Trans ID Date Trans. User ID Bank Acc. Name Bank Acc. Number Amount…" at bounding box center [333, 131] width 648 height 34
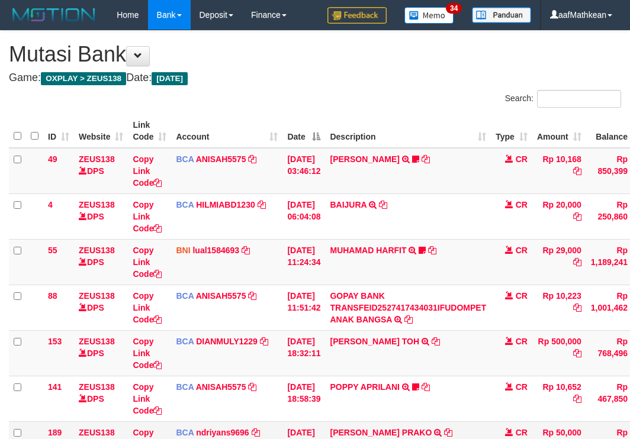
scroll to position [150, 11]
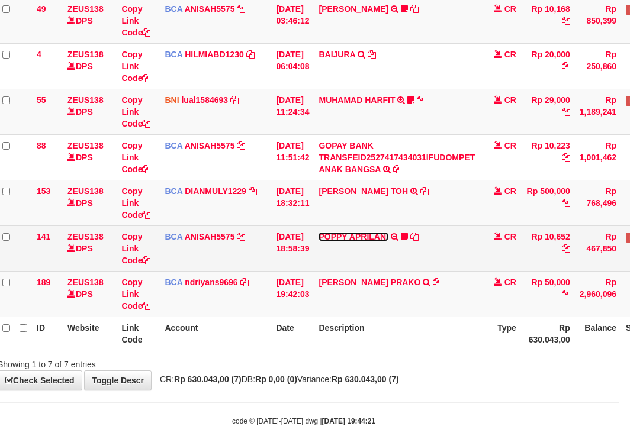
click at [367, 232] on link "POPPY APRILANI" at bounding box center [352, 236] width 69 height 9
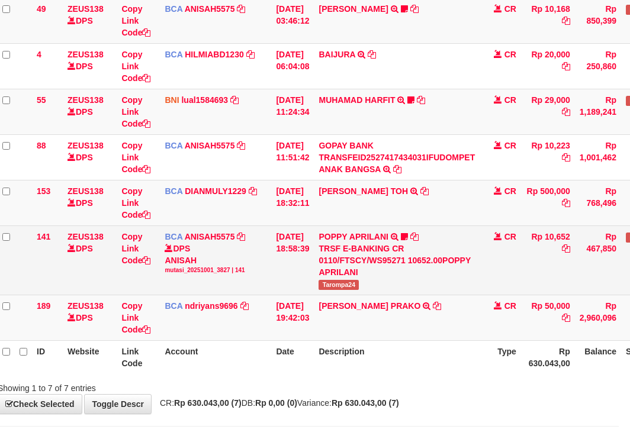
click at [347, 278] on td "POPPY APRILANI TRSF E-BANKING CR 0110/FTSCY/WS95271 10652.00POPPY APRILANI Taro…" at bounding box center [397, 260] width 166 height 69
click at [347, 279] on td "POPPY APRILANI TRSF E-BANKING CR 0110/FTSCY/WS95271 10652.00POPPY APRILANI Taro…" at bounding box center [397, 260] width 166 height 69
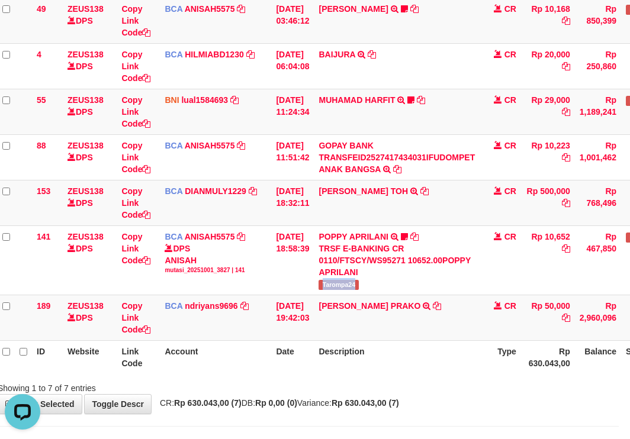
copy span "Tarompa24"
click at [326, 284] on tr "141 ZEUS138 DPS Copy Link Code BCA ANISAH5575 DPS ANISAH mutasi_20251001_3827 |…" at bounding box center [351, 260] width 706 height 69
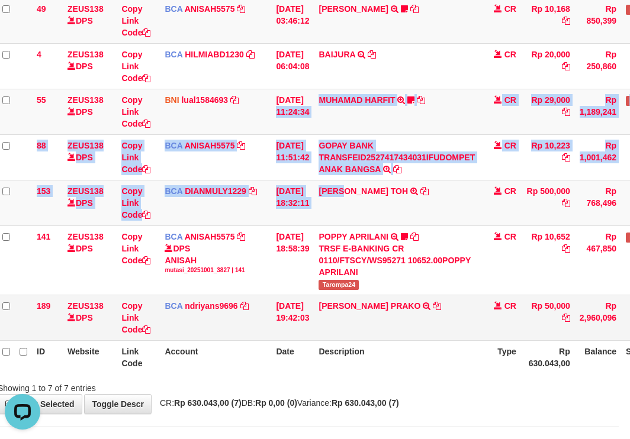
click at [436, 316] on tbody "49 ZEUS138 DPS Copy Link Code BCA ANISAH5575 DPS ANISAH mutasi_20251001_3827 | …" at bounding box center [351, 169] width 706 height 343
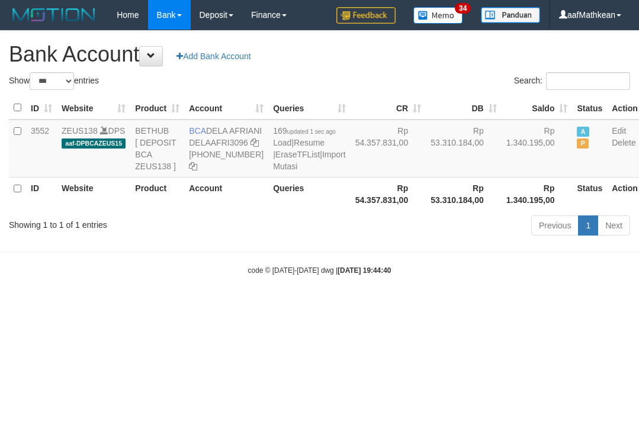
select select "***"
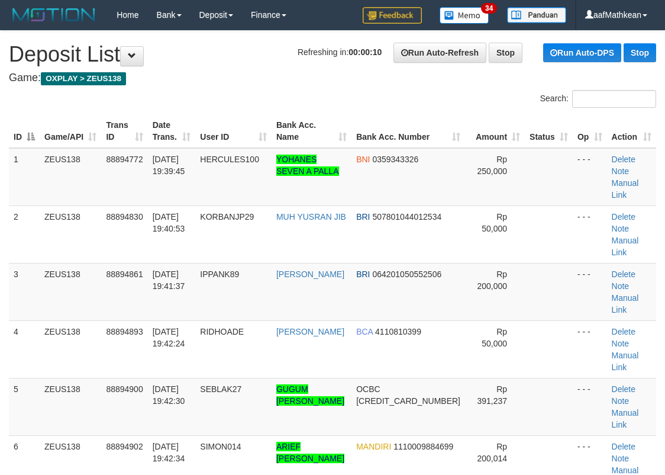
click at [88, 179] on td "ZEUS138" at bounding box center [71, 177] width 62 height 58
click at [633, 408] on link "Manual Link" at bounding box center [625, 418] width 27 height 21
drag, startPoint x: 278, startPoint y: 62, endPoint x: 0, endPoint y: 149, distance: 291.5
click at [264, 66] on h1 "Refreshing in: 00:00:01 Run Auto-Refresh Stop Run Auto-DPS Stop Deposit List" at bounding box center [333, 55] width 648 height 24
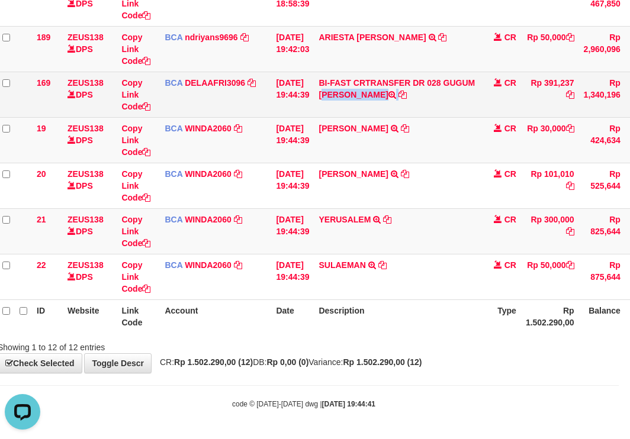
drag, startPoint x: 455, startPoint y: 83, endPoint x: 456, endPoint y: 92, distance: 9.0
click at [456, 92] on td "BI-FAST CRTRANSFER DR 028 GUGUM [PERSON_NAME]" at bounding box center [397, 95] width 166 height 46
copy td "UGUM [PERSON_NAME]"
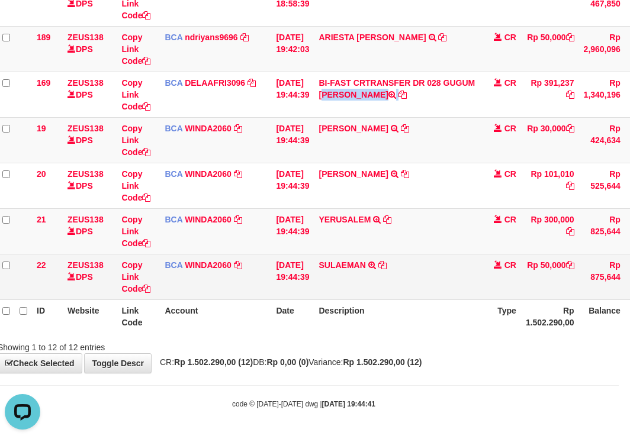
click at [227, 285] on td "BCA WINDA2060 DPS WINDA mutasi_20251001_4644 | 22 mutasi_20251001_4644 | 22" at bounding box center [215, 277] width 111 height 46
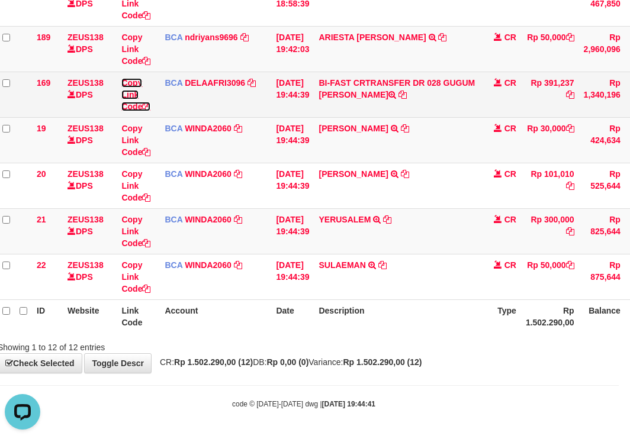
click at [134, 103] on link "Copy Link Code" at bounding box center [135, 94] width 29 height 33
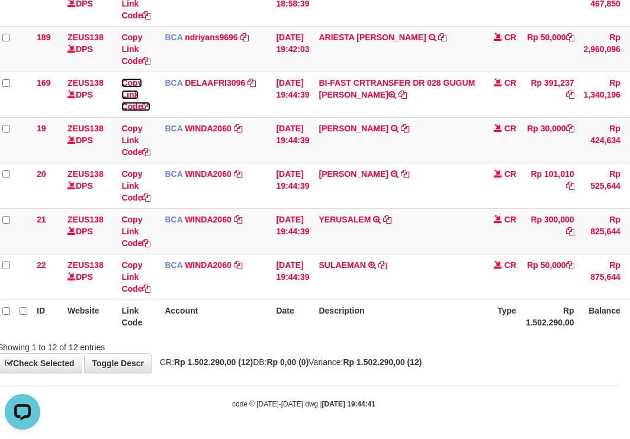
drag, startPoint x: 134, startPoint y: 103, endPoint x: 636, endPoint y: 215, distance: 514.4
click at [138, 107] on link "Copy Link Code" at bounding box center [135, 94] width 29 height 33
drag, startPoint x: 412, startPoint y: 299, endPoint x: 635, endPoint y: 318, distance: 224.0
click at [584, 322] on table "ID Website Link Code Account Date Description Type Amount Balance Status Action…" at bounding box center [353, 26] width 710 height 614
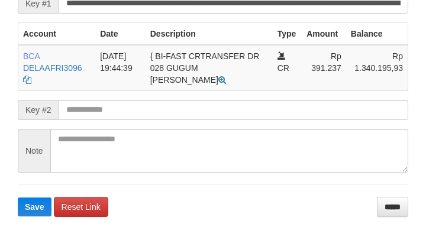
click at [144, 128] on form "**********" at bounding box center [213, 92] width 391 height 249
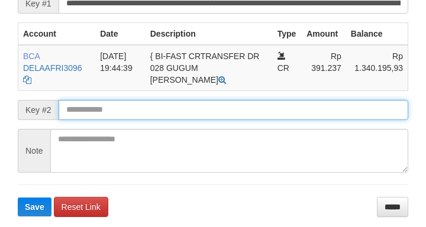
click at [136, 120] on input "text" at bounding box center [234, 110] width 350 height 20
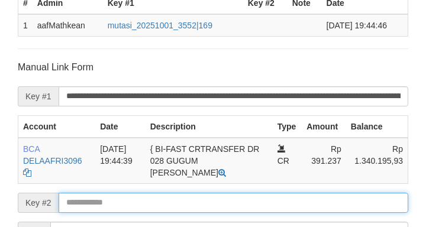
click at [135, 131] on form "**********" at bounding box center [213, 185] width 391 height 249
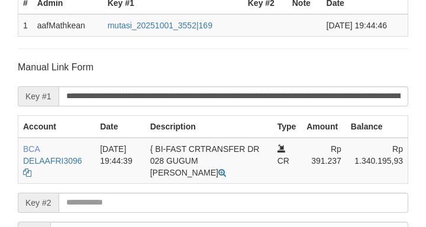
click at [138, 134] on form "**********" at bounding box center [213, 205] width 391 height 288
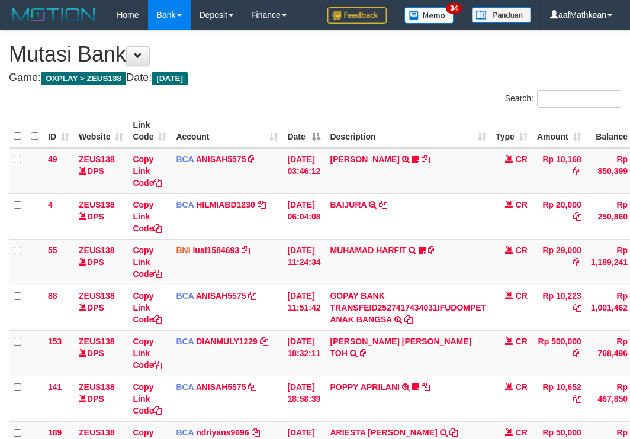
scroll to position [213, 11]
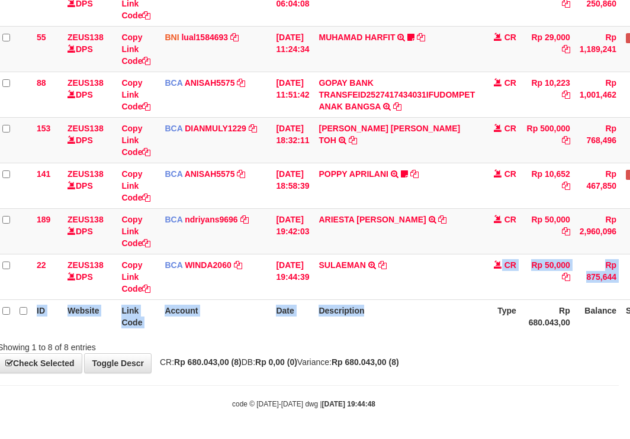
drag, startPoint x: 395, startPoint y: 297, endPoint x: 635, endPoint y: 291, distance: 240.4
click at [394, 305] on table "ID Website Link Code Account Date Description Type Amount Balance Status Action…" at bounding box center [351, 117] width 706 height 432
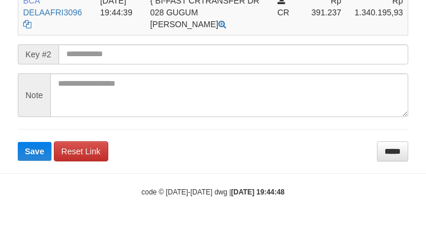
drag, startPoint x: 128, startPoint y: 57, endPoint x: 127, endPoint y: 49, distance: 7.7
click at [127, 51] on input "text" at bounding box center [234, 54] width 350 height 20
click at [18, 142] on button "Save" at bounding box center [35, 151] width 34 height 19
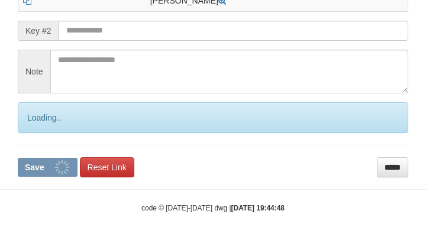
click at [127, 41] on input "text" at bounding box center [234, 31] width 350 height 20
click at [124, 41] on input "text" at bounding box center [234, 31] width 350 height 20
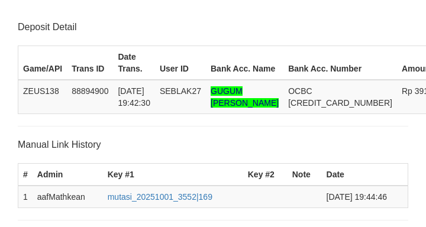
scroll to position [344, 0]
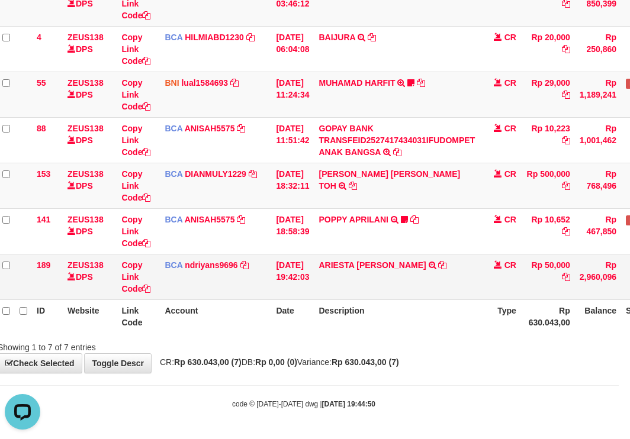
click at [306, 284] on td "01/10/2025 19:42:03" at bounding box center [292, 277] width 43 height 46
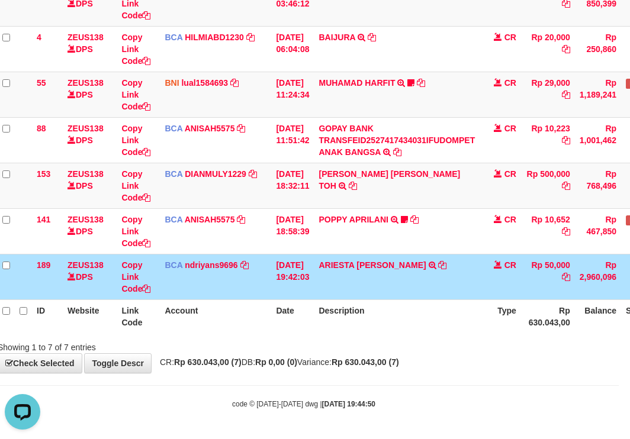
drag, startPoint x: 281, startPoint y: 315, endPoint x: 344, endPoint y: 325, distance: 63.5
click at [280, 323] on th "Date" at bounding box center [292, 317] width 43 height 34
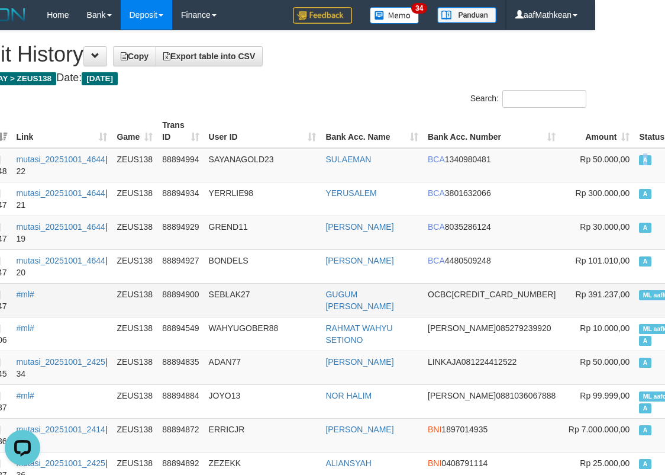
drag, startPoint x: 661, startPoint y: 163, endPoint x: 6, endPoint y: 283, distance: 665.6
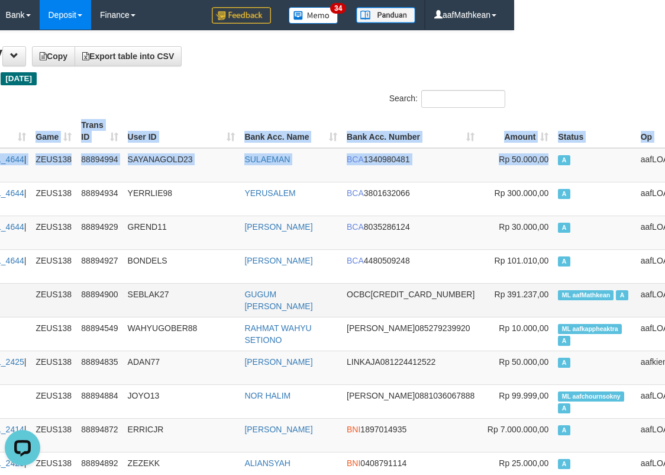
click at [558, 294] on span "ML aafMathkean" at bounding box center [586, 295] width 56 height 10
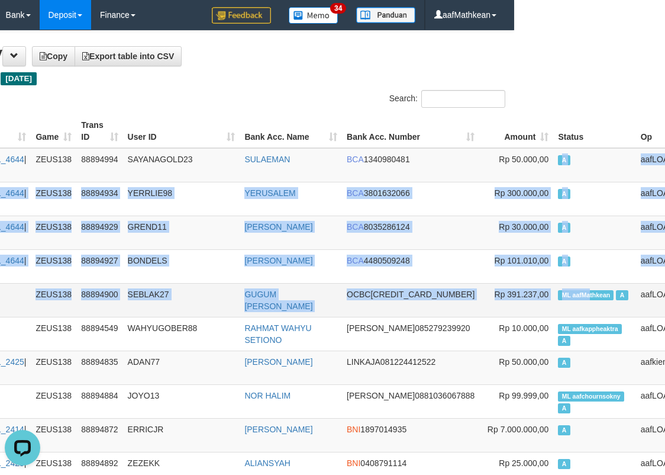
click at [558, 294] on span "ML aafMathkean" at bounding box center [586, 295] width 56 height 10
click at [553, 289] on td "ML aafMathkean A" at bounding box center [594, 300] width 82 height 34
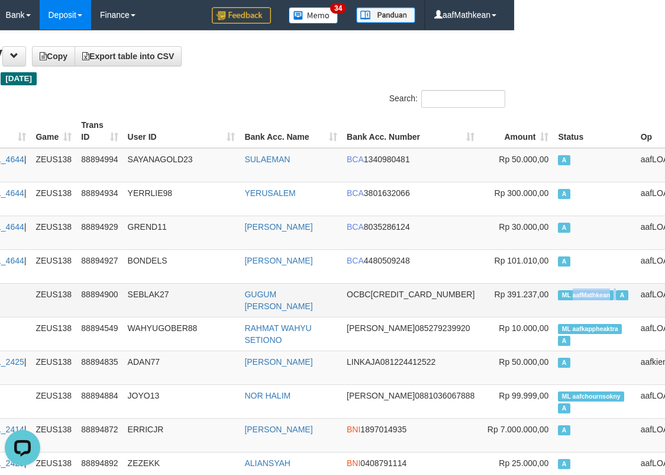
click at [553, 289] on td "ML aafMathkean A" at bounding box center [594, 300] width 82 height 34
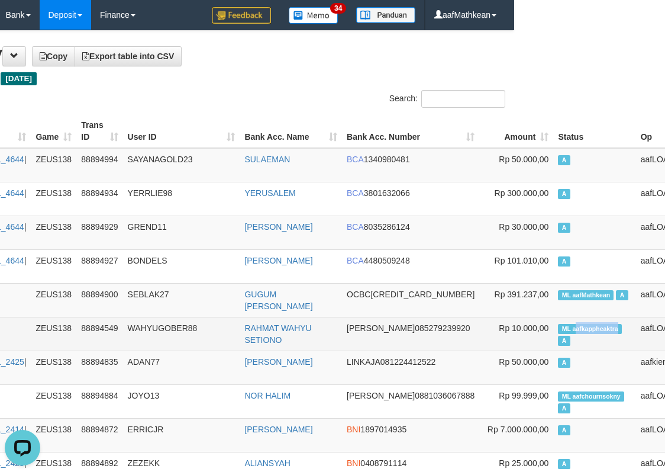
drag, startPoint x: 516, startPoint y: 327, endPoint x: 559, endPoint y: 325, distance: 42.7
click at [559, 325] on span "ML aafkappheaktra" at bounding box center [590, 329] width 64 height 10
copy span "afkappheaktra"
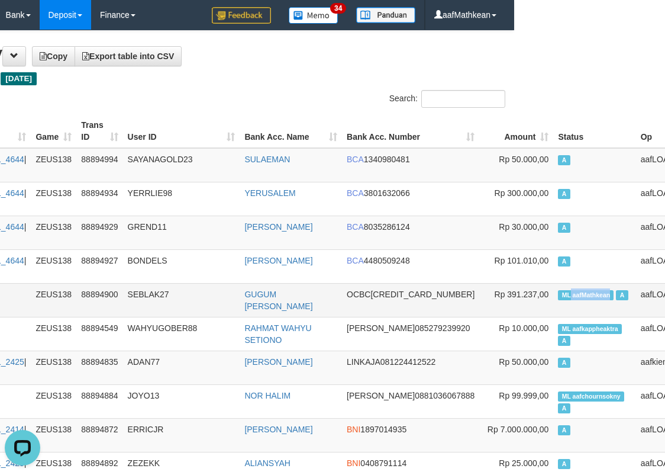
copy span "aafMathkean"
drag, startPoint x: 511, startPoint y: 291, endPoint x: 553, endPoint y: 294, distance: 42.8
click at [558, 294] on span "ML aafMathkean" at bounding box center [586, 295] width 56 height 10
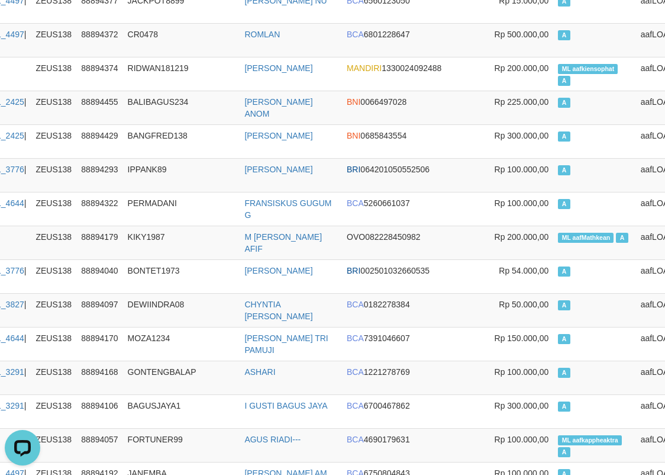
scroll to position [2419, 151]
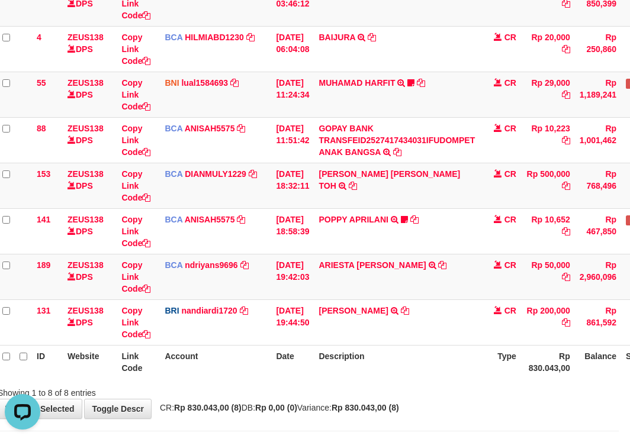
click at [302, 359] on th "Date" at bounding box center [292, 362] width 43 height 34
drag, startPoint x: 310, startPoint y: 355, endPoint x: 305, endPoint y: 360, distance: 7.6
click at [309, 355] on th "Date" at bounding box center [292, 362] width 43 height 34
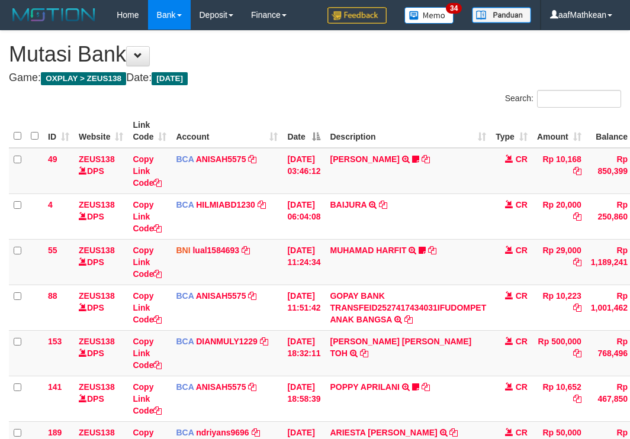
scroll to position [168, 11]
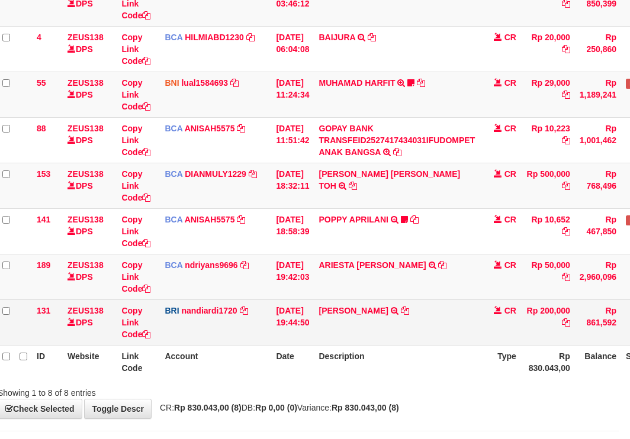
click at [448, 333] on td "IRFAN ARFAH TRANSFER NBMB IRFAN ARFAH TO NANDI ARDIANSYAH" at bounding box center [397, 323] width 166 height 46
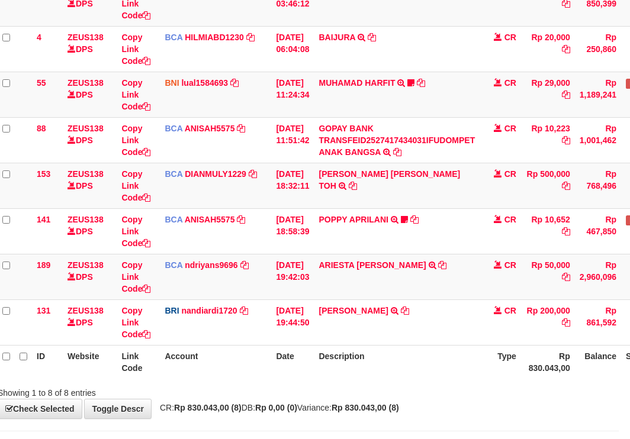
drag, startPoint x: 451, startPoint y: 330, endPoint x: 636, endPoint y: 334, distance: 184.7
click at [581, 334] on tr "131 ZEUS138 DPS Copy Link Code BRI nandiardi1720 DPS NANDI ARDIANSYAH mutasi_20…" at bounding box center [351, 323] width 706 height 46
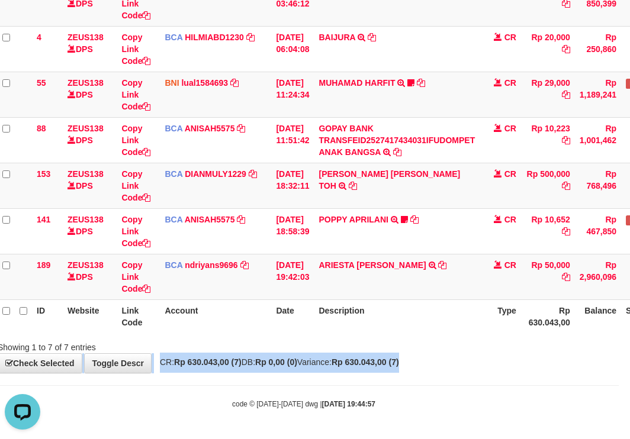
drag, startPoint x: 316, startPoint y: 348, endPoint x: 684, endPoint y: 363, distance: 367.9
click at [619, 363] on html "Toggle navigation Home Bank Account List Load By Website Group [OXPLAY] ZEUS138…" at bounding box center [304, 135] width 630 height 607
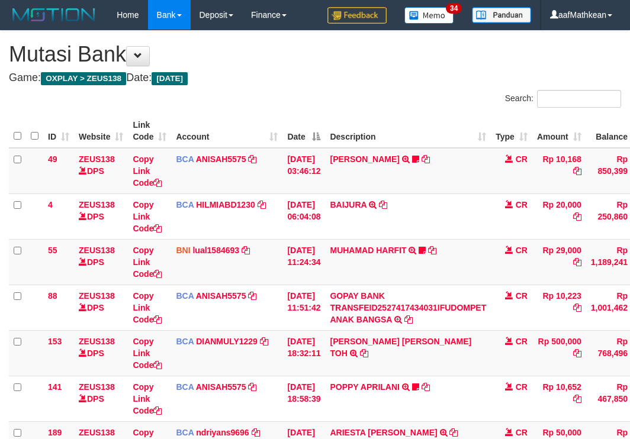
scroll to position [168, 11]
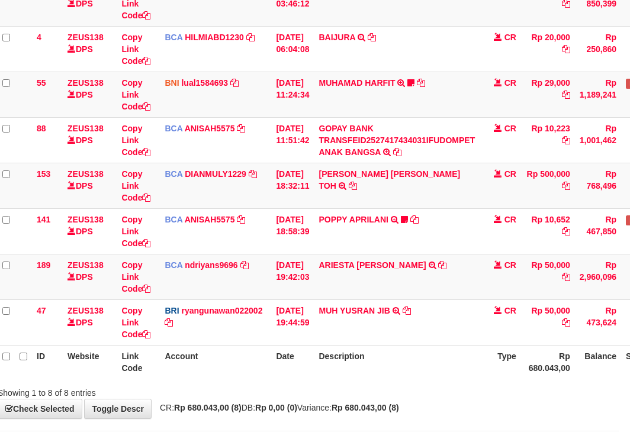
click at [407, 356] on table "ID Website Link Code Account Date Description Type Amount Balance Status Action…" at bounding box center [351, 163] width 706 height 432
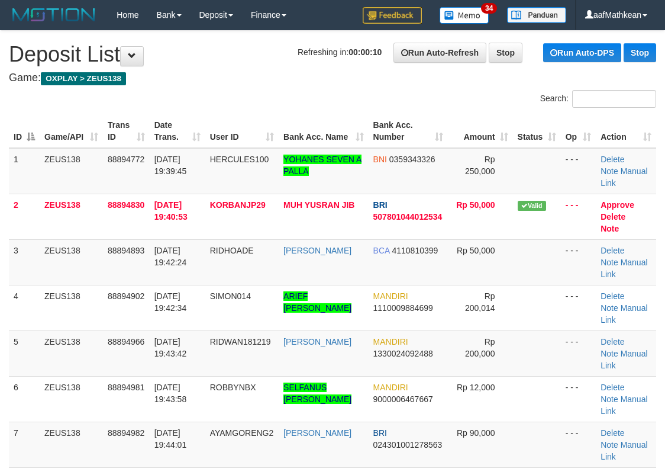
click at [306, 124] on tr "ID Game/API Trans ID Date Trans. User ID Bank Acc. Name Bank Acc. Number Amount…" at bounding box center [333, 131] width 648 height 34
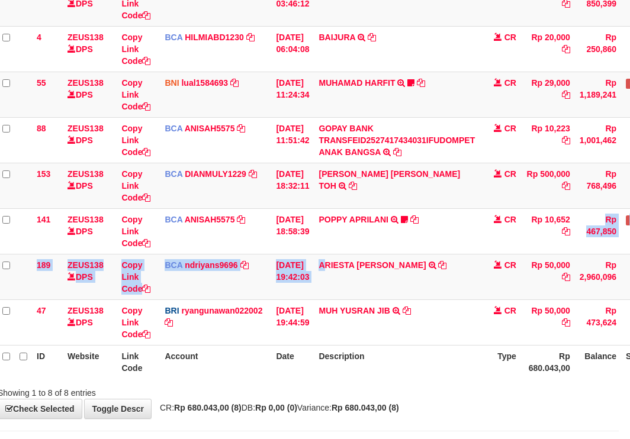
drag, startPoint x: 421, startPoint y: 289, endPoint x: 834, endPoint y: 133, distance: 441.2
click at [619, 133] on html "Toggle navigation Home Bank Account List Load By Website Group [OXPLAY] ZEUS138…" at bounding box center [304, 158] width 630 height 652
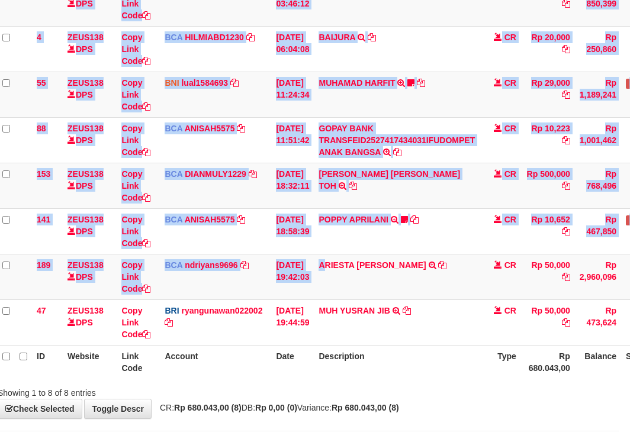
scroll to position [168, 94]
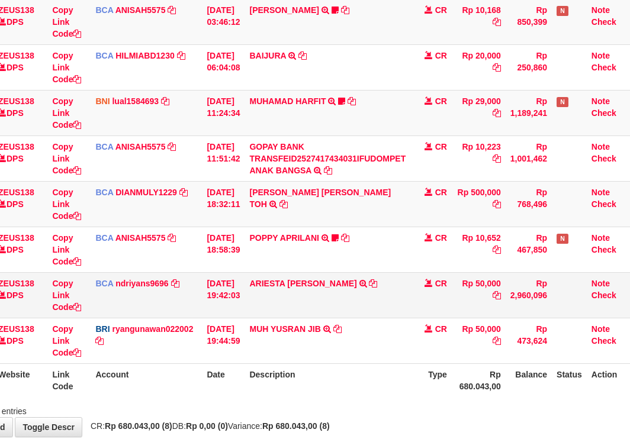
scroll to position [168, 94]
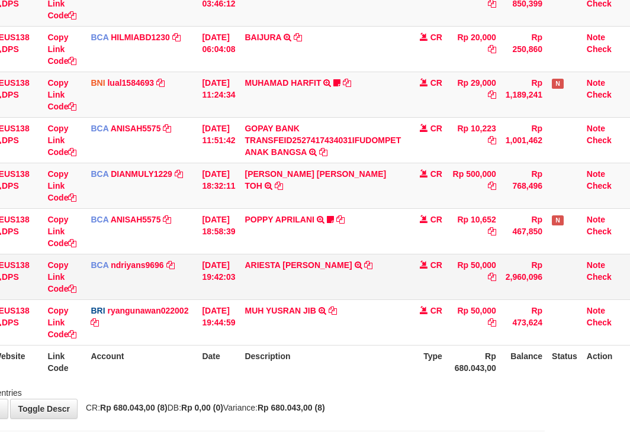
click at [367, 295] on td "ARIESTA HERU PRAKO TRSF E-BANKING CR 10/01 ZP6P1 ARIESTA HERU PRAKO" at bounding box center [323, 277] width 166 height 46
drag, startPoint x: 190, startPoint y: 300, endPoint x: 207, endPoint y: 366, distance: 67.8
click at [197, 320] on td "[DATE] 19:44:59" at bounding box center [218, 323] width 43 height 46
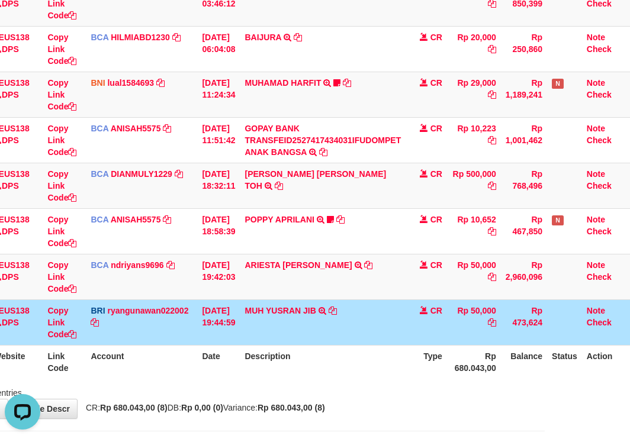
drag, startPoint x: 207, startPoint y: 366, endPoint x: 223, endPoint y: 390, distance: 29.1
click at [218, 386] on div "Search: ID Website Link Code Account Date Description Type Amount Balance Statu…" at bounding box center [230, 160] width 612 height 477
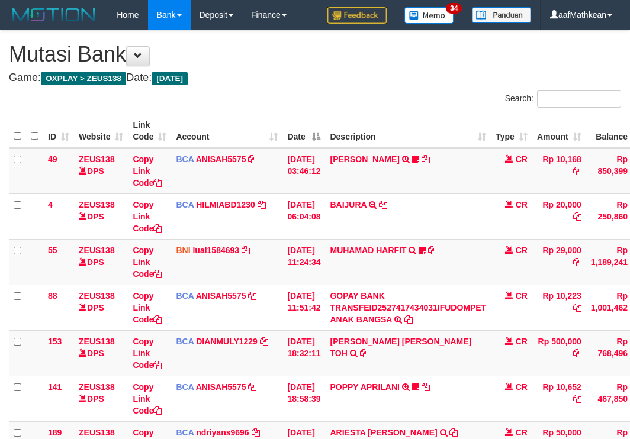
scroll to position [159, 94]
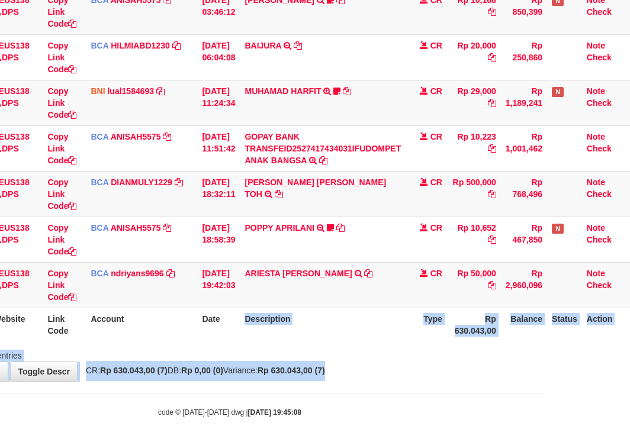
click at [545, 368] on html "Toggle navigation Home Bank Account List Load By Website Group [OXPLAY] ZEUS138…" at bounding box center [230, 144] width 630 height 607
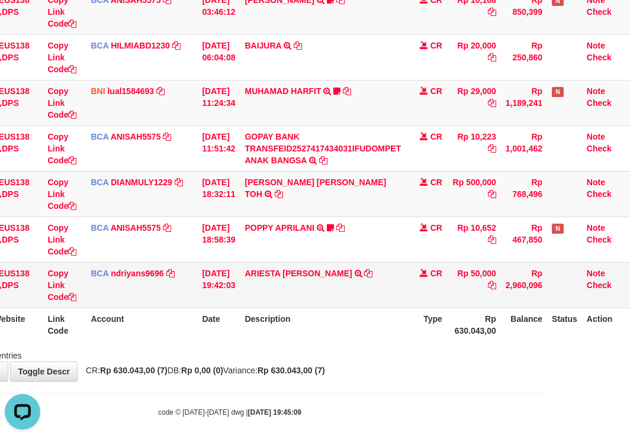
click at [218, 297] on td "[DATE] 19:42:03" at bounding box center [218, 285] width 43 height 46
click at [247, 307] on tr "189 ZEUS138 DPS Copy Link Code BCA ndriyans9696 DPS ANDRIYANSYAH mutasi_2025100…" at bounding box center [277, 285] width 706 height 46
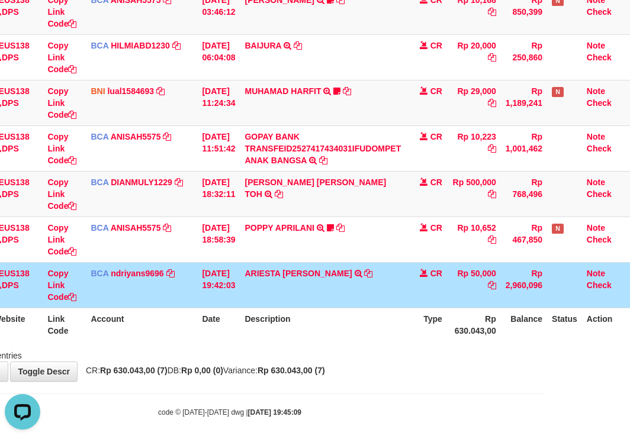
click at [271, 314] on th "Description" at bounding box center [323, 325] width 166 height 34
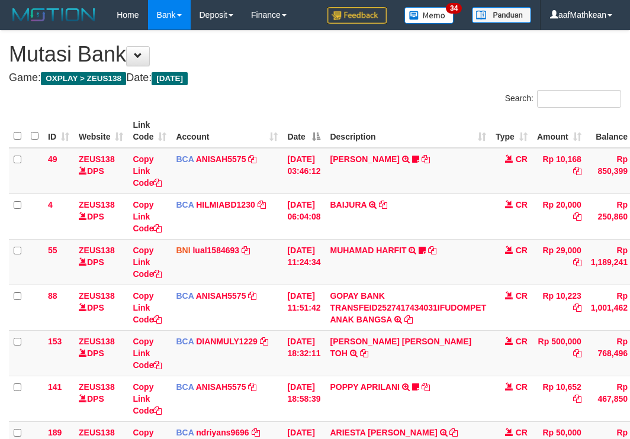
scroll to position [159, 94]
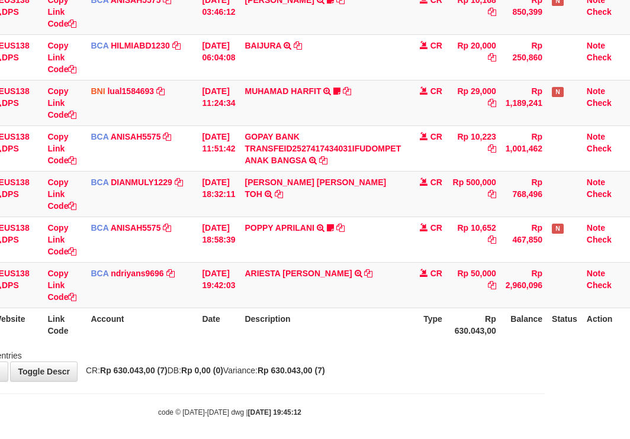
click at [330, 314] on th "Description" at bounding box center [323, 325] width 166 height 34
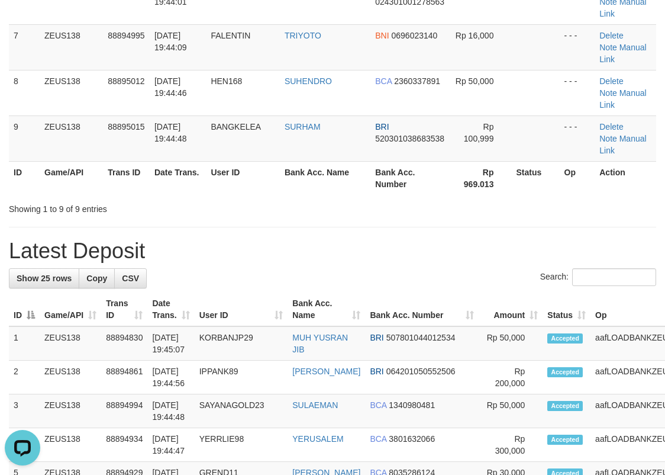
scroll to position [397, 0]
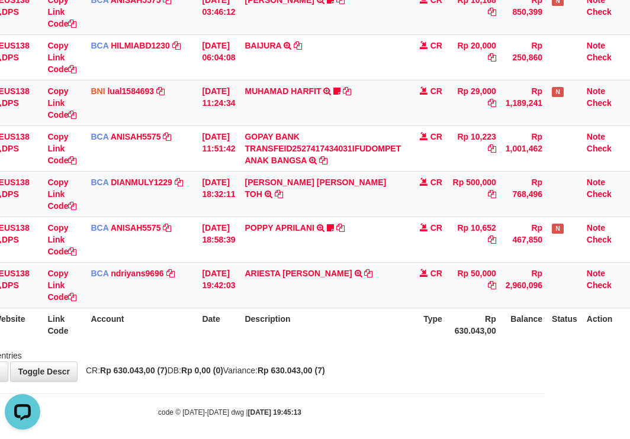
drag, startPoint x: 232, startPoint y: 294, endPoint x: 268, endPoint y: 310, distance: 39.7
click at [257, 305] on tr "189 ZEUS138 DPS Copy Link Code BCA ndriyans9696 DPS ANDRIYANSYAH mutasi_2025100…" at bounding box center [277, 285] width 706 height 46
click at [268, 326] on th "Description" at bounding box center [323, 325] width 166 height 34
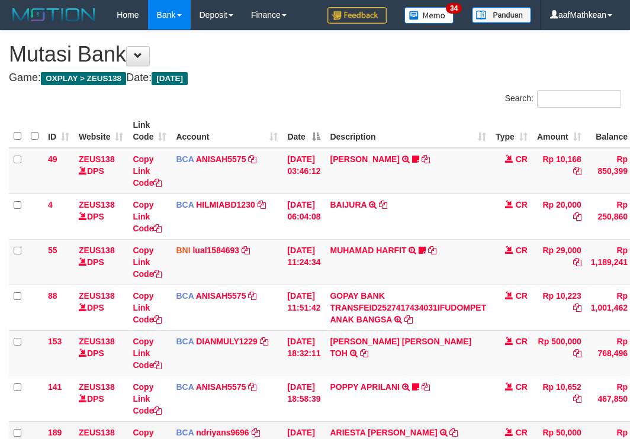
scroll to position [159, 94]
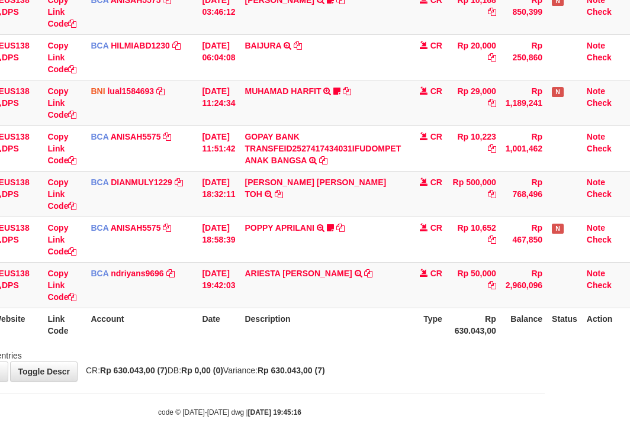
click at [601, 243] on tr "141 ZEUS138 DPS Copy Link Code BCA ANISAH5575 DPS [PERSON_NAME] mutasi_20251001…" at bounding box center [277, 240] width 706 height 46
click at [226, 281] on td "[DATE] 19:42:03" at bounding box center [218, 285] width 43 height 46
click at [372, 314] on th "Description" at bounding box center [323, 325] width 166 height 34
click at [374, 311] on th "Description" at bounding box center [323, 325] width 166 height 34
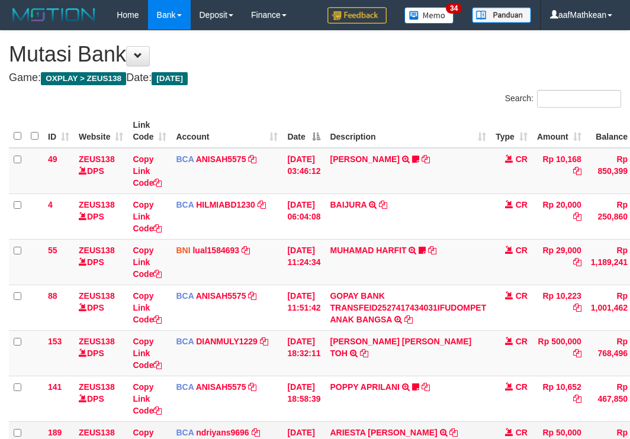
scroll to position [159, 94]
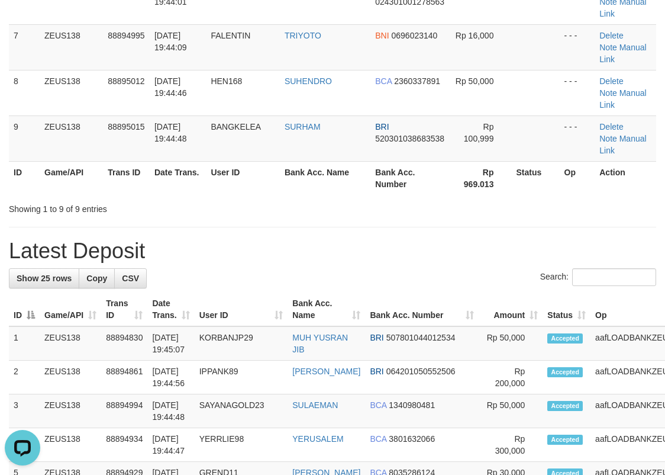
click at [240, 127] on div "**********" at bounding box center [332, 441] width 665 height 1615
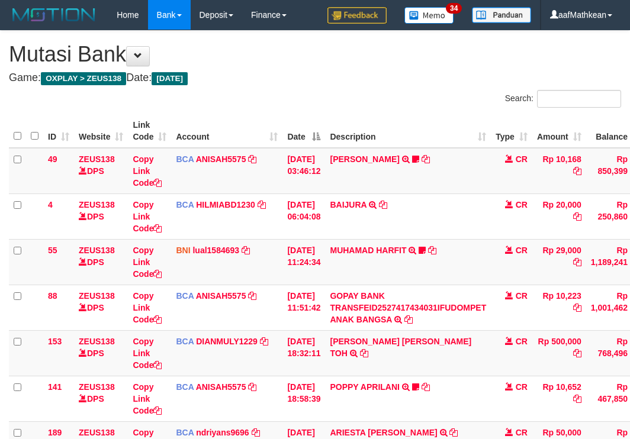
scroll to position [159, 94]
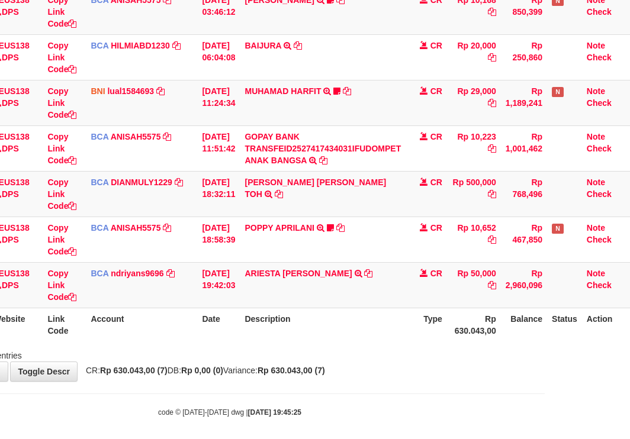
click at [272, 222] on td "POPPY APRILANI TRSF E-BANKING CR 0110/FTSCY/WS95271 10652.00POPPY APRILANI Taro…" at bounding box center [323, 240] width 166 height 46
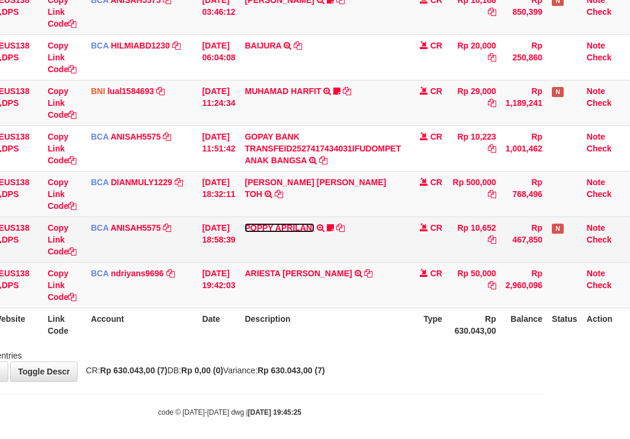
click at [274, 231] on link "POPPY APRILANI" at bounding box center [278, 227] width 69 height 9
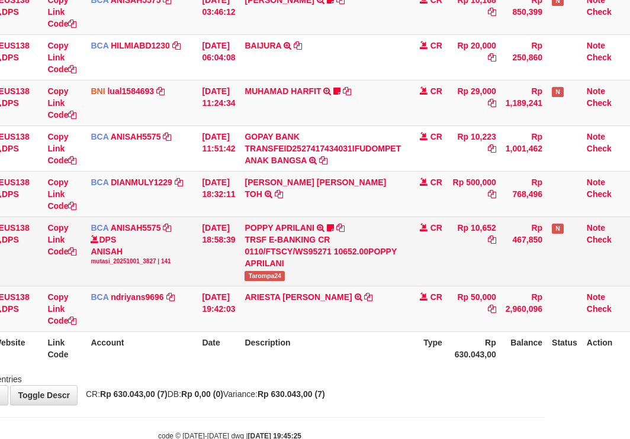
click at [258, 270] on td "POPPY APRILANI TRSF E-BANKING CR 0110/FTSCY/WS95271 10652.00POPPY APRILANI Taro…" at bounding box center [323, 251] width 166 height 69
click at [261, 274] on span "Tarompa24" at bounding box center [264, 276] width 40 height 10
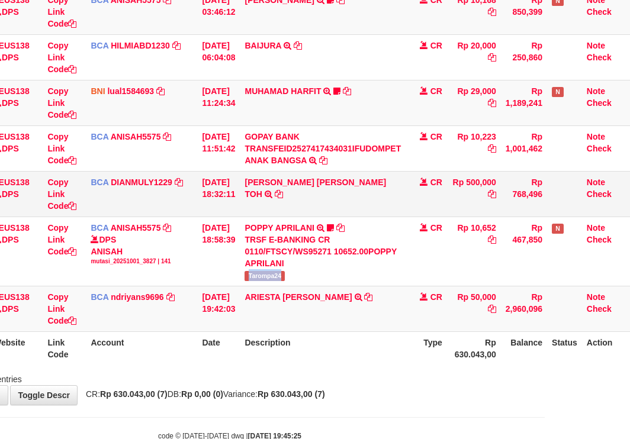
copy span "Tarompa24"
drag, startPoint x: 159, startPoint y: 351, endPoint x: 223, endPoint y: 345, distance: 64.2
click at [188, 350] on th "Account" at bounding box center [141, 348] width 111 height 34
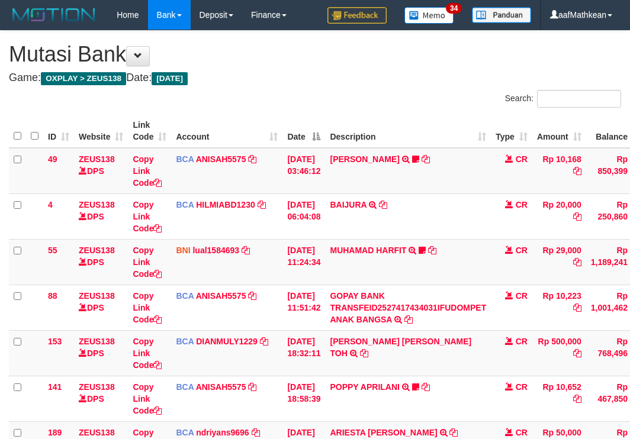
scroll to position [159, 94]
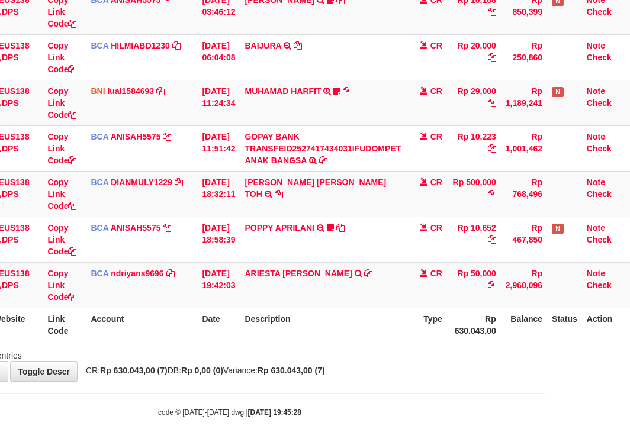
click at [392, 383] on body "Toggle navigation Home Bank Account List Load By Website Group [OXPLAY] ZEUS138…" at bounding box center [230, 144] width 630 height 607
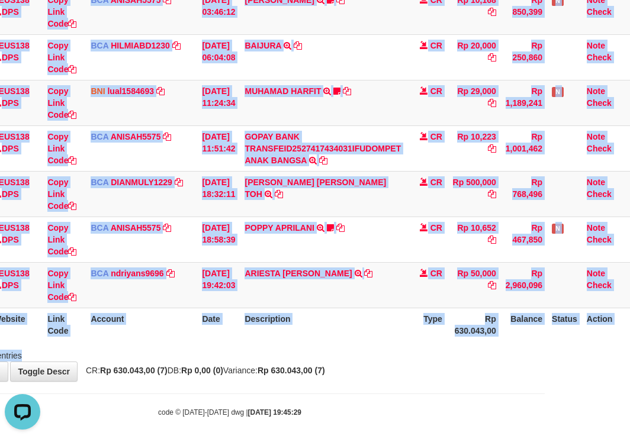
click at [395, 347] on div "Search: ID Website Link Code Account Date Description Type Amount Balance Statu…" at bounding box center [230, 146] width 612 height 431
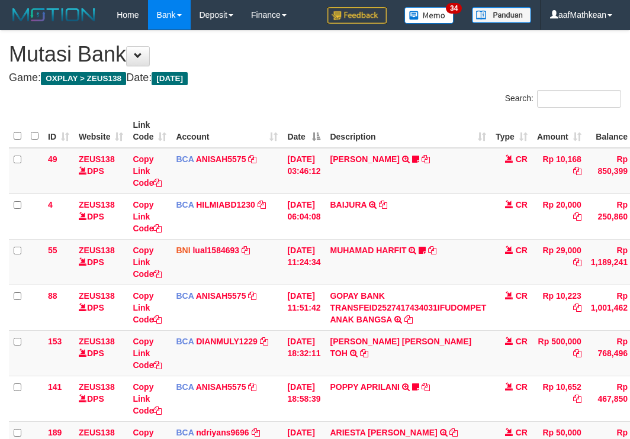
scroll to position [159, 94]
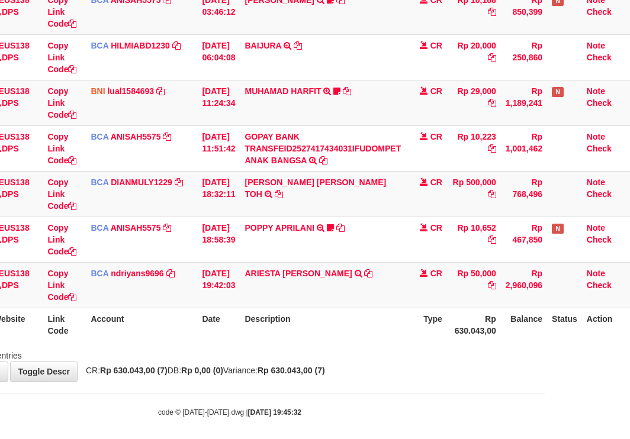
click at [398, 337] on th "Description" at bounding box center [323, 325] width 166 height 34
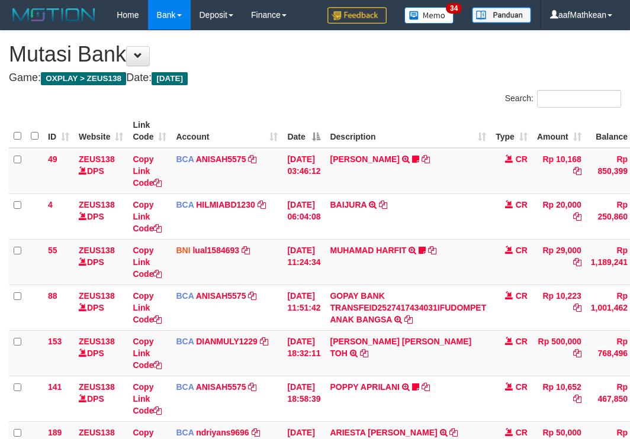
scroll to position [159, 94]
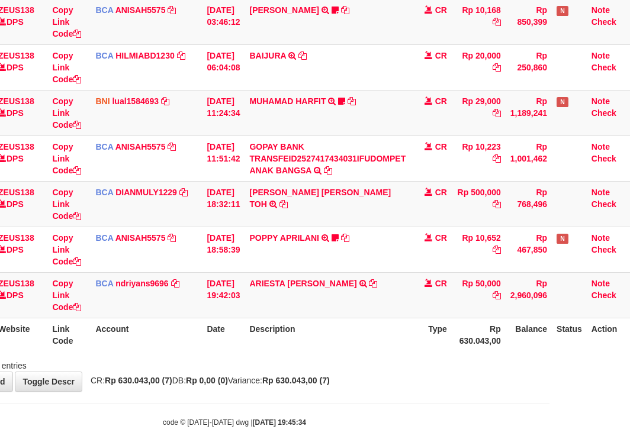
drag, startPoint x: 336, startPoint y: 363, endPoint x: 379, endPoint y: 366, distance: 43.3
click at [345, 366] on div "Showing 1 to 7 of 7 entries" at bounding box center [234, 363] width 630 height 17
drag, startPoint x: 411, startPoint y: 341, endPoint x: 418, endPoint y: 346, distance: 8.4
click at [410, 345] on th "Description" at bounding box center [327, 335] width 166 height 34
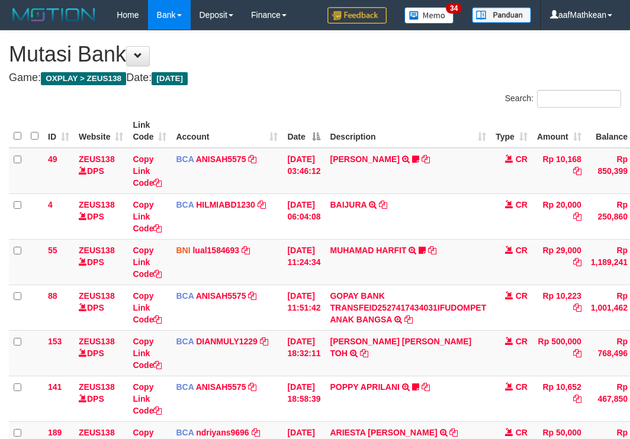
scroll to position [143, 76]
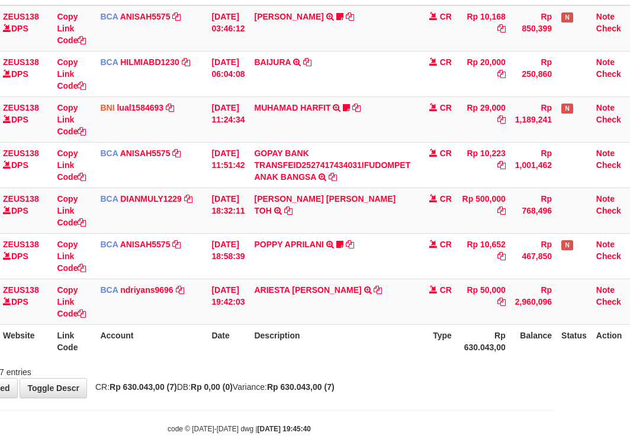
click at [405, 347] on th "Description" at bounding box center [332, 341] width 166 height 34
drag, startPoint x: 321, startPoint y: 362, endPoint x: 526, endPoint y: 395, distance: 208.1
click at [322, 363] on div "Showing 1 to 7 of 7 entries" at bounding box center [239, 370] width 630 height 17
drag, startPoint x: 366, startPoint y: 359, endPoint x: 495, endPoint y: 364, distance: 129.2
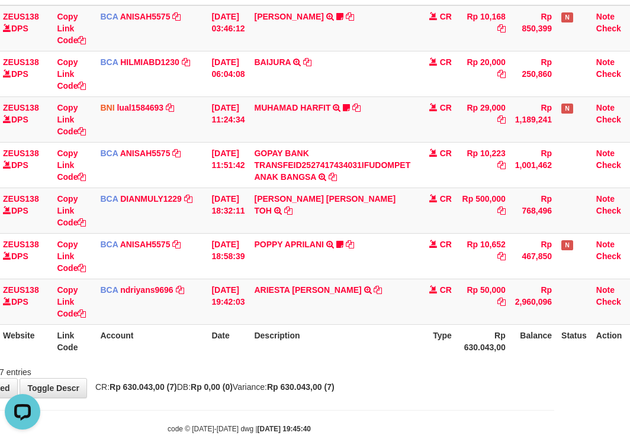
click at [381, 360] on div "ID Website Link Code Account Date Description Type Amount Balance Status Action…" at bounding box center [239, 165] width 630 height 394
drag, startPoint x: 248, startPoint y: 407, endPoint x: 633, endPoint y: 446, distance: 387.3
click at [265, 411] on body "Toggle navigation Home Bank Account List Load By Website Group [OXPLAY] ZEUS138…" at bounding box center [239, 160] width 630 height 607
click at [427, 393] on div "**********" at bounding box center [239, 143] width 630 height 510
click at [422, 391] on div "**********" at bounding box center [239, 143] width 630 height 510
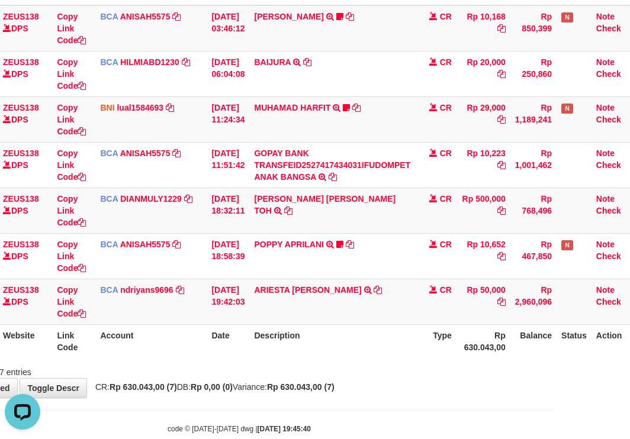
drag, startPoint x: 424, startPoint y: 391, endPoint x: 440, endPoint y: 388, distance: 16.3
click at [426, 391] on div "**********" at bounding box center [239, 143] width 630 height 510
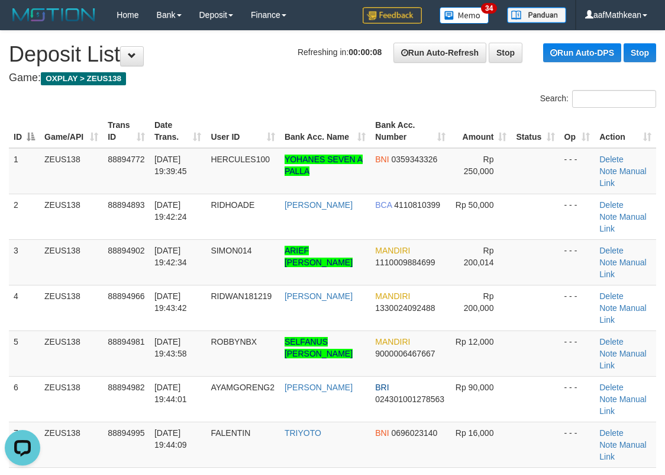
drag, startPoint x: 289, startPoint y: 71, endPoint x: 6, endPoint y: 157, distance: 296.2
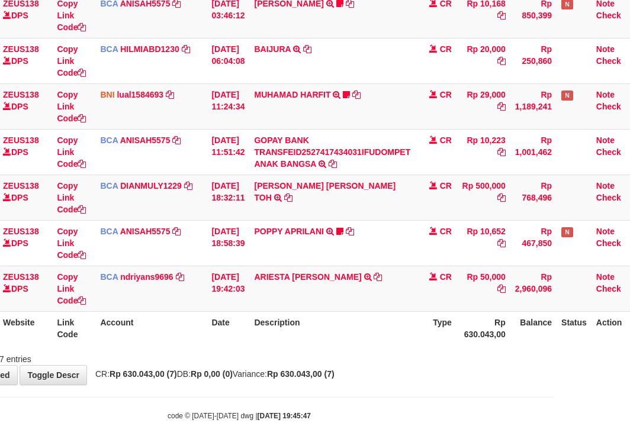
scroll to position [143, 76]
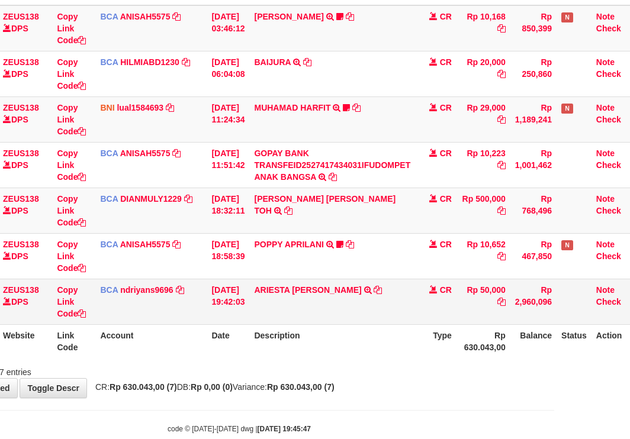
click at [362, 312] on td "ARIESTA [PERSON_NAME] TRSF E-BANKING CR 10/01 ZP6P1 ARIESTA [PERSON_NAME]" at bounding box center [332, 302] width 166 height 46
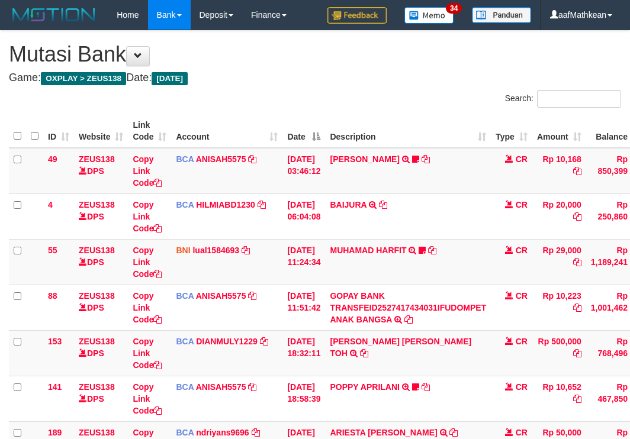
scroll to position [143, 76]
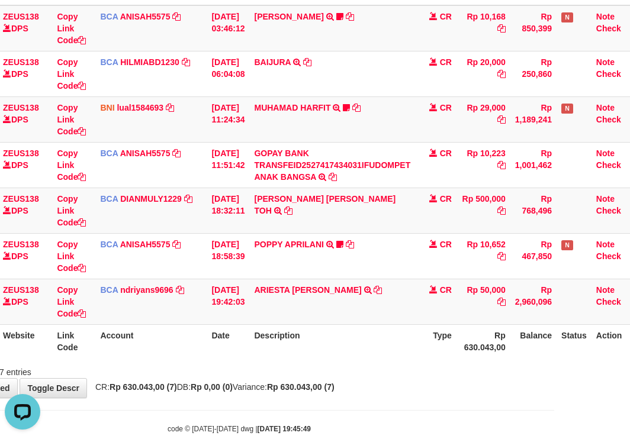
click at [414, 343] on th "Description" at bounding box center [332, 341] width 166 height 34
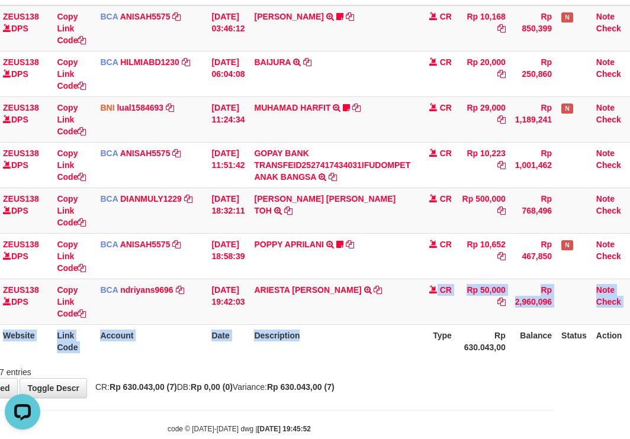
drag, startPoint x: 393, startPoint y: 323, endPoint x: 403, endPoint y: 334, distance: 14.7
click at [410, 333] on table "ID Website Link Code Account Date Description Type Amount Balance Status Action…" at bounding box center [286, 165] width 706 height 387
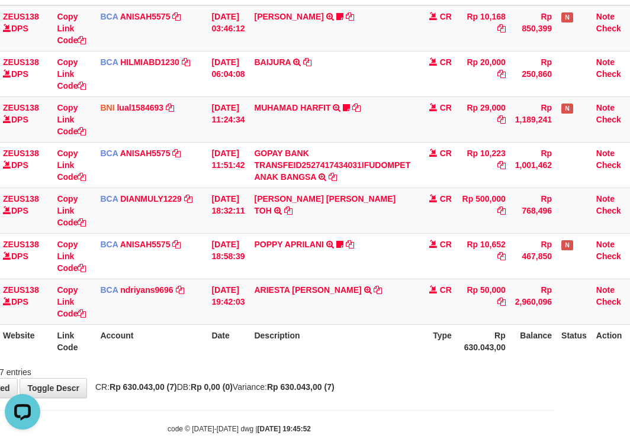
click at [429, 326] on th "Type" at bounding box center [435, 341] width 41 height 34
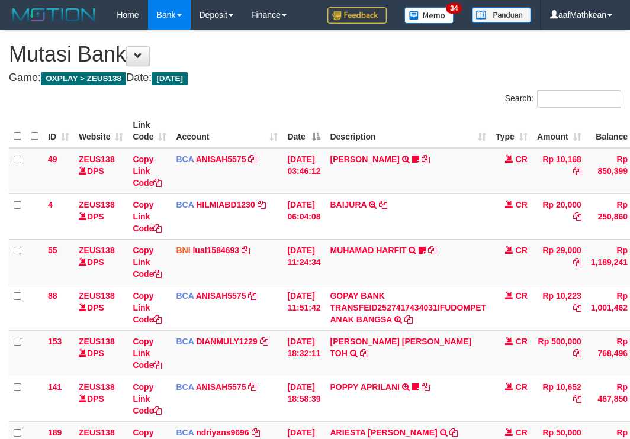
scroll to position [168, 76]
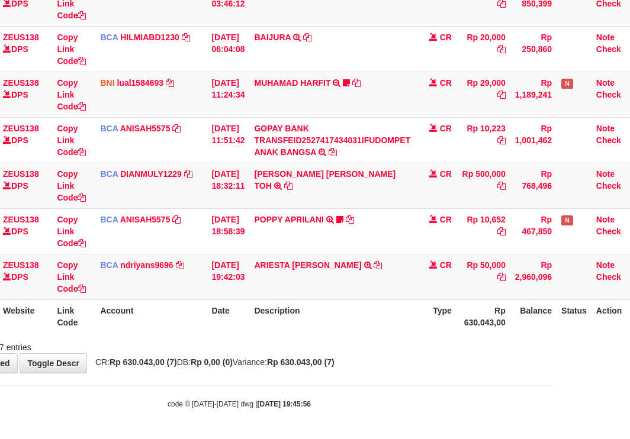
drag, startPoint x: 330, startPoint y: 317, endPoint x: 342, endPoint y: 314, distance: 12.4
click at [337, 314] on th "Description" at bounding box center [332, 317] width 166 height 34
drag, startPoint x: 364, startPoint y: 317, endPoint x: 375, endPoint y: 315, distance: 10.9
click at [365, 317] on th "Description" at bounding box center [332, 317] width 166 height 34
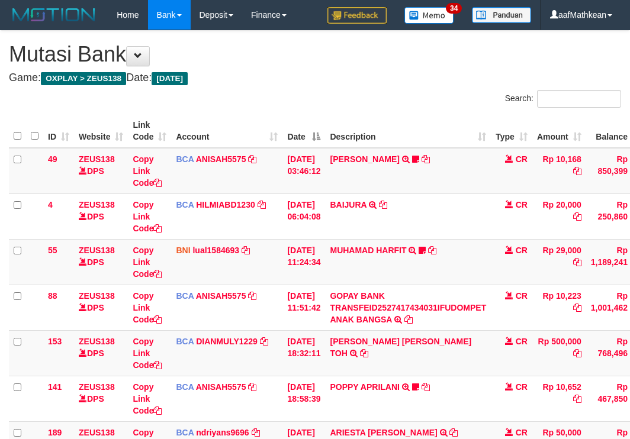
scroll to position [168, 76]
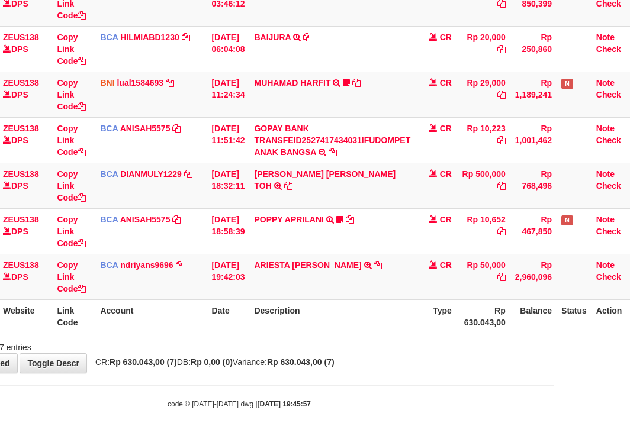
click at [380, 307] on th "Description" at bounding box center [332, 317] width 166 height 34
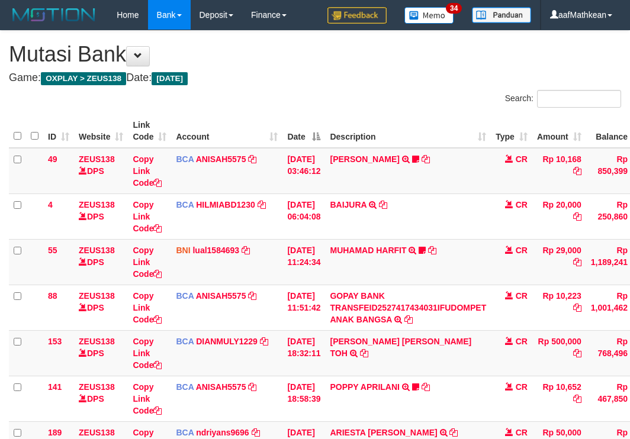
scroll to position [168, 76]
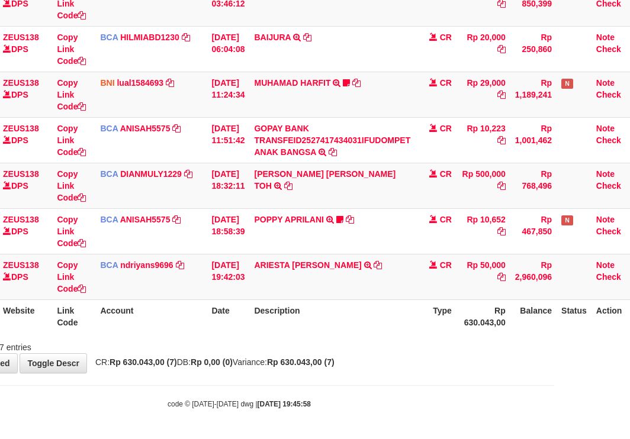
drag, startPoint x: 0, startPoint y: 0, endPoint x: 384, endPoint y: 308, distance: 491.8
click at [384, 308] on th "Description" at bounding box center [332, 317] width 166 height 34
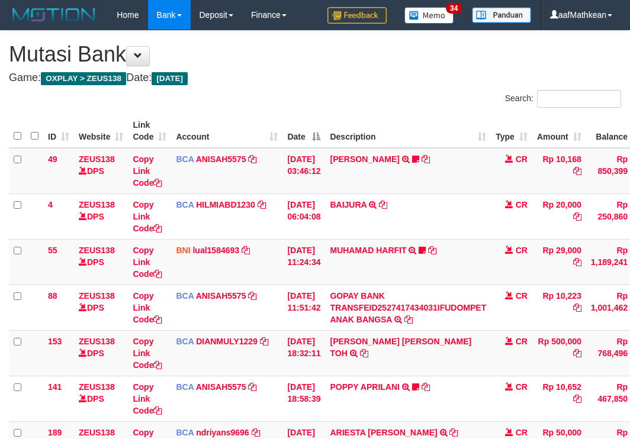
scroll to position [168, 76]
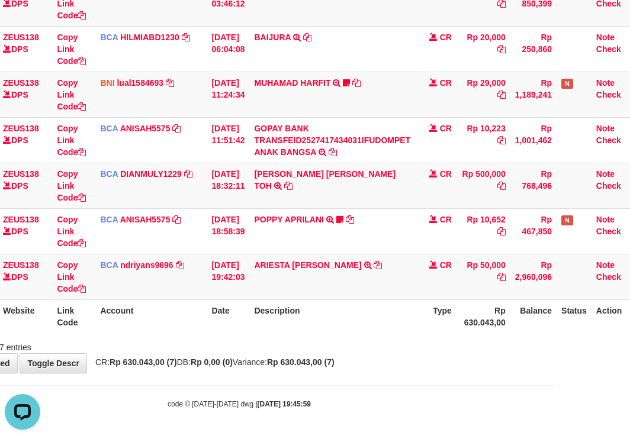
click at [405, 349] on div "Showing 1 to 7 of 7 entries" at bounding box center [239, 345] width 630 height 17
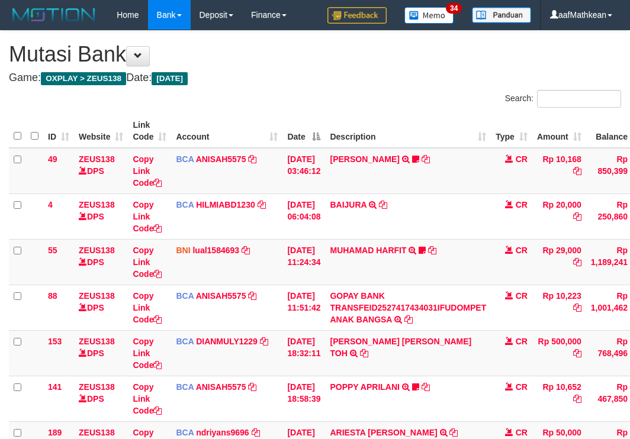
click at [423, 358] on div "**********" at bounding box center [315, 286] width 630 height 510
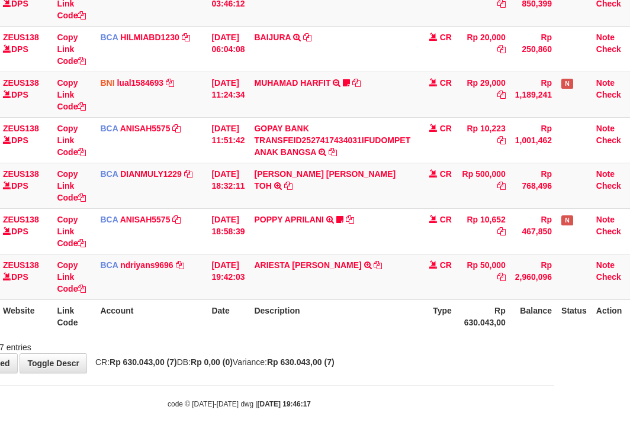
scroll to position [168, 76]
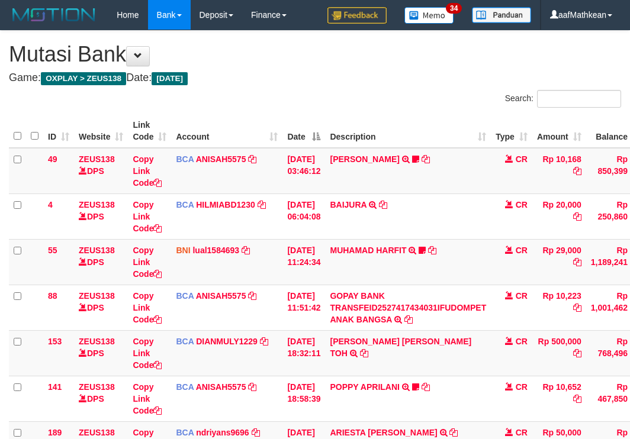
scroll to position [168, 76]
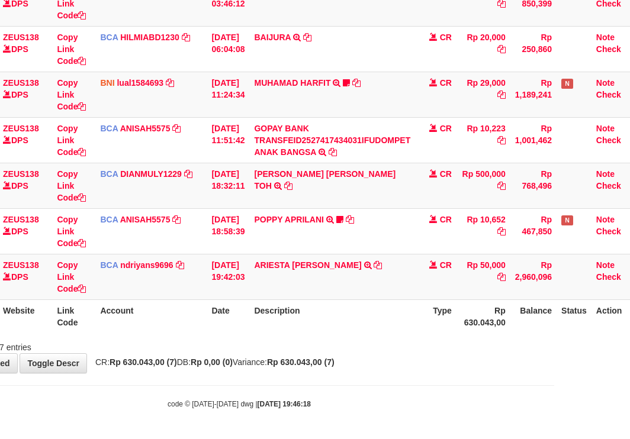
click at [419, 345] on div "Showing 1 to 7 of 7 entries" at bounding box center [239, 345] width 630 height 17
drag, startPoint x: 353, startPoint y: 340, endPoint x: 635, endPoint y: 405, distance: 289.1
click at [384, 347] on div "Showing 1 to 7 of 7 entries" at bounding box center [239, 345] width 630 height 17
drag, startPoint x: 400, startPoint y: 371, endPoint x: 637, endPoint y: 372, distance: 237.4
click at [554, 375] on html "Toggle navigation Home Bank Account List Load By Website Group [OXPLAY] ZEUS138…" at bounding box center [239, 135] width 630 height 607
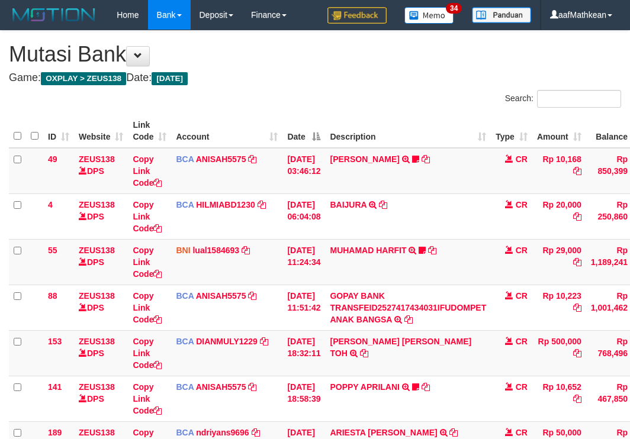
scroll to position [168, 76]
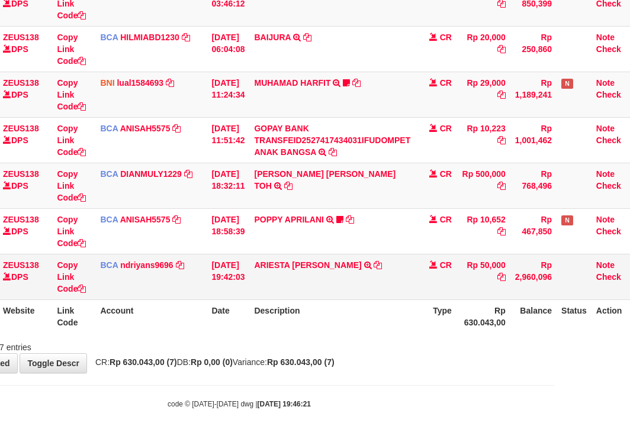
drag, startPoint x: 387, startPoint y: 287, endPoint x: 398, endPoint y: 295, distance: 14.0
click at [395, 295] on td "ARIESTA [PERSON_NAME] TRSF E-BANKING CR 10/01 ZP6P1 ARIESTA [PERSON_NAME]" at bounding box center [332, 277] width 166 height 46
drag, startPoint x: 405, startPoint y: 300, endPoint x: 414, endPoint y: 303, distance: 9.4
click at [407, 301] on table "ID Website Link Code Account Date Description Type Amount Balance Status Action…" at bounding box center [286, 140] width 706 height 387
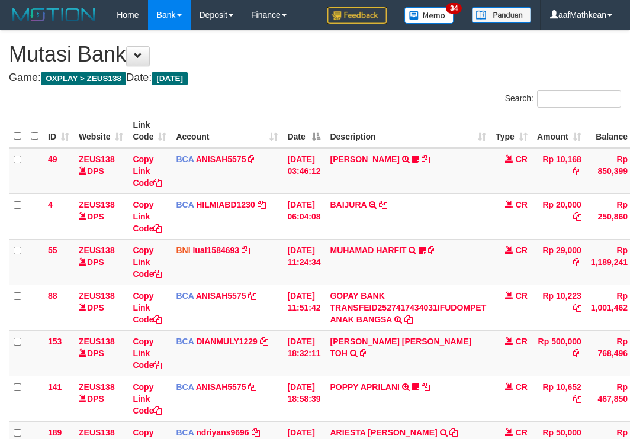
scroll to position [168, 76]
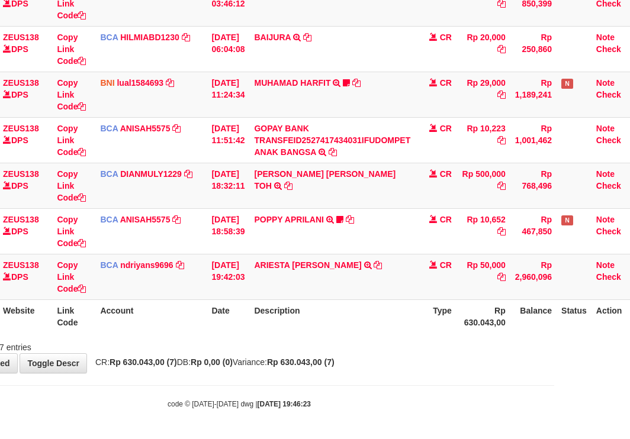
click at [272, 373] on body "Toggle navigation Home Bank Account List Load By Website Group [OXPLAY] ZEUS138…" at bounding box center [239, 135] width 630 height 607
drag, startPoint x: 284, startPoint y: 380, endPoint x: 632, endPoint y: 418, distance: 350.8
click at [546, 419] on body "Toggle navigation Home Bank Account List Load By Website Group [OXPLAY] ZEUS138…" at bounding box center [239, 135] width 630 height 607
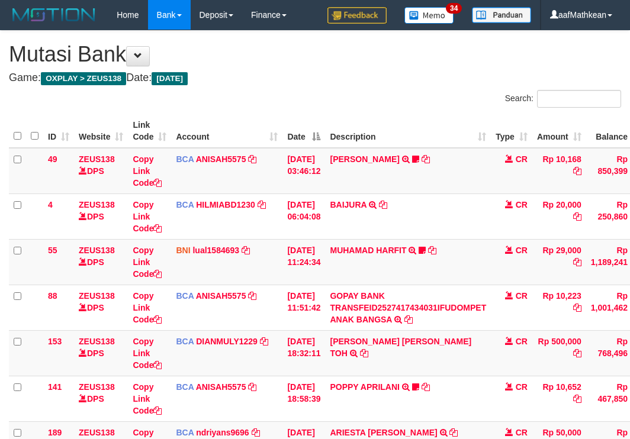
scroll to position [168, 76]
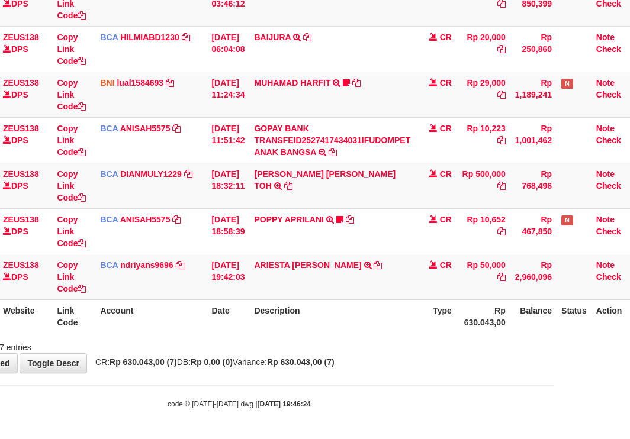
click at [384, 331] on th "Description" at bounding box center [332, 317] width 166 height 34
click at [349, 408] on div "code © 2012-2018 dwg | 2025/10/01 19:46:24" at bounding box center [239, 404] width 630 height 12
click at [351, 408] on div "code © 2012-2018 dwg | 2025/10/01 19:46:24" at bounding box center [239, 404] width 630 height 12
click at [355, 406] on div "code © 2012-2018 dwg | 2025/10/01 19:46:24" at bounding box center [239, 404] width 630 height 12
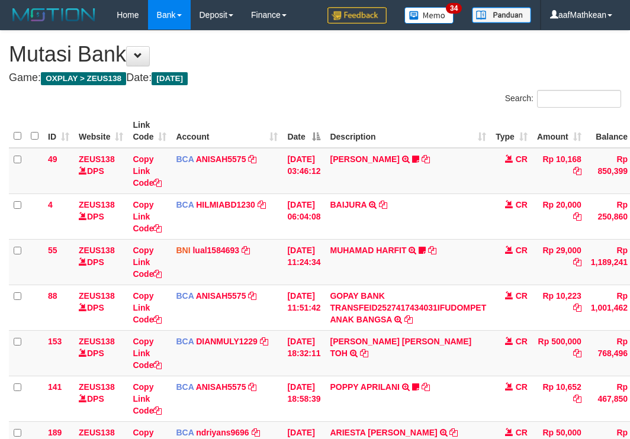
scroll to position [168, 76]
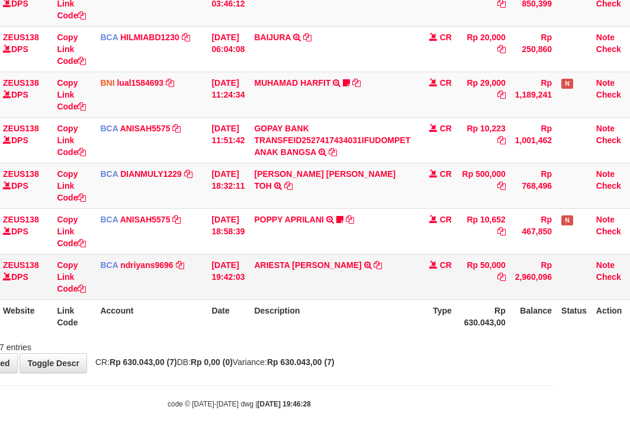
click at [311, 298] on td "ARIESTA [PERSON_NAME] TRSF E-BANKING CR 10/01 ZP6P1 ARIESTA [PERSON_NAME]" at bounding box center [332, 277] width 166 height 46
click at [554, 314] on html "Toggle navigation Home Bank Account List Load By Website Group [OXPLAY] ZEUS138…" at bounding box center [239, 135] width 630 height 607
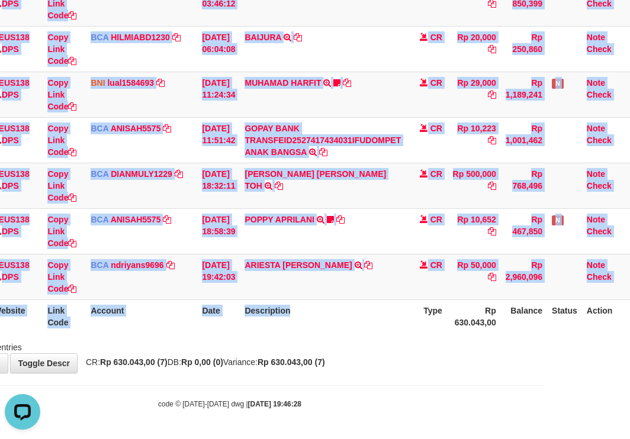
scroll to position [0, 0]
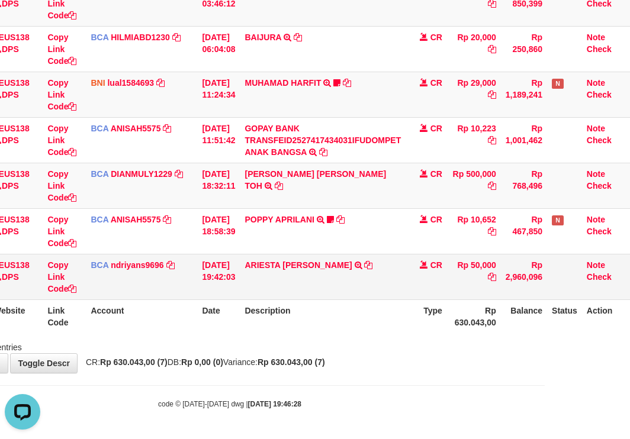
drag, startPoint x: 389, startPoint y: 291, endPoint x: 394, endPoint y: 296, distance: 6.3
click at [389, 292] on td "ARIESTA HERU PRAKO TRSF E-BANKING CR 10/01 ZP6P1 ARIESTA HERU PRAKO" at bounding box center [323, 277] width 166 height 46
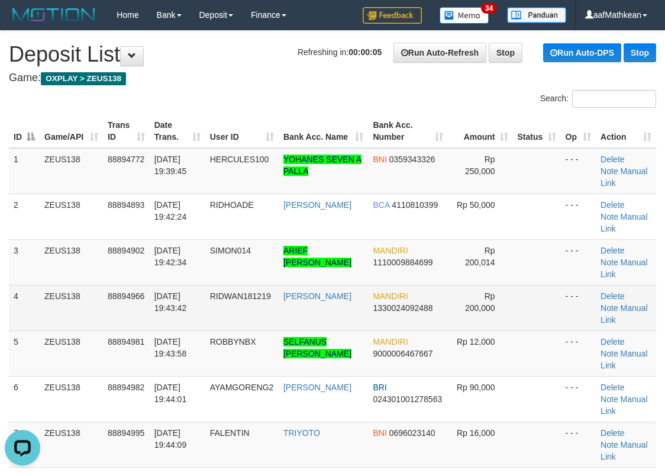
click at [549, 285] on td at bounding box center [537, 308] width 48 height 46
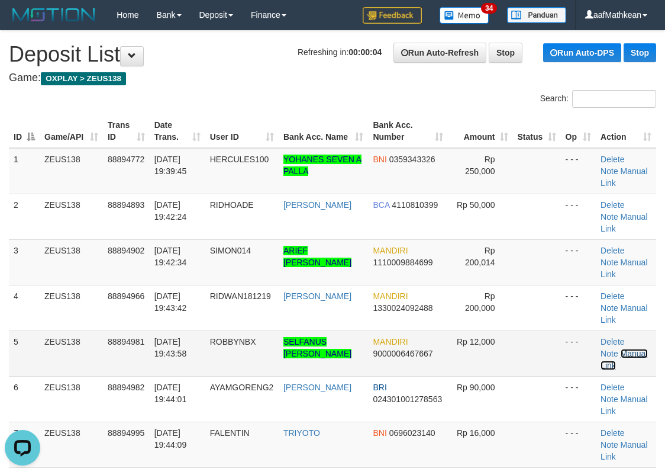
click at [629, 349] on link "Manual Link" at bounding box center [624, 359] width 47 height 21
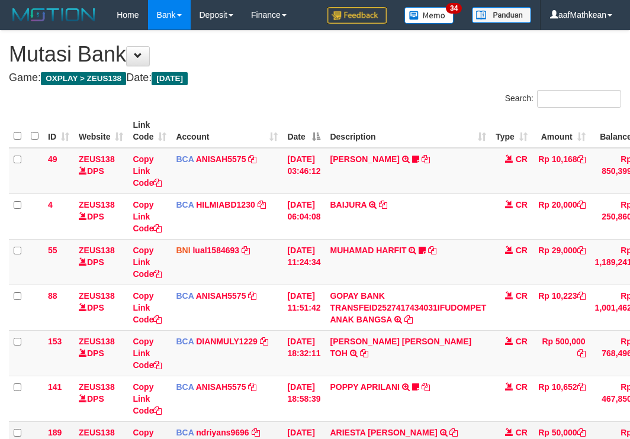
scroll to position [149, 81]
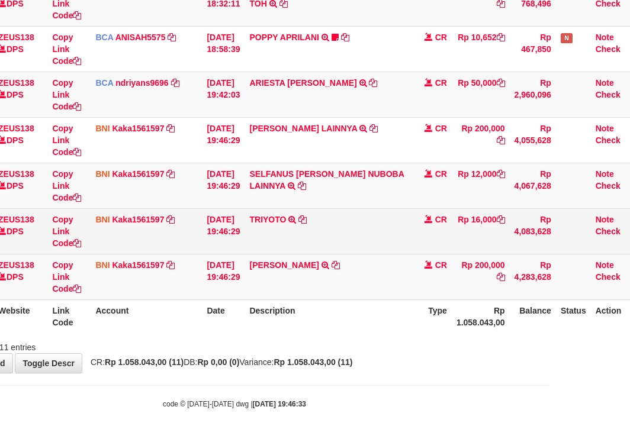
scroll to position [350, 81]
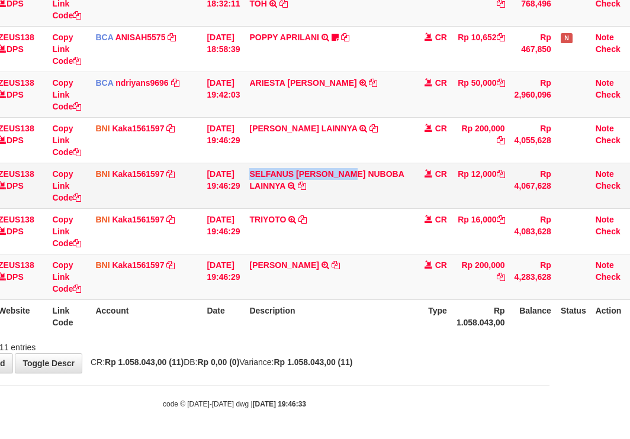
copy link "SELFANUS [PERSON_NAME]"
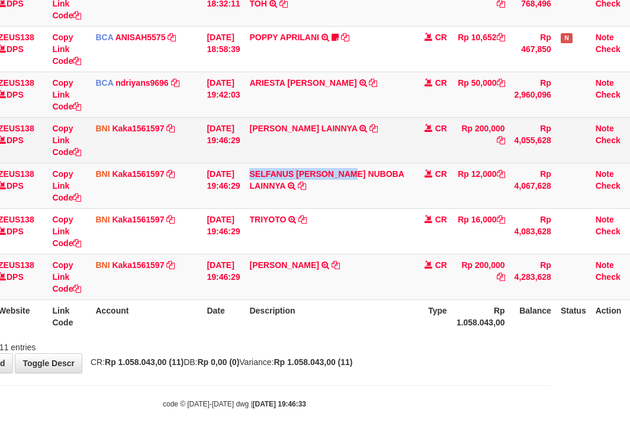
drag, startPoint x: 268, startPoint y: 167, endPoint x: 627, endPoint y: 156, distance: 359.5
click at [365, 178] on td "SELFANUS ROBY NUBOBA LAINNYA TRF/PAY/TOP-UP ECHANNEL SELFANUS ROBY NUBOBA LAINN…" at bounding box center [327, 186] width 166 height 46
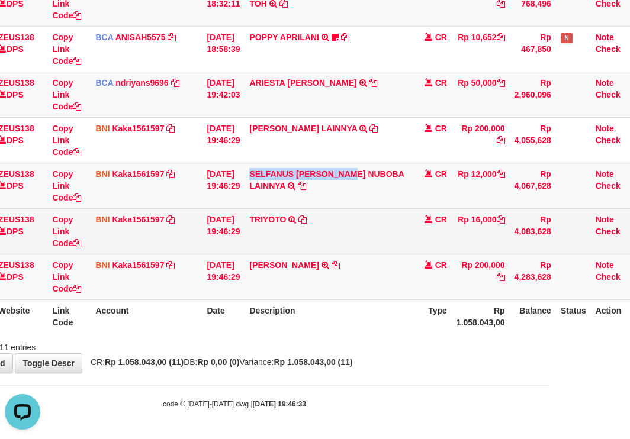
click at [181, 255] on tr "40 ZEUS138 DPS Copy Link Code BNI Kaka1561597 DPS KARMILA mutasi_20251001_2425 …" at bounding box center [283, 277] width 710 height 46
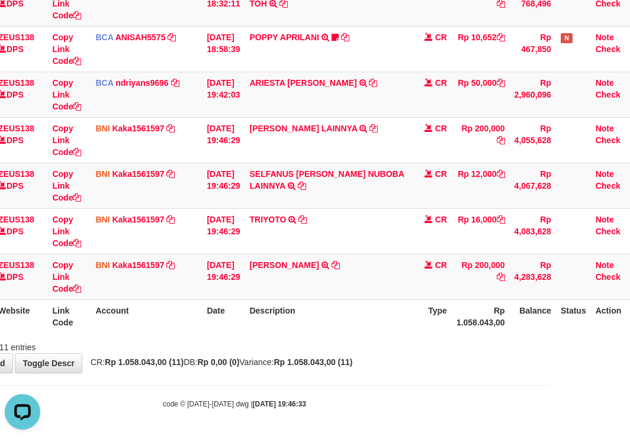
click at [549, 338] on html "Toggle navigation Home Bank Account List Load By Website Group [OXPLAY] ZEUS138…" at bounding box center [234, 44] width 630 height 789
click at [533, 339] on div "Showing 1 to 11 of 11 entries" at bounding box center [234, 345] width 630 height 17
click at [529, 339] on div "Showing 1 to 11 of 11 entries" at bounding box center [234, 345] width 630 height 17
click at [528, 336] on div "ID Website Link Code Account Date Description Type Amount Balance Status Action…" at bounding box center [234, 49] width 630 height 576
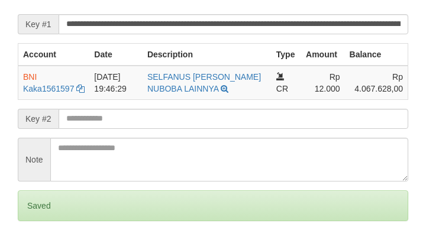
drag, startPoint x: 221, startPoint y: 127, endPoint x: 201, endPoint y: 131, distance: 20.5
click at [221, 127] on input "text" at bounding box center [234, 119] width 350 height 20
click at [218, 129] on input "text" at bounding box center [234, 119] width 350 height 20
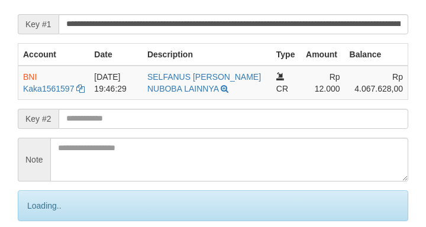
click at [221, 129] on input "text" at bounding box center [234, 119] width 350 height 20
drag, startPoint x: 221, startPoint y: 136, endPoint x: 212, endPoint y: 132, distance: 9.8
click at [221, 129] on input "text" at bounding box center [234, 119] width 350 height 20
click at [211, 129] on input "text" at bounding box center [234, 119] width 350 height 20
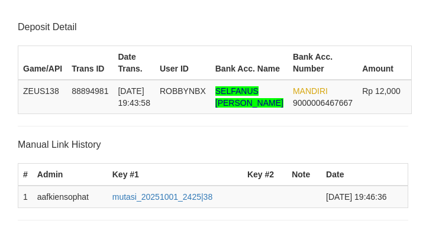
scroll to position [244, 0]
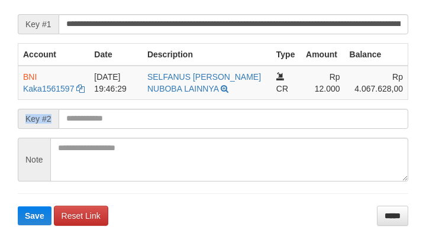
drag, startPoint x: 43, startPoint y: 134, endPoint x: 78, endPoint y: 139, distance: 34.7
click at [76, 129] on div "Key #2" at bounding box center [213, 119] width 391 height 20
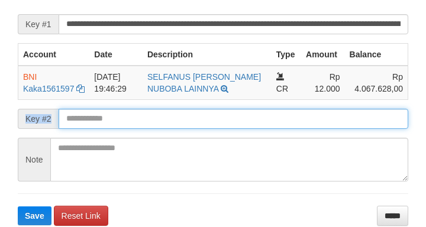
click at [18, 207] on button "Save" at bounding box center [35, 216] width 34 height 19
click at [90, 129] on input "text" at bounding box center [234, 119] width 350 height 20
click at [89, 129] on input "text" at bounding box center [234, 119] width 350 height 20
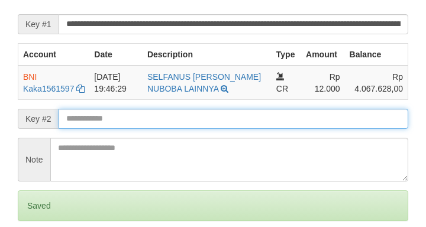
drag, startPoint x: 92, startPoint y: 137, endPoint x: 98, endPoint y: 134, distance: 6.9
click at [93, 129] on input "text" at bounding box center [234, 119] width 350 height 20
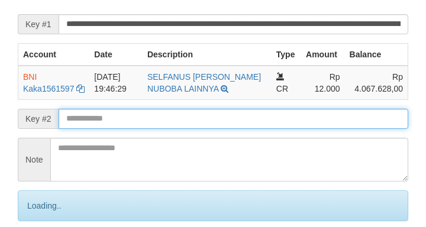
click at [98, 129] on input "text" at bounding box center [234, 119] width 350 height 20
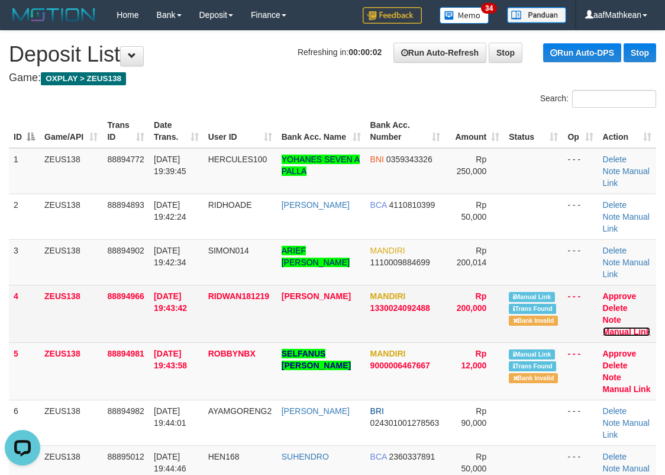
click at [625, 327] on link "Manual Link" at bounding box center [627, 331] width 48 height 9
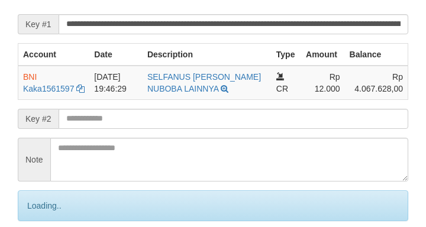
click at [129, 129] on input "text" at bounding box center [234, 119] width 350 height 20
drag, startPoint x: 134, startPoint y: 129, endPoint x: 127, endPoint y: 128, distance: 6.5
click at [134, 129] on input "text" at bounding box center [234, 119] width 350 height 20
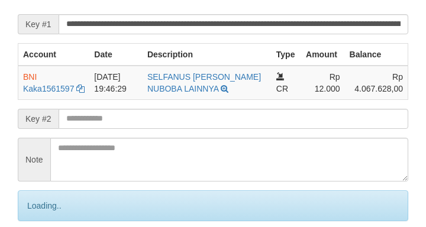
click at [140, 129] on input "text" at bounding box center [234, 119] width 350 height 20
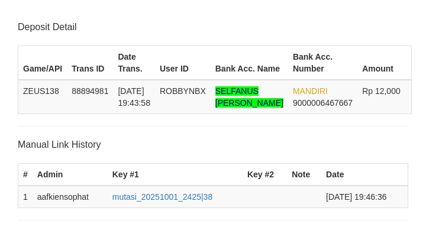
scroll to position [244, 0]
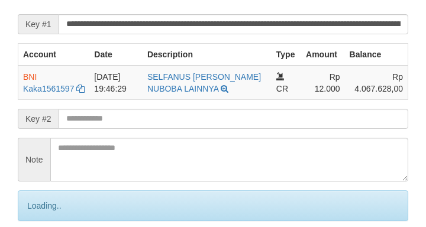
click at [140, 129] on input "text" at bounding box center [234, 119] width 350 height 20
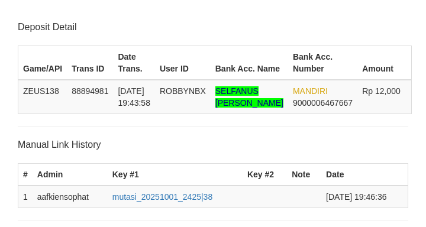
scroll to position [244, 0]
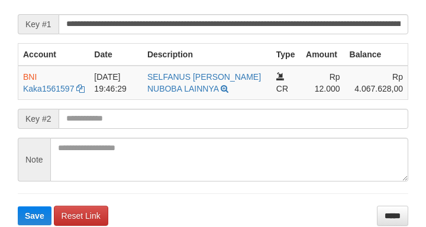
click at [18, 207] on button "Save" at bounding box center [35, 216] width 34 height 19
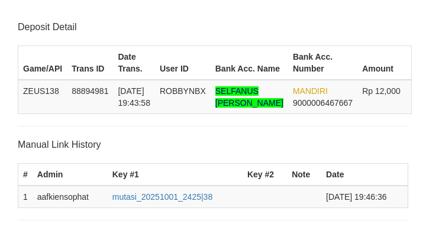
scroll to position [244, 0]
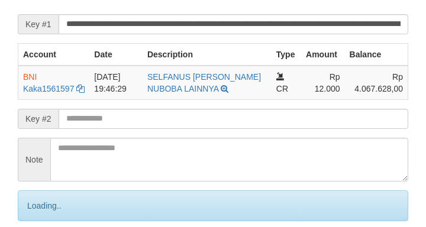
click at [125, 129] on input "text" at bounding box center [234, 119] width 350 height 20
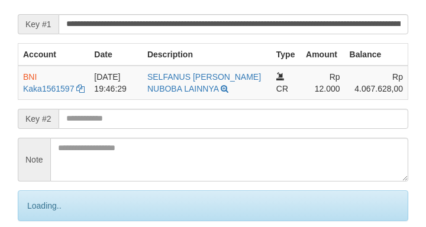
click at [103, 129] on input "text" at bounding box center [234, 119] width 350 height 20
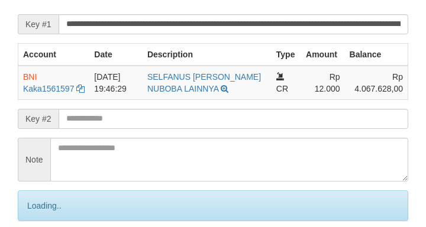
drag, startPoint x: 117, startPoint y: 134, endPoint x: 336, endPoint y: 71, distance: 228.4
click at [127, 129] on input "text" at bounding box center [234, 119] width 350 height 20
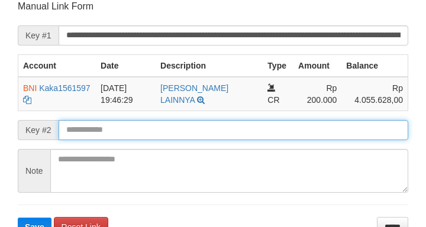
click at [18, 218] on button "Save" at bounding box center [35, 227] width 34 height 19
click at [282, 121] on input "text" at bounding box center [234, 130] width 350 height 20
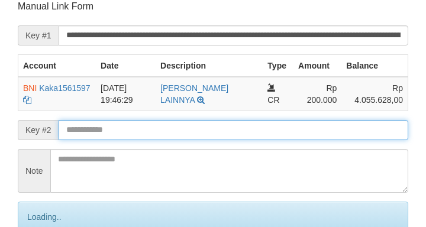
scroll to position [232, 0]
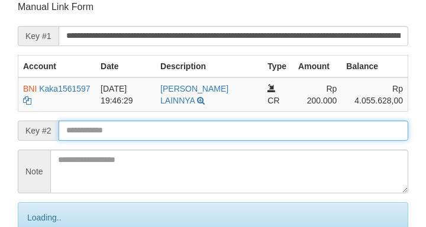
click at [285, 125] on input "text" at bounding box center [234, 131] width 350 height 20
click at [285, 128] on input "text" at bounding box center [234, 131] width 350 height 20
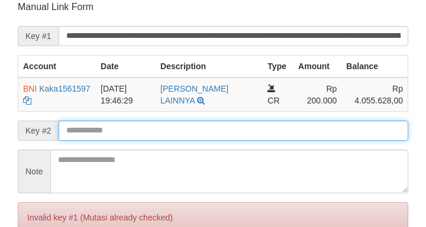
click at [282, 128] on input "text" at bounding box center [234, 131] width 350 height 20
click at [284, 128] on input "text" at bounding box center [234, 131] width 350 height 20
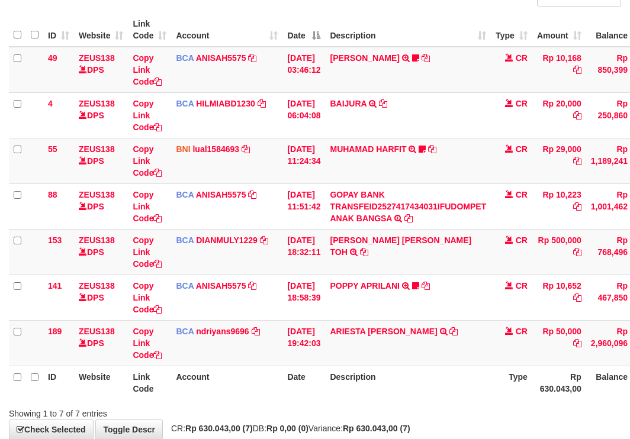
scroll to position [168, 0]
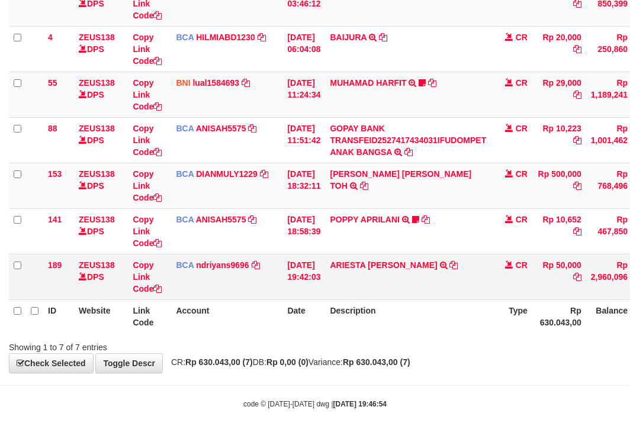
click at [446, 259] on td "ARIESTA [PERSON_NAME] TRSF E-BANKING CR 10/01 ZP6P1 ARIESTA [PERSON_NAME]" at bounding box center [408, 277] width 166 height 46
click at [449, 263] on icon at bounding box center [453, 265] width 8 height 8
click at [419, 352] on div "Showing 1 to 7 of 7 entries" at bounding box center [315, 345] width 630 height 17
drag, startPoint x: 438, startPoint y: 358, endPoint x: 762, endPoint y: 357, distance: 323.8
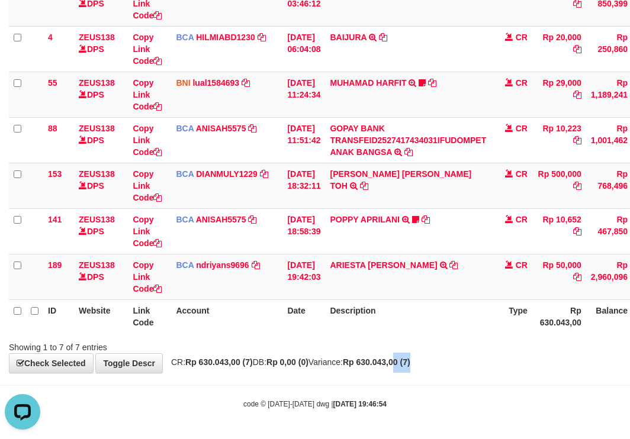
click at [629, 357] on html "Toggle navigation Home Bank Account List Load By Website Group [OXPLAY] ZEUS138…" at bounding box center [315, 135] width 630 height 607
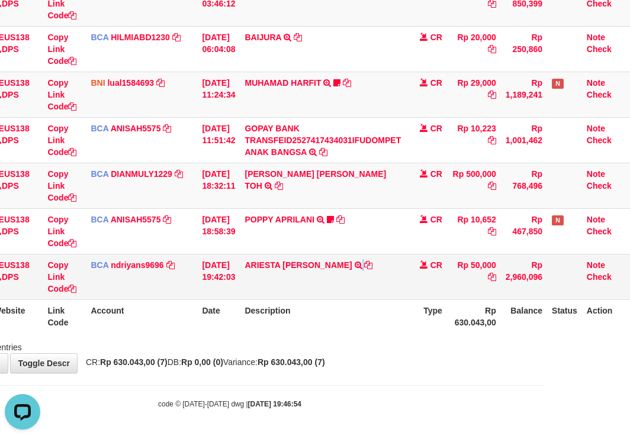
click at [359, 277] on td "ARIESTA HERU PRAKO TRSF E-BANKING CR 10/01 ZP6P1 ARIESTA HERU PRAKO" at bounding box center [323, 277] width 166 height 46
click at [404, 305] on th "Description" at bounding box center [323, 317] width 166 height 34
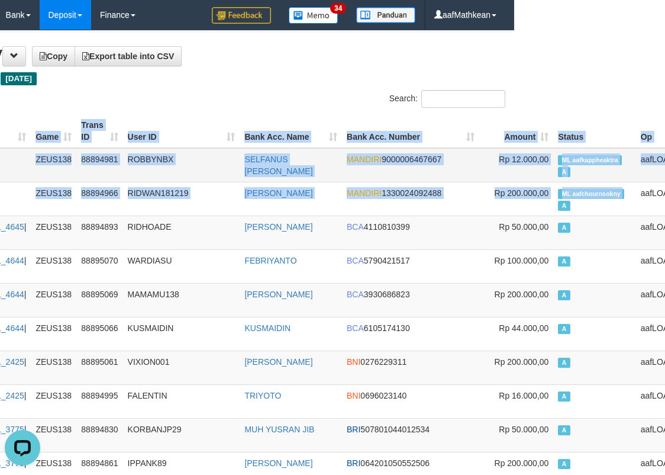
click at [558, 160] on span "ML aafkappheaktra" at bounding box center [590, 160] width 64 height 10
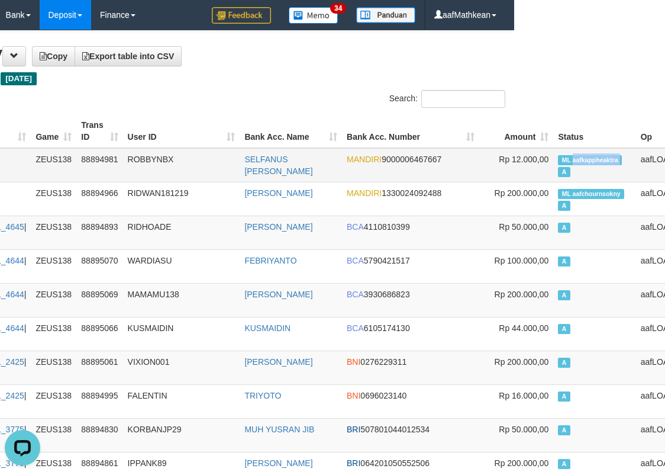
click at [558, 160] on span "ML aafkappheaktra" at bounding box center [590, 160] width 64 height 10
copy td "aafkappheaktra"
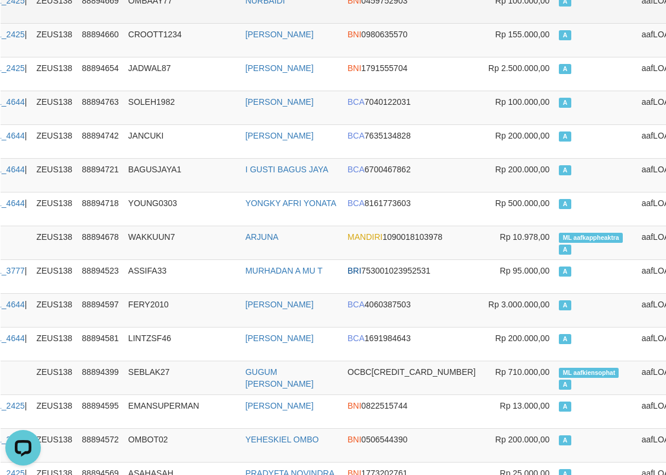
scroll to position [1137, 150]
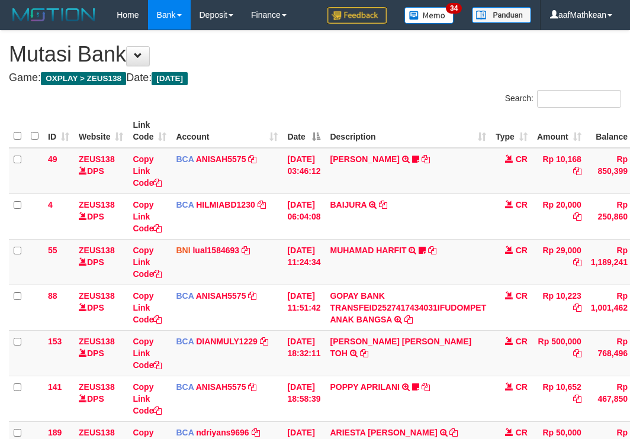
click at [408, 421] on td "ARIESTA [PERSON_NAME] TRSF E-BANKING CR 10/01 ZP6P1 ARIESTA [PERSON_NAME]" at bounding box center [408, 444] width 166 height 46
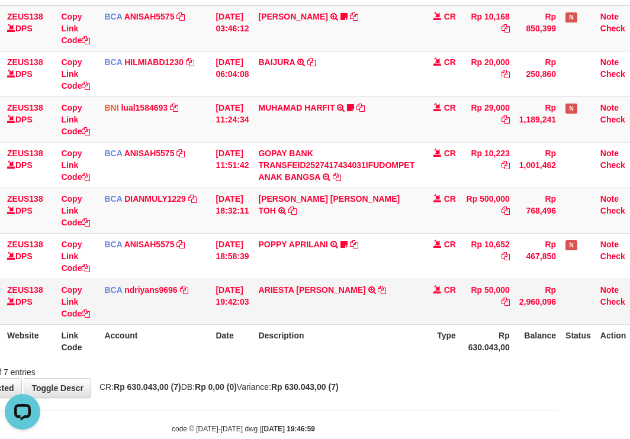
click at [249, 303] on td "[DATE] 19:42:03" at bounding box center [232, 302] width 43 height 46
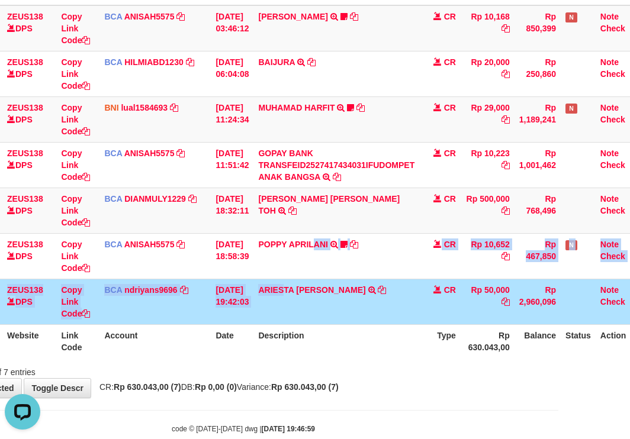
click at [413, 317] on tbody "49 ZEUS138 DPS Copy Link Code BCA ANISAH5575 DPS [PERSON_NAME] mutasi_20251001_…" at bounding box center [290, 165] width 706 height 320
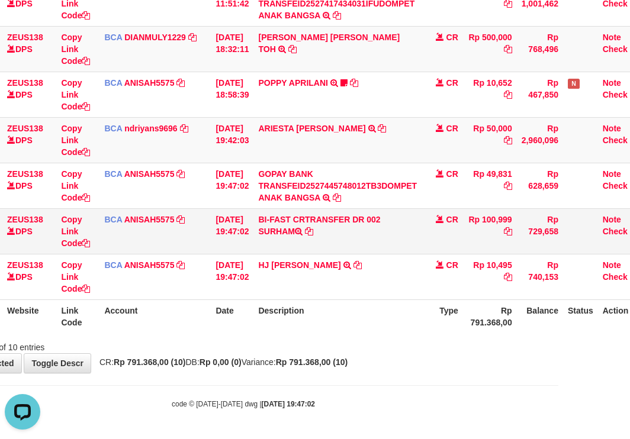
drag, startPoint x: 292, startPoint y: 233, endPoint x: 528, endPoint y: 231, distance: 236.2
click at [310, 234] on td "BI-FAST CRTRANSFER DR 002 SURHAM" at bounding box center [337, 231] width 168 height 46
click at [346, 327] on tr "ID Website Link Code Account Date Description Type Rp 791.368,00 Balance Status…" at bounding box center [291, 317] width 709 height 34
click at [71, 246] on link "Copy Link Code" at bounding box center [75, 231] width 29 height 33
drag, startPoint x: 71, startPoint y: 247, endPoint x: 157, endPoint y: 249, distance: 86.4
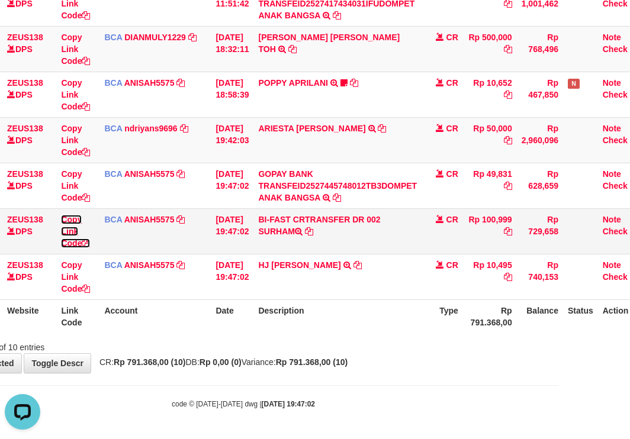
click at [110, 249] on tr "147 ZEUS138 DPS Copy Link Code BCA ANISAH5575 DPS [PERSON_NAME] mutasi_20251001…" at bounding box center [291, 231] width 709 height 46
click at [558, 322] on html "Toggle navigation Home Bank Account List Load By Website Group [OXPLAY] ZEUS138…" at bounding box center [243, 67] width 630 height 743
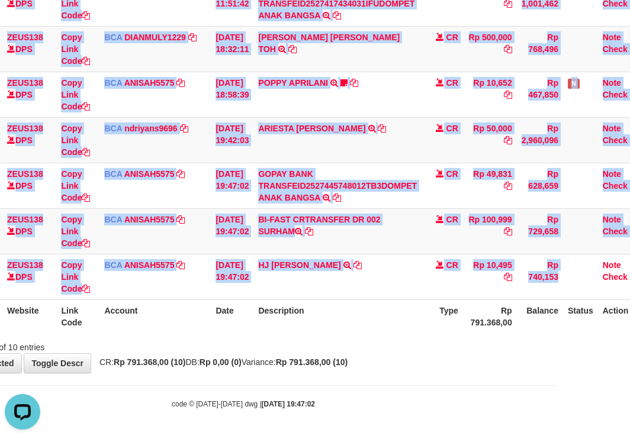
scroll to position [304, 73]
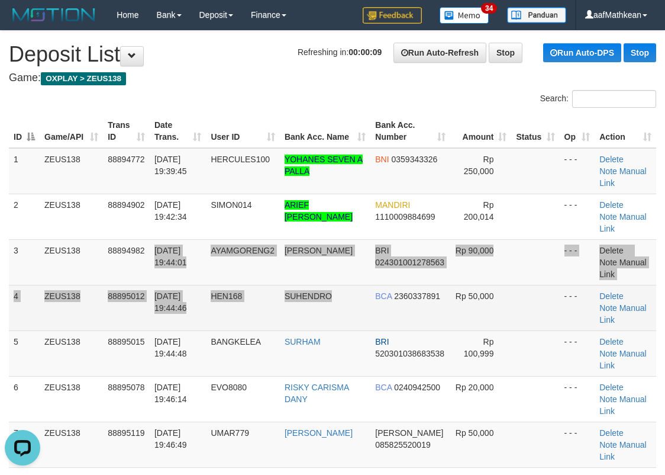
click at [346, 259] on tbody "1 ZEUS138 88894772 [DATE] 19:39:45 HERCULES100 YOHANES SEVEN A PALLA BNI 035934…" at bounding box center [333, 308] width 648 height 320
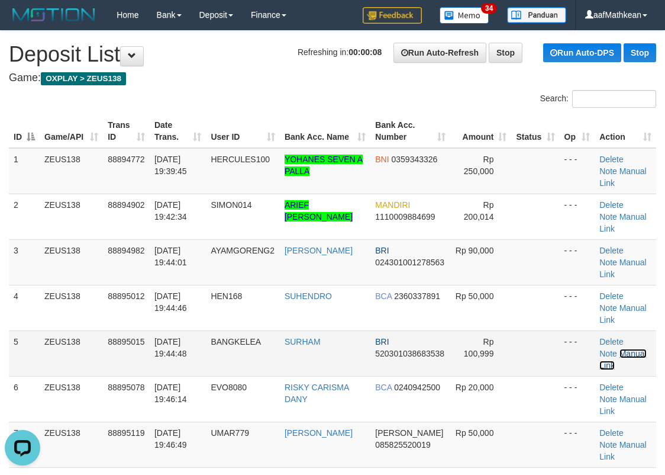
click at [626, 349] on link "Manual Link" at bounding box center [623, 359] width 47 height 21
drag, startPoint x: 24, startPoint y: 259, endPoint x: 34, endPoint y: 243, distance: 18.9
click at [30, 248] on tbody "1 ZEUS138 88894772 [DATE] 19:39:45 HERCULES100 YOHANES SEVEN A PALLA BNI 035934…" at bounding box center [333, 308] width 648 height 320
click at [620, 349] on link "Manual Link" at bounding box center [623, 359] width 47 height 21
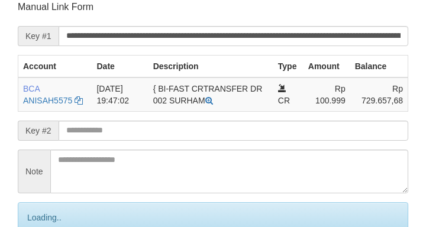
click at [236, 133] on input "text" at bounding box center [234, 131] width 350 height 20
click at [239, 130] on input "text" at bounding box center [234, 131] width 350 height 20
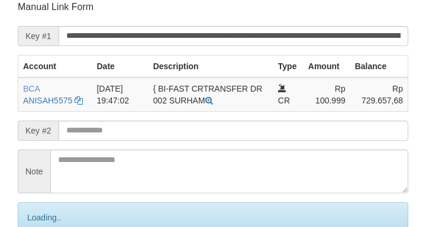
click at [241, 130] on input "text" at bounding box center [234, 131] width 350 height 20
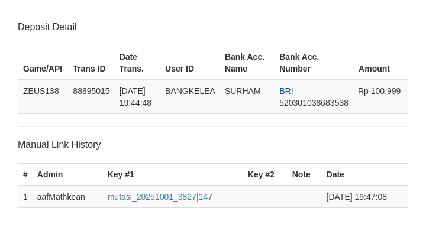
scroll to position [232, 0]
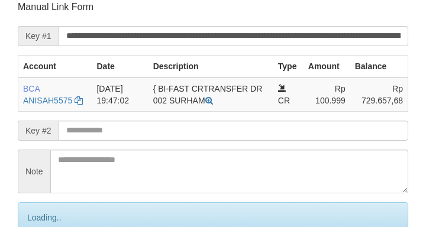
click at [246, 128] on input "text" at bounding box center [234, 131] width 350 height 20
click at [247, 129] on input "text" at bounding box center [234, 131] width 350 height 20
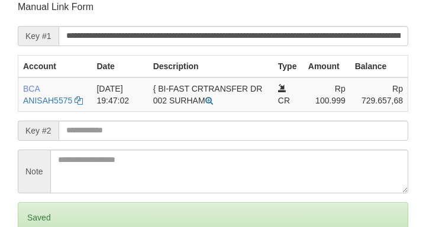
click at [248, 131] on input "text" at bounding box center [234, 131] width 350 height 20
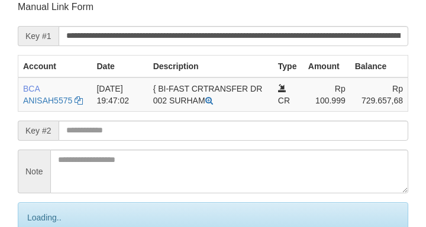
click at [248, 131] on input "text" at bounding box center [234, 131] width 350 height 20
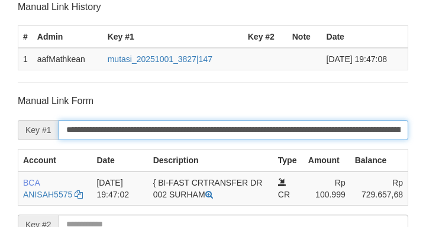
click at [249, 130] on input "**********" at bounding box center [234, 130] width 350 height 20
click at [249, 131] on input "**********" at bounding box center [234, 130] width 350 height 20
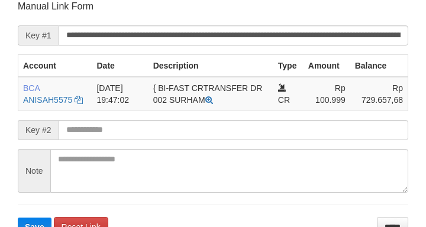
scroll to position [232, 0]
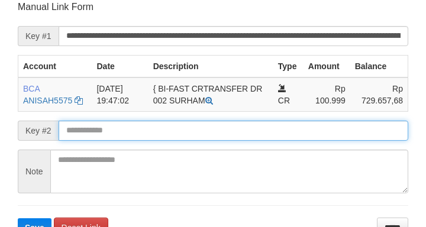
click at [18, 218] on button "Save" at bounding box center [35, 227] width 34 height 19
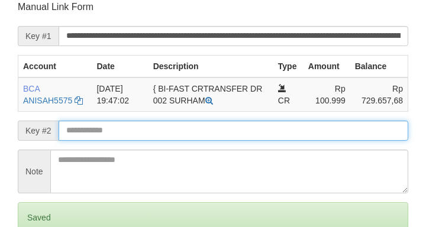
click at [75, 132] on input "text" at bounding box center [234, 131] width 350 height 20
drag, startPoint x: 75, startPoint y: 130, endPoint x: 97, endPoint y: 131, distance: 22.5
click at [75, 130] on input "text" at bounding box center [234, 131] width 350 height 20
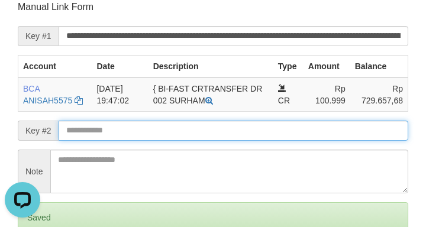
drag, startPoint x: 97, startPoint y: 131, endPoint x: 120, endPoint y: 133, distance: 22.6
click at [103, 133] on input "text" at bounding box center [234, 131] width 350 height 20
click at [120, 134] on input "text" at bounding box center [234, 131] width 350 height 20
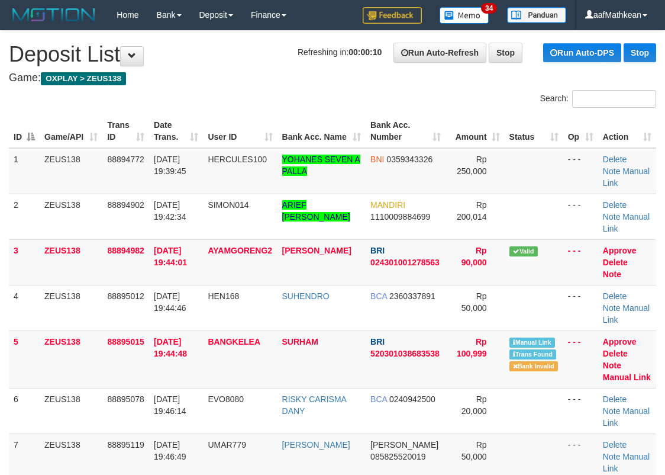
click at [2, 304] on div "ID Game/API Trans ID Date Trans. User ID Bank Acc. Name Bank Acc. Number Amount…" at bounding box center [332, 313] width 665 height 405
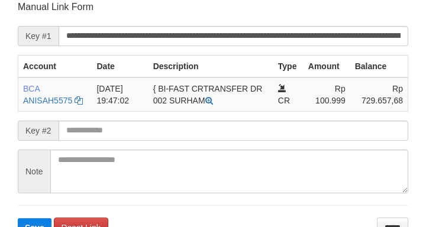
click at [18, 218] on button "Save" at bounding box center [35, 227] width 34 height 19
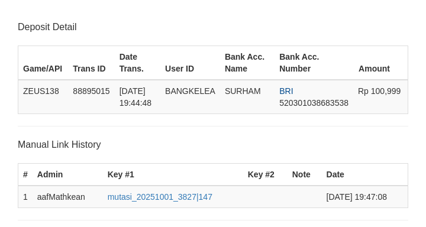
scroll to position [232, 0]
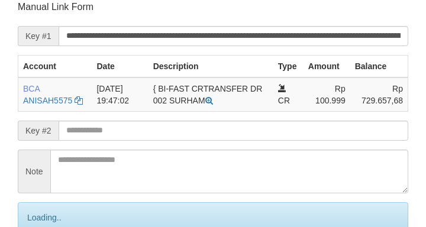
click at [131, 135] on input "text" at bounding box center [234, 131] width 350 height 20
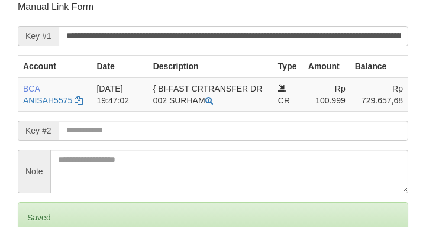
drag, startPoint x: 134, startPoint y: 142, endPoint x: 150, endPoint y: 143, distance: 15.4
click at [137, 142] on form "**********" at bounding box center [213, 139] width 391 height 276
click at [150, 144] on form "**********" at bounding box center [213, 139] width 391 height 276
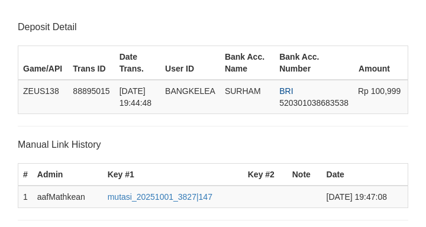
scroll to position [232, 0]
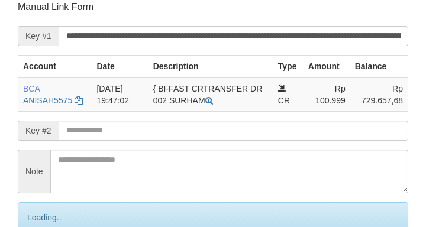
click at [161, 135] on input "text" at bounding box center [234, 131] width 350 height 20
click at [166, 137] on input "text" at bounding box center [234, 131] width 350 height 20
click at [185, 137] on input "text" at bounding box center [234, 131] width 350 height 20
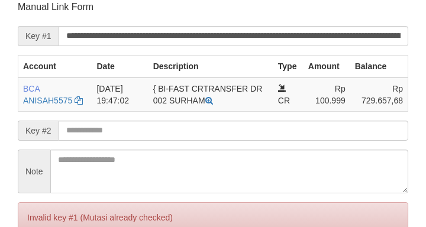
click at [195, 133] on input "text" at bounding box center [234, 131] width 350 height 20
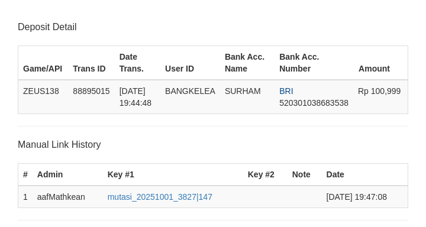
scroll to position [232, 0]
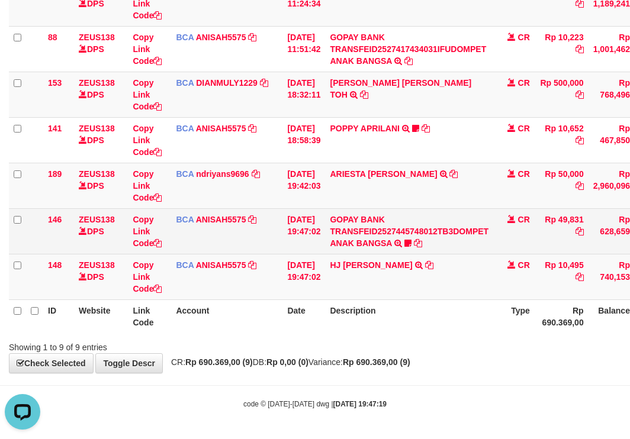
drag, startPoint x: 562, startPoint y: 221, endPoint x: 590, endPoint y: 221, distance: 27.2
click at [588, 221] on td "Rp 49,831" at bounding box center [562, 231] width 54 height 46
copy td "49,831"
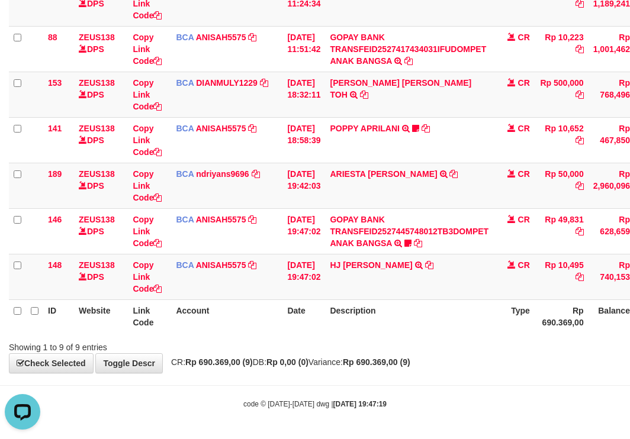
drag, startPoint x: 227, startPoint y: 324, endPoint x: 433, endPoint y: 369, distance: 210.8
click at [231, 330] on th "Account" at bounding box center [226, 317] width 111 height 34
drag, startPoint x: 433, startPoint y: 369, endPoint x: 542, endPoint y: 358, distance: 109.6
click at [503, 363] on div "**********" at bounding box center [315, 72] width 630 height 601
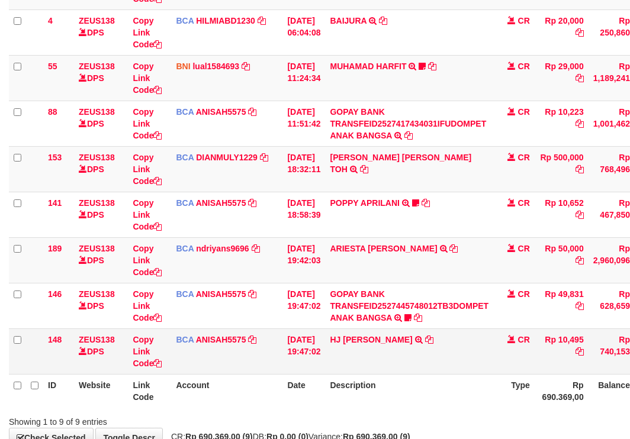
scroll to position [259, 0]
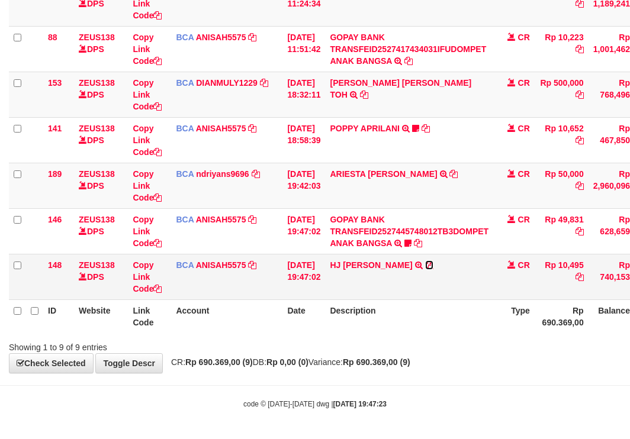
click at [425, 265] on icon at bounding box center [429, 265] width 8 height 8
click at [288, 334] on div "ID Website Link Code Account Date Description Type Amount Balance Status Action…" at bounding box center [315, 94] width 630 height 485
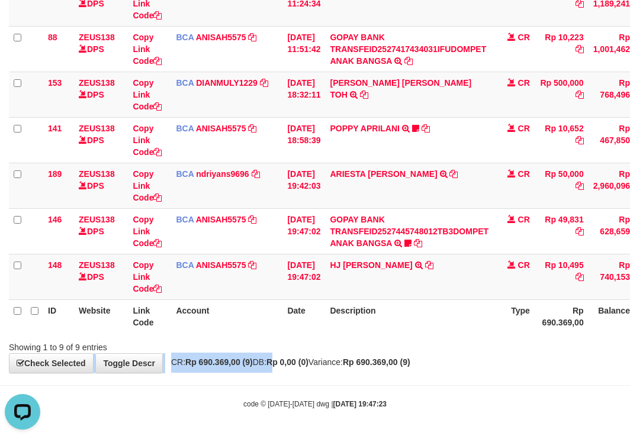
click at [293, 359] on div "**********" at bounding box center [315, 72] width 630 height 601
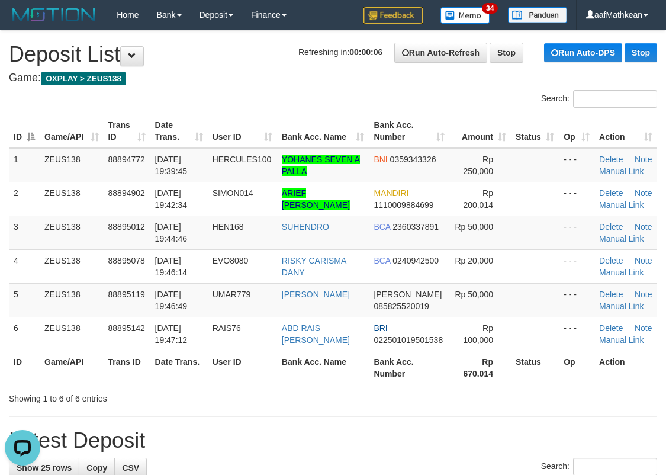
drag, startPoint x: 491, startPoint y: 130, endPoint x: 357, endPoint y: 119, distance: 134.8
click at [490, 130] on tr "ID Game/API Trans ID Date Trans. User ID Bank Acc. Name Bank Acc. Number Amount…" at bounding box center [333, 131] width 648 height 34
drag, startPoint x: 318, startPoint y: 70, endPoint x: 338, endPoint y: 59, distance: 22.5
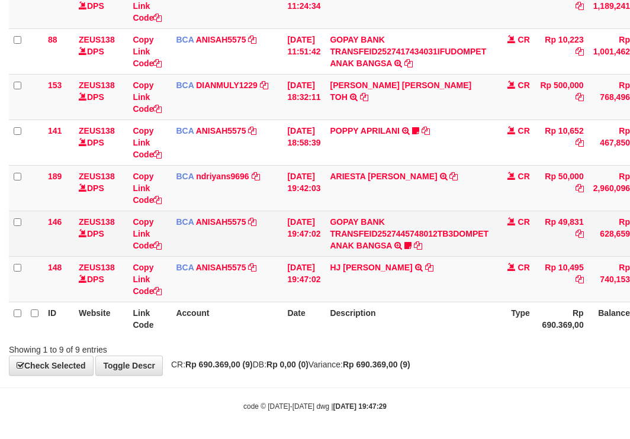
scroll to position [259, 0]
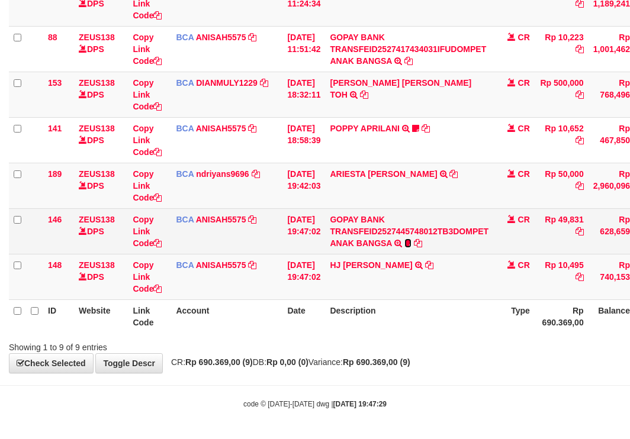
drag, startPoint x: 416, startPoint y: 244, endPoint x: 408, endPoint y: 271, distance: 27.2
click at [411, 244] on icon at bounding box center [407, 243] width 7 height 8
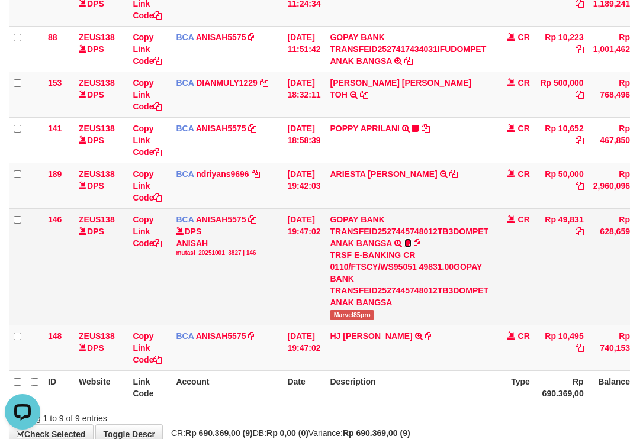
scroll to position [0, 0]
drag, startPoint x: 340, startPoint y: 318, endPoint x: 431, endPoint y: 298, distance: 93.5
click at [400, 319] on td "GOPAY BANK TRANSFEID2527445748012TB3DOMPET ANAK BANGSA TRSF E-BANKING CR 0110/F…" at bounding box center [409, 266] width 168 height 117
copy span "Marvel85pro"
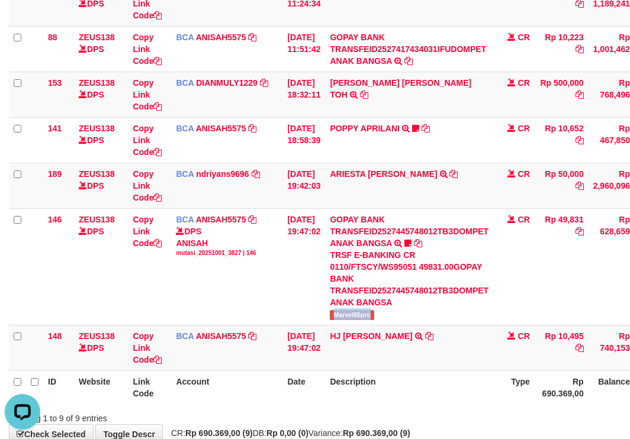
click at [259, 378] on th "Account" at bounding box center [226, 388] width 111 height 34
click at [449, 410] on div "Search: ID Website Link Code Account Date Description Type Amount Balance Statu…" at bounding box center [315, 127] width 612 height 593
click at [395, 414] on div "Showing 1 to 9 of 9 entries" at bounding box center [315, 416] width 630 height 17
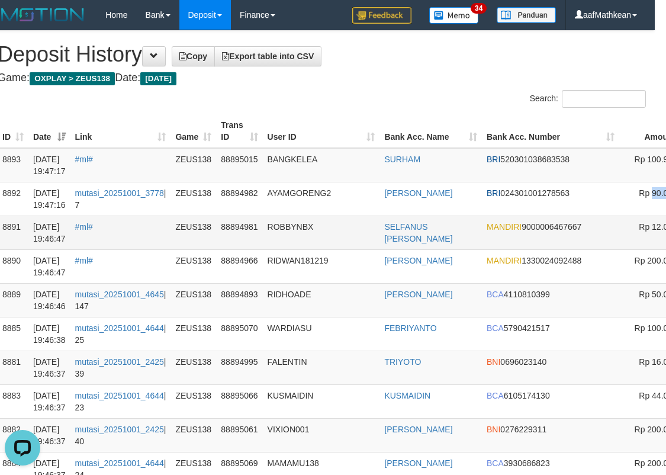
drag, startPoint x: 645, startPoint y: 200, endPoint x: 412, endPoint y: 218, distance: 233.9
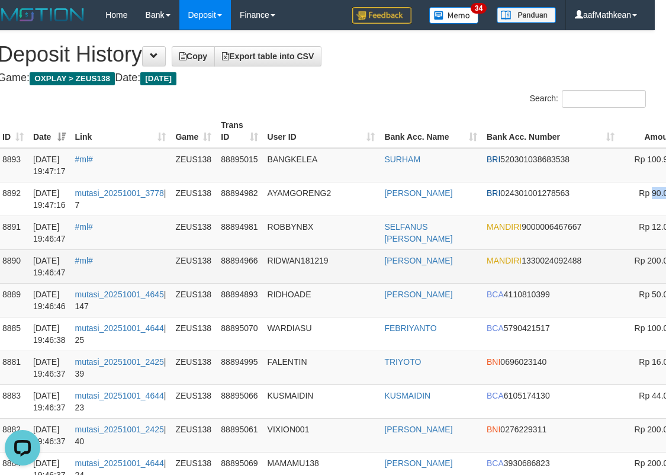
scroll to position [0, 150]
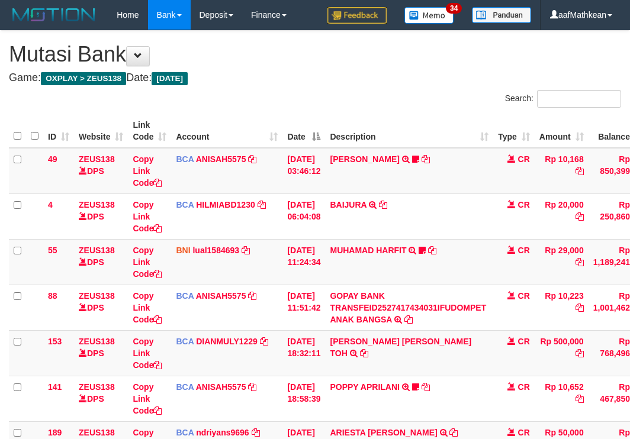
scroll to position [184, 0]
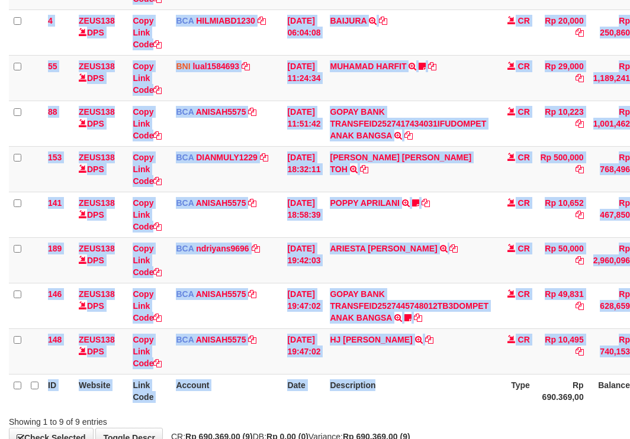
drag, startPoint x: 488, startPoint y: 406, endPoint x: 923, endPoint y: 371, distance: 437.1
click at [629, 371] on html "Toggle navigation Home Bank Account List Load By Website Group [OXPLAY] ZEUS138…" at bounding box center [315, 165] width 630 height 698
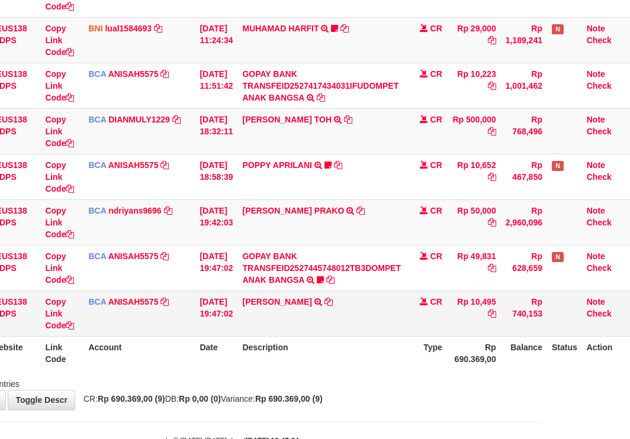
scroll to position [259, 96]
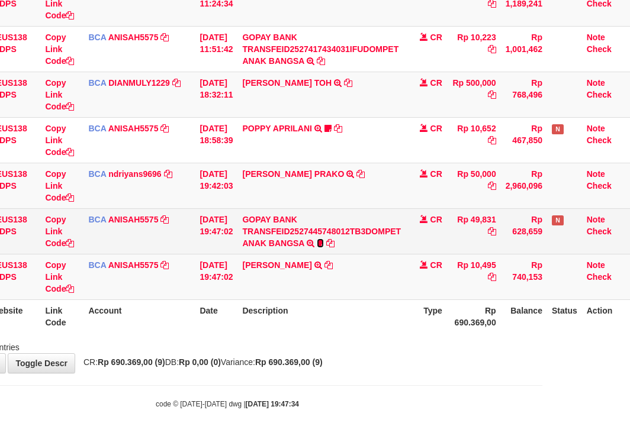
click at [319, 240] on icon at bounding box center [320, 243] width 7 height 8
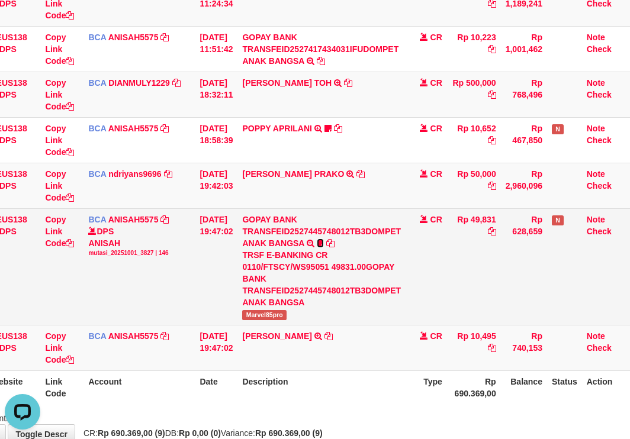
scroll to position [0, 0]
drag, startPoint x: 311, startPoint y: 236, endPoint x: 533, endPoint y: 307, distance: 232.9
click at [545, 318] on td "Rp 628,659" at bounding box center [524, 266] width 46 height 117
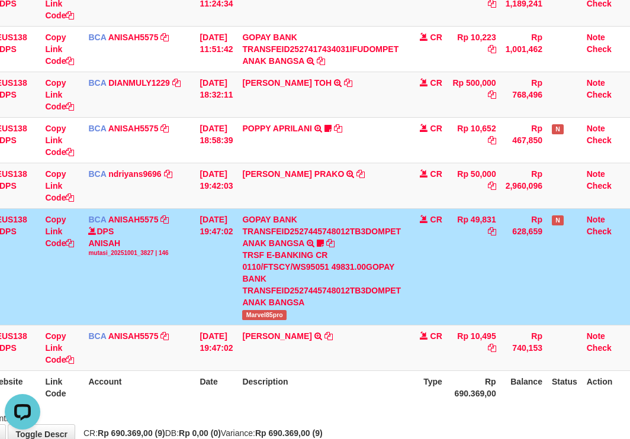
drag, startPoint x: 538, startPoint y: 302, endPoint x: 520, endPoint y: 297, distance: 19.1
click at [535, 300] on td "Rp 628,659" at bounding box center [524, 266] width 46 height 117
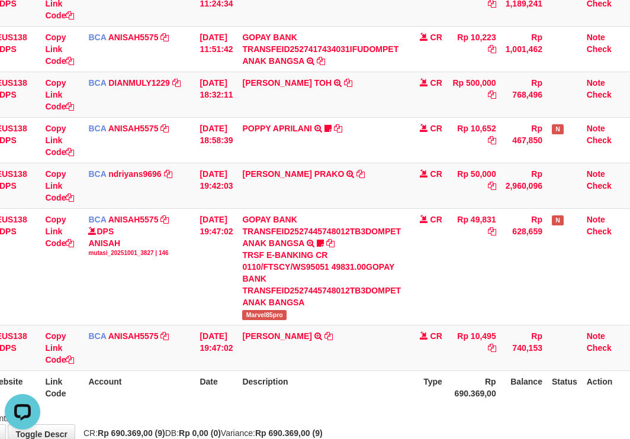
drag, startPoint x: 532, startPoint y: 295, endPoint x: 636, endPoint y: 253, distance: 111.6
click at [555, 286] on tr "146 ZEUS138 DPS Copy Link Code BCA ANISAH5575 DPS ANISAH mutasi_20251001_3827 |…" at bounding box center [275, 266] width 709 height 117
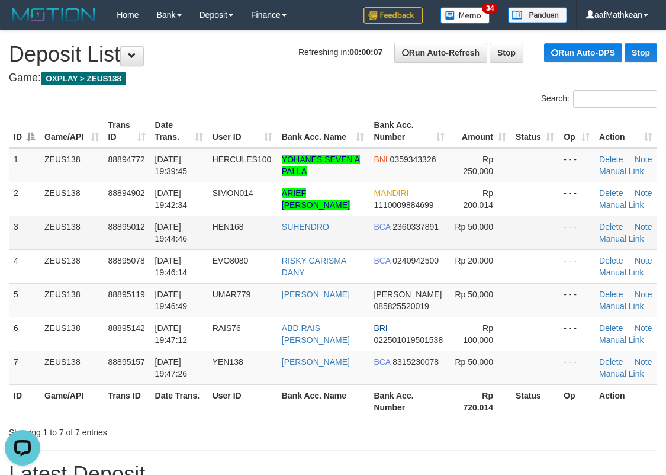
click at [202, 244] on td "[DATE] 19:44:46" at bounding box center [178, 232] width 57 height 34
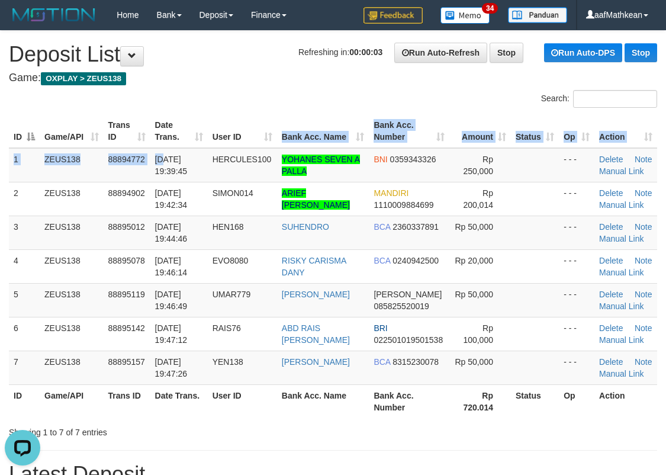
drag, startPoint x: 283, startPoint y: 120, endPoint x: 265, endPoint y: 122, distance: 18.4
click at [266, 122] on table "ID Game/API Trans ID Date Trans. User ID Bank Acc. Name Bank Acc. Number Amount…" at bounding box center [333, 266] width 648 height 304
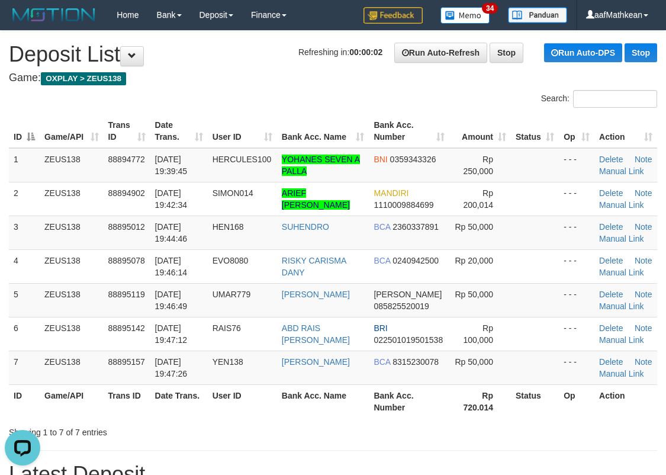
drag, startPoint x: 237, startPoint y: 125, endPoint x: 149, endPoint y: 144, distance: 90.2
click at [232, 127] on table "ID Game/API Trans ID Date Trans. User ID Bank Acc. Name Bank Acc. Number Amount…" at bounding box center [333, 266] width 648 height 304
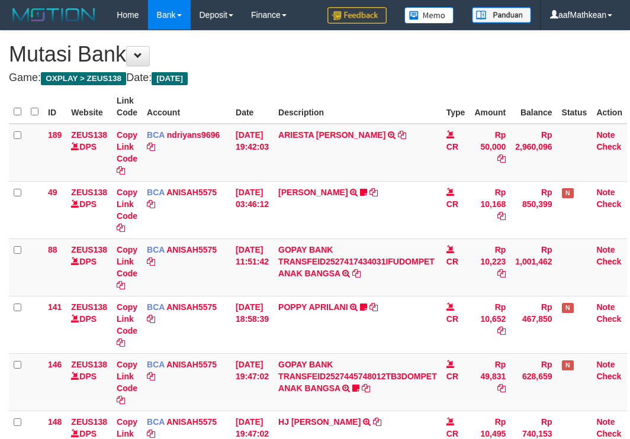
scroll to position [240, 83]
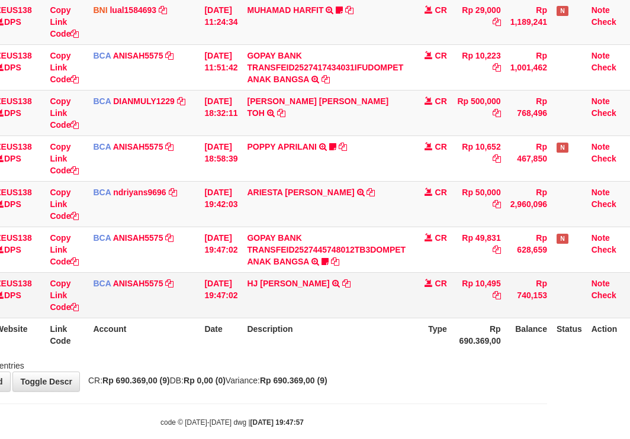
click at [389, 281] on tbody "49 ZEUS138 DPS Copy Link Code BCA ANISAH5575 DPS ANISAH mutasi_20251001_3827 | …" at bounding box center [280, 113] width 709 height 411
drag, startPoint x: 443, startPoint y: 295, endPoint x: 479, endPoint y: 289, distance: 37.2
click at [468, 297] on tr "148 ZEUS138 DPS Copy Link Code BCA ANISAH5575 DPS ANISAH mutasi_20251001_3827 |…" at bounding box center [280, 295] width 709 height 46
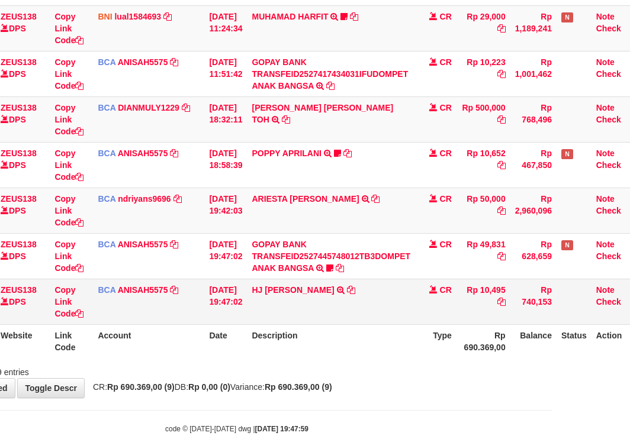
click at [352, 294] on td "HJ YUMI MUTIAH TRSF E-BANKING CR 0110/FTSCY/WS95031 10495.00HJ YUMI MUTIAH" at bounding box center [331, 302] width 168 height 46
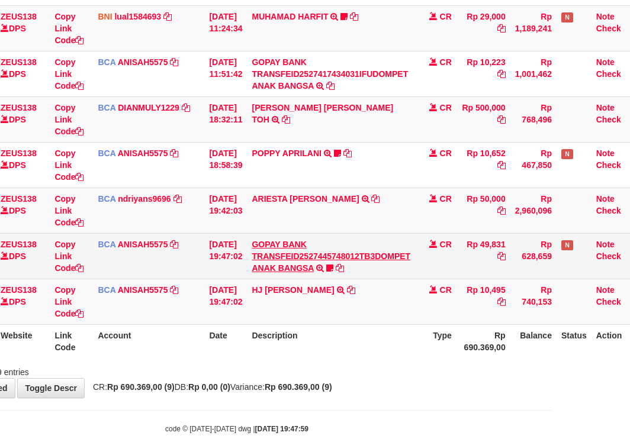
scroll to position [240, 83]
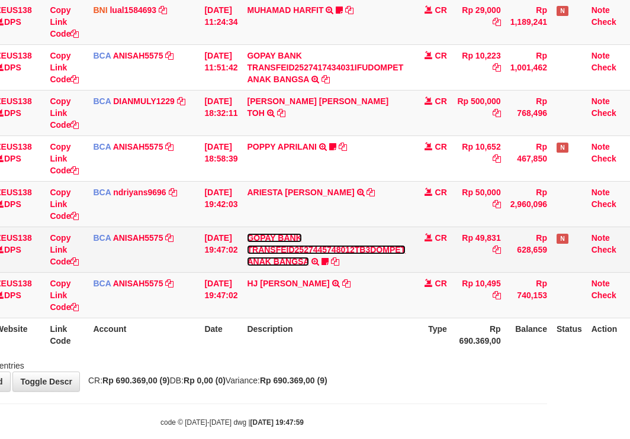
click at [284, 262] on link "GOPAY BANK TRANSFEID2527445748012TB3DOMPET ANAK BANGSA" at bounding box center [326, 249] width 159 height 33
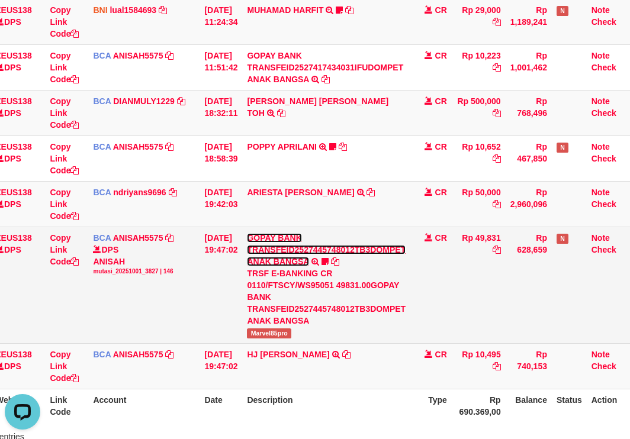
scroll to position [0, 0]
click at [274, 336] on span "Marvel85pro" at bounding box center [269, 334] width 44 height 10
click at [273, 336] on span "Marvel85pro" at bounding box center [269, 334] width 44 height 10
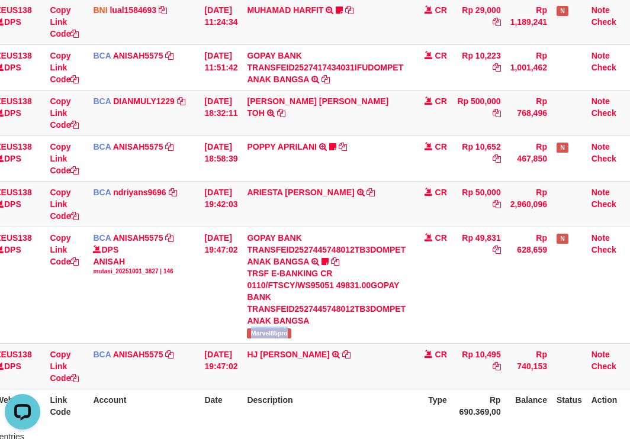
copy span "Marvel85pro"
drag, startPoint x: 279, startPoint y: 336, endPoint x: 630, endPoint y: 246, distance: 362.4
click at [307, 338] on td "GOPAY BANK TRANSFEID2527445748012TB3DOMPET ANAK BANGSA TRSF E-BANKING CR 0110/F…" at bounding box center [326, 285] width 168 height 117
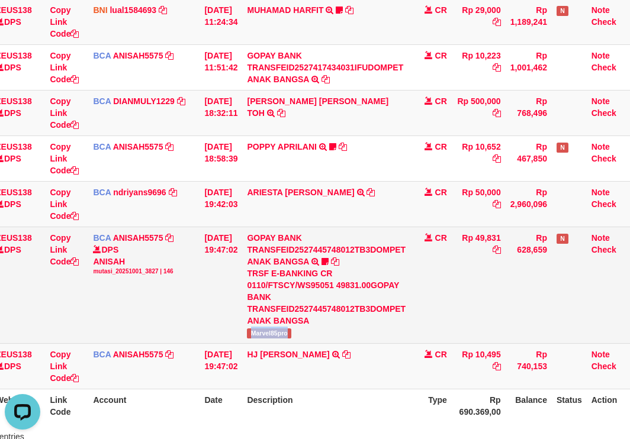
click at [337, 314] on div "TRSF E-BANKING CR 0110/FTSCY/WS95051 49831.00GOPAY BANK TRANSFEID2527445748012T…" at bounding box center [326, 297] width 159 height 59
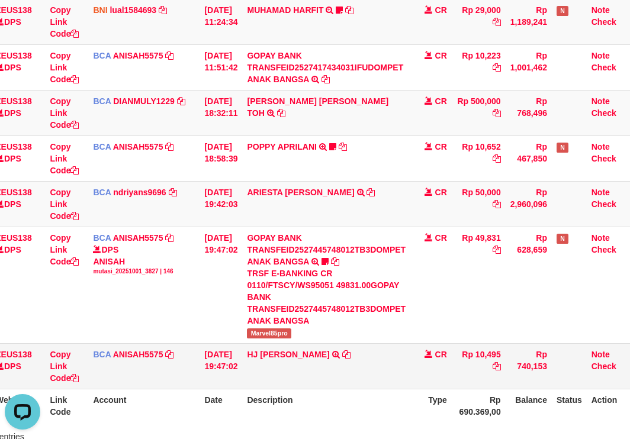
click at [364, 349] on tbody "49 ZEUS138 DPS Copy Link Code BCA ANISAH5575 DPS [PERSON_NAME] mutasi_20251001_…" at bounding box center [280, 149] width 709 height 482
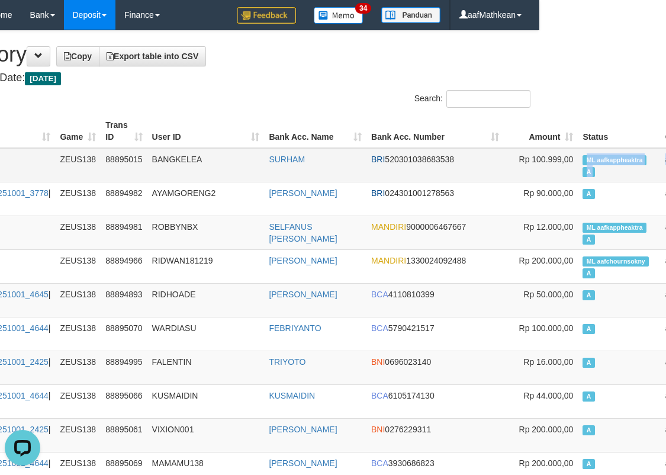
scroll to position [0, 150]
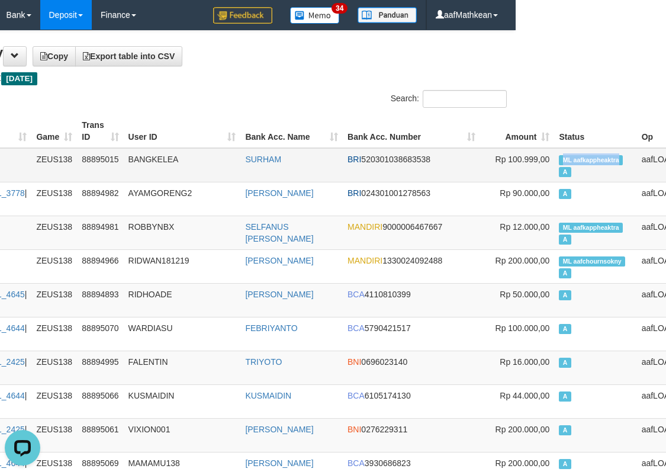
drag, startPoint x: 681, startPoint y: 151, endPoint x: 569, endPoint y: 158, distance: 111.5
click at [569, 158] on td "ML aafkappheaktra A" at bounding box center [595, 165] width 82 height 34
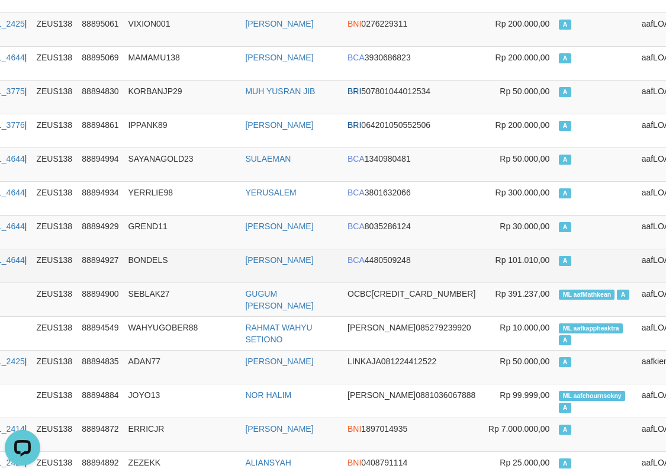
scroll to position [414, 150]
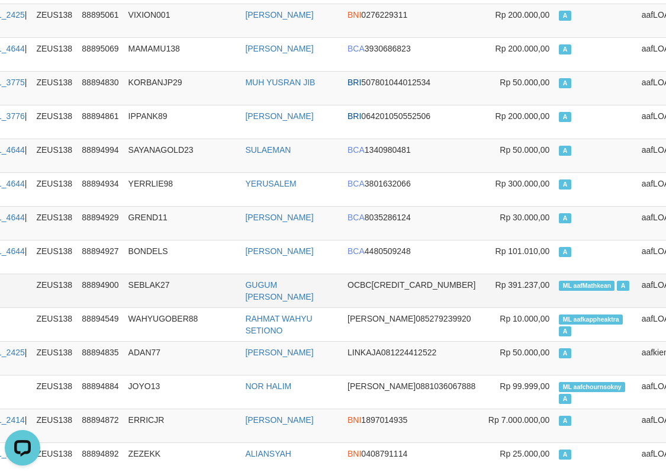
click at [559, 285] on span "ML aafMathkean" at bounding box center [587, 286] width 56 height 10
copy td "aafMathkean"
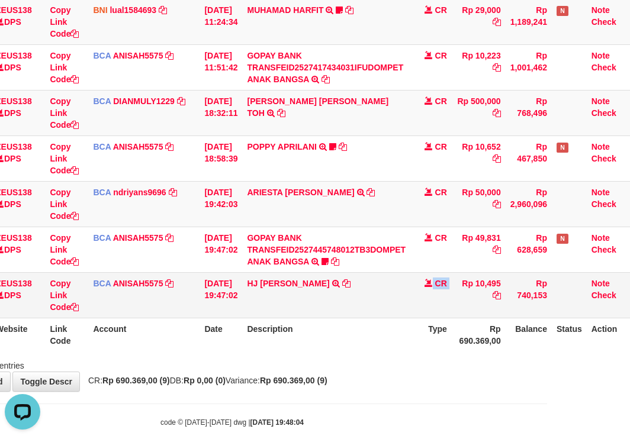
drag, startPoint x: 463, startPoint y: 286, endPoint x: 405, endPoint y: 308, distance: 62.8
click at [405, 308] on tr "148 ZEUS138 DPS Copy Link Code BCA ANISAH5575 DPS ANISAH mutasi_20251001_3827 |…" at bounding box center [280, 295] width 709 height 46
click at [429, 326] on th "Type" at bounding box center [430, 335] width 41 height 34
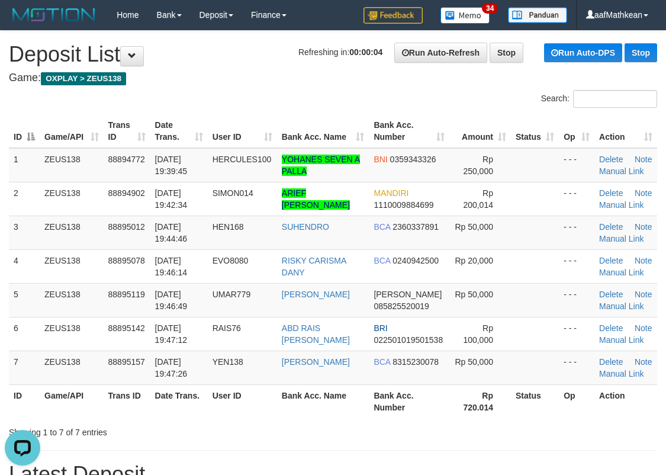
drag, startPoint x: 318, startPoint y: 132, endPoint x: 300, endPoint y: 141, distance: 20.4
click at [310, 138] on tr "ID Game/API Trans ID Date Trans. User ID Bank Acc. Name Bank Acc. Number Amount…" at bounding box center [333, 131] width 648 height 34
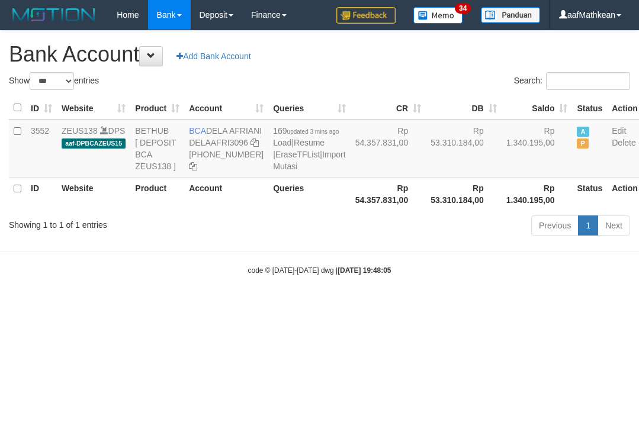
select select "***"
click at [213, 136] on td "BCA DELA AFRIANI DELAAFRI3096 [PHONE_NUMBER]" at bounding box center [226, 149] width 84 height 58
drag, startPoint x: 210, startPoint y: 131, endPoint x: 229, endPoint y: 141, distance: 21.4
click at [229, 141] on td "BCA DELA AFRIANI DELAAFRI3096 [PHONE_NUMBER]" at bounding box center [226, 149] width 84 height 58
copy td "DELA AFRIANI"
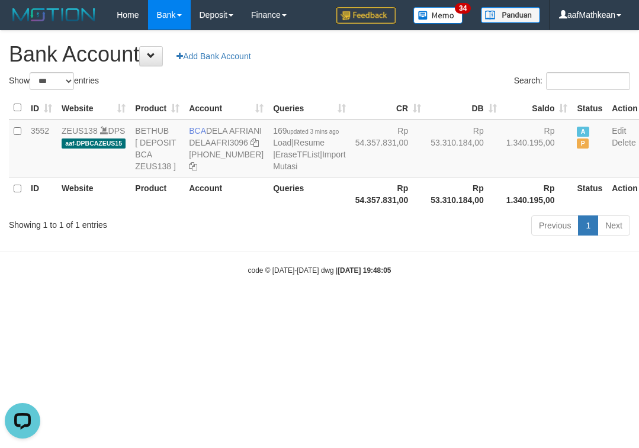
click at [242, 305] on html "Toggle navigation Home Bank Account List Load By Website Group [OXPLAY] ZEUS138…" at bounding box center [319, 152] width 639 height 305
click at [281, 131] on tr "3552 ZEUS138 DPS aaf-DPBCAZEUS15 BETHUB [ DEPOSIT BCA ZEUS138 ] BCA DELA AFRIAN…" at bounding box center [325, 149] width 633 height 58
select select "***"
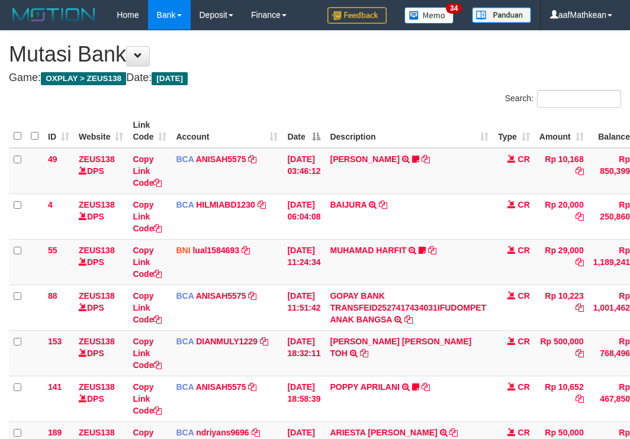
scroll to position [240, 83]
